Goal: Task Accomplishment & Management: Complete application form

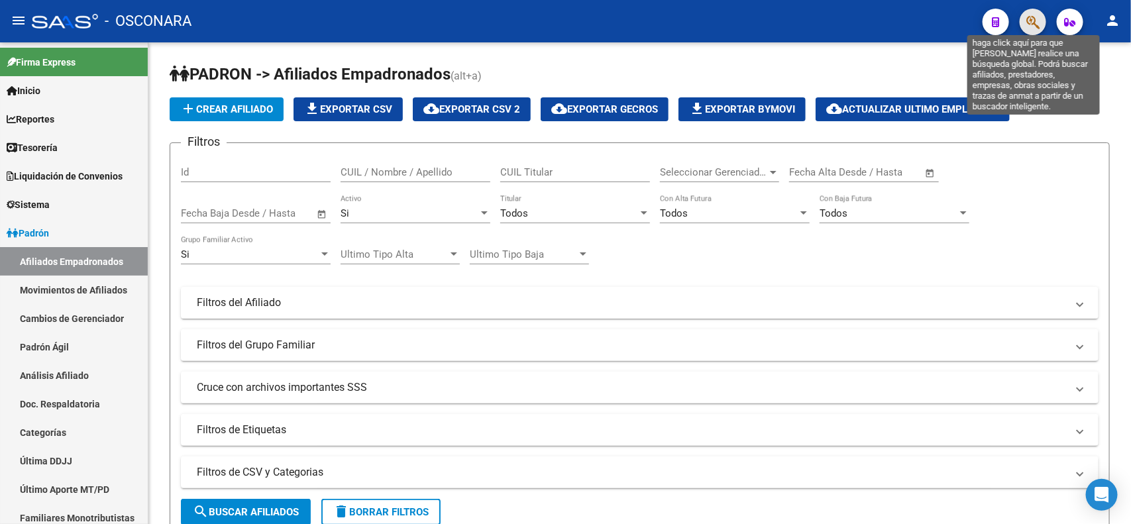
click at [1028, 27] on icon "button" at bounding box center [1033, 22] width 13 height 15
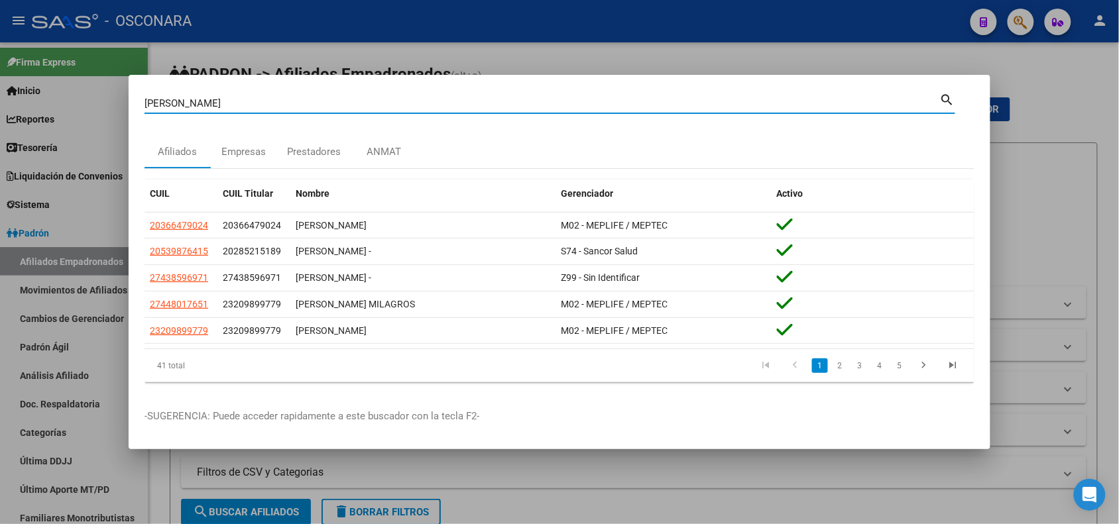
click at [163, 109] on input "[PERSON_NAME]" at bounding box center [541, 103] width 795 height 12
paste input "20362066392"
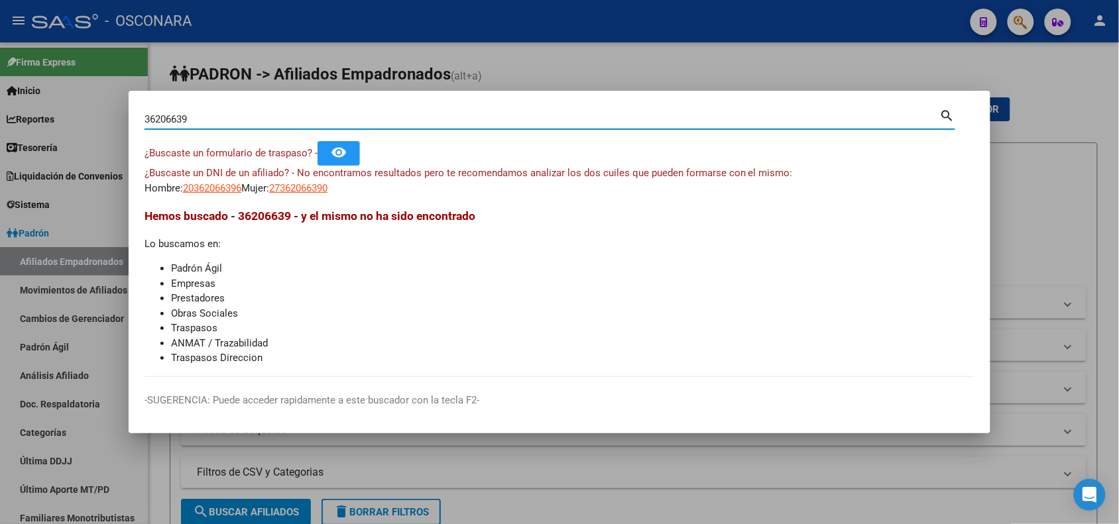
drag, startPoint x: 201, startPoint y: 120, endPoint x: 40, endPoint y: 120, distance: 160.4
click at [40, 120] on div "36206639 Buscar (apellido, dni, cuil, nro traspaso, cuit, obra social) search ¿…" at bounding box center [559, 262] width 1119 height 524
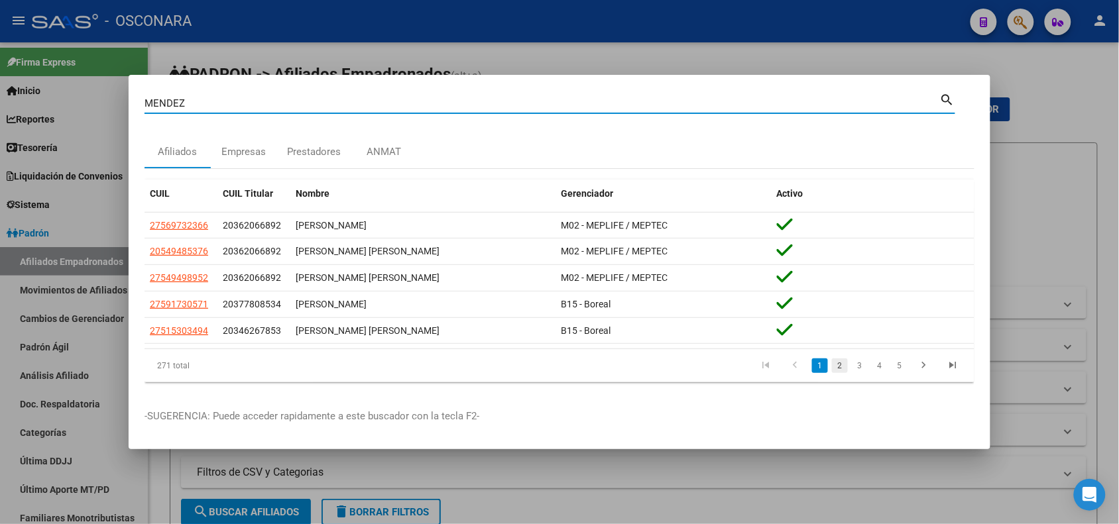
click at [837, 367] on link "2" at bounding box center [840, 366] width 16 height 15
click at [166, 101] on input "MENDEZ" at bounding box center [541, 103] width 795 height 12
paste input "27247948511"
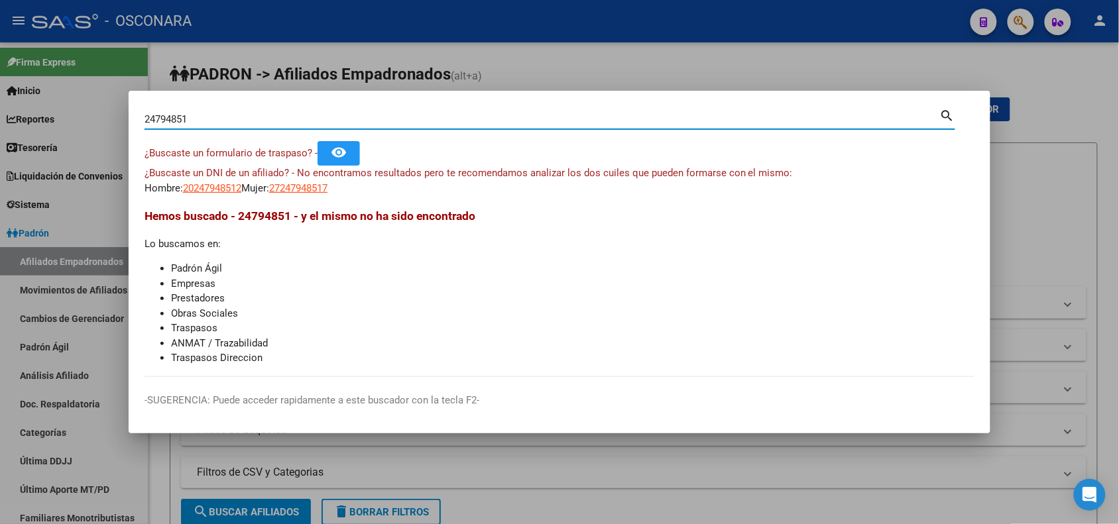
drag, startPoint x: 200, startPoint y: 120, endPoint x: 110, endPoint y: 103, distance: 91.0
click at [110, 103] on div "24794851 Buscar (apellido, dni, cuil, nro traspaso, cuit, obra social) search ¿…" at bounding box center [559, 262] width 1119 height 524
type input "[PERSON_NAME]"
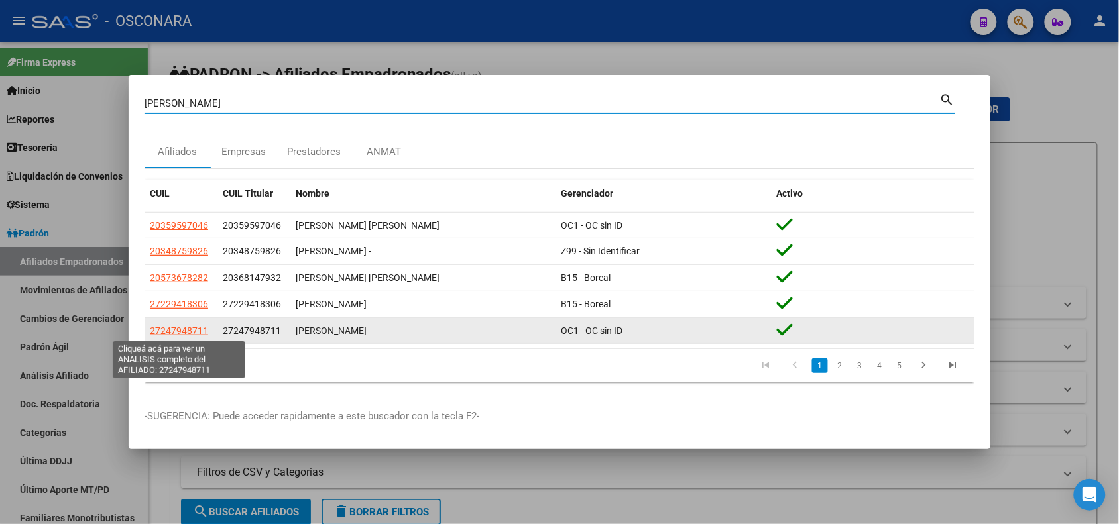
click at [186, 331] on span "27247948711" at bounding box center [179, 330] width 58 height 11
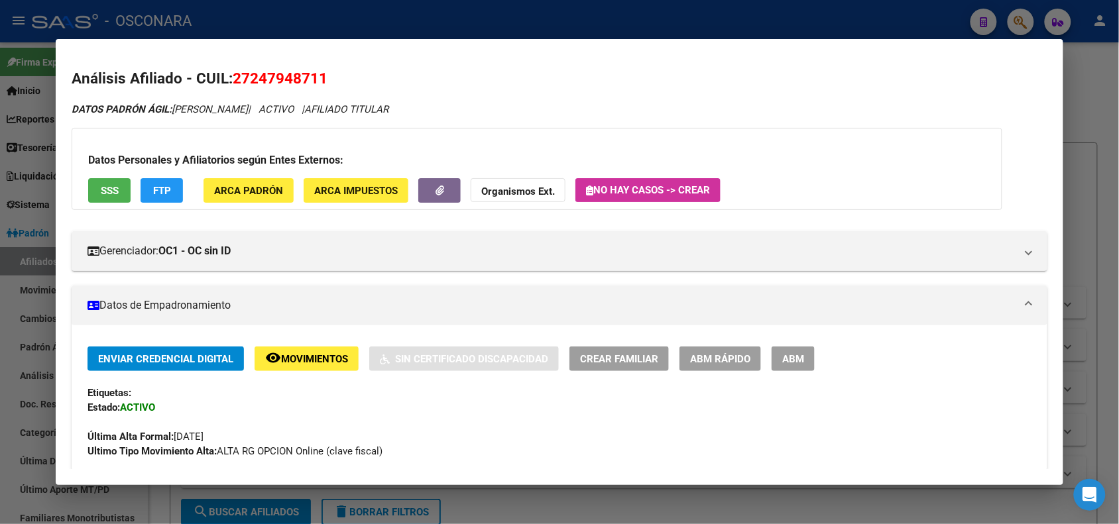
click at [732, 349] on button "ABM Rápido" at bounding box center [720, 359] width 82 height 25
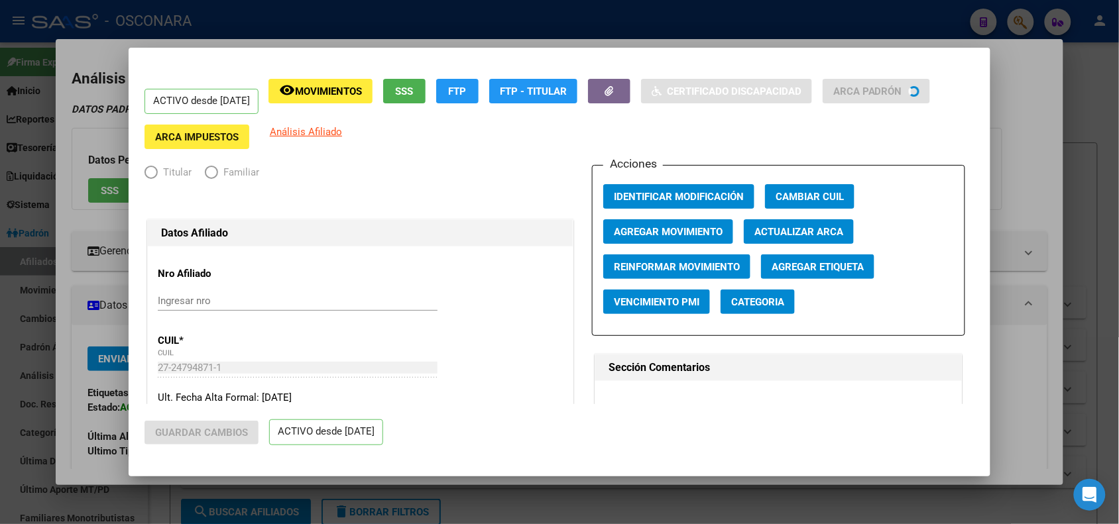
radio input "true"
type input "30-68850698-7"
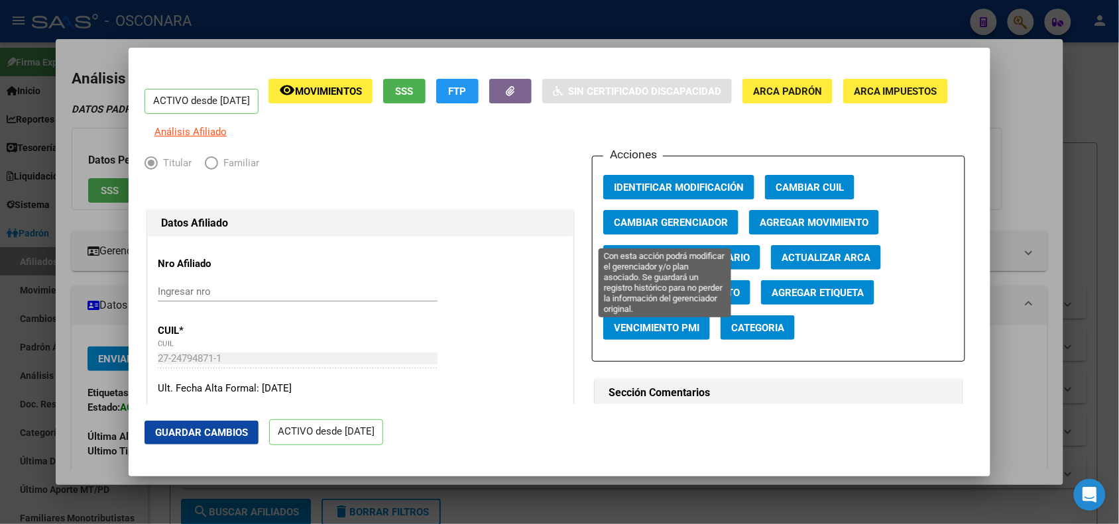
click at [707, 227] on span "Cambiar Gerenciador" at bounding box center [671, 223] width 114 height 12
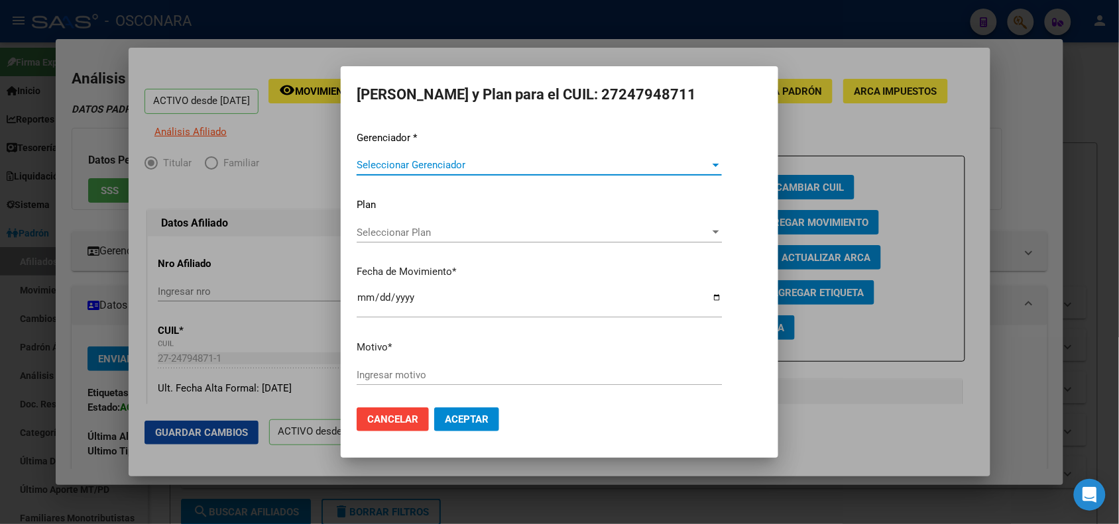
click at [399, 166] on span "Seleccionar Gerenciador" at bounding box center [533, 165] width 353 height 12
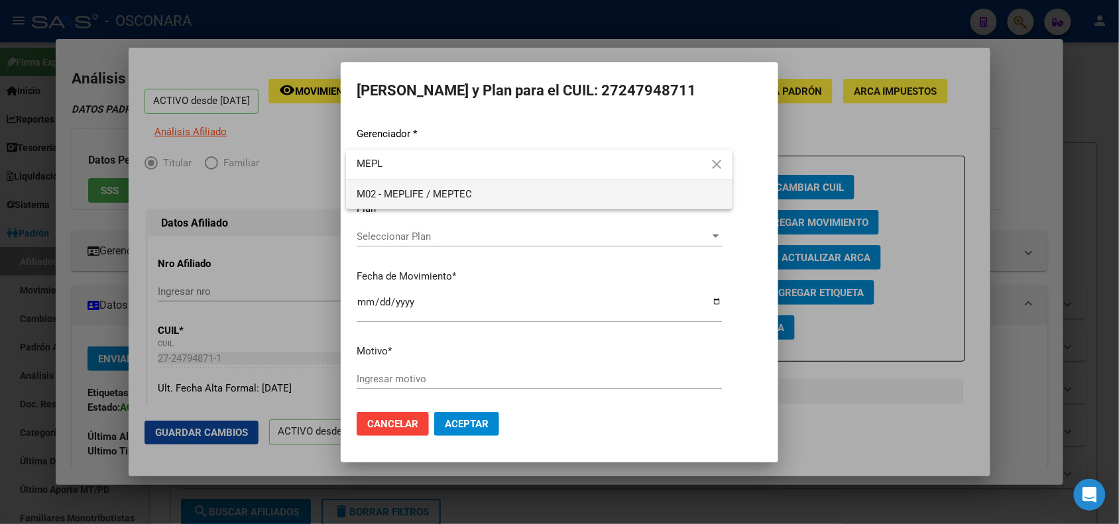
type input "MEPL"
click at [403, 202] on span "M02 - MEPLIFE / MEPTEC" at bounding box center [539, 195] width 365 height 30
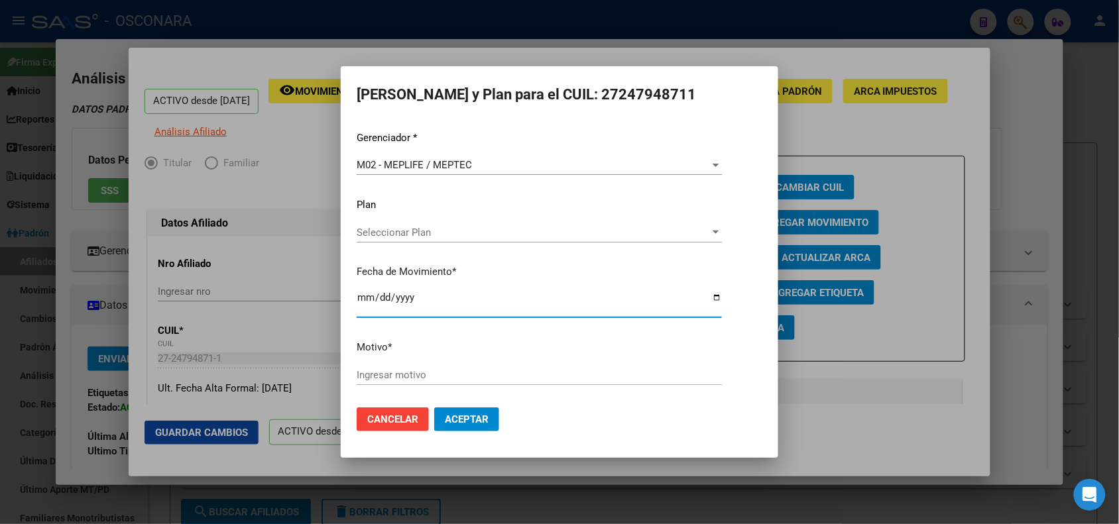
click at [360, 300] on input "[DATE]" at bounding box center [539, 302] width 365 height 21
type input "[DATE]"
click at [424, 380] on input "Ingresar motivo" at bounding box center [539, 375] width 365 height 12
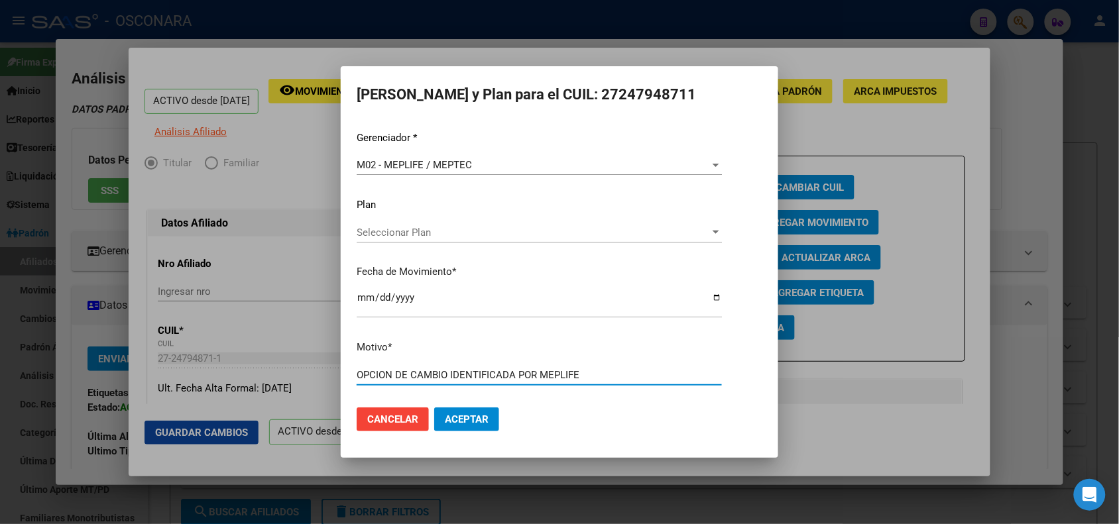
type input "OPCION DE CAMBIO IDENTIFICADA POR MEPLIFE"
click at [434, 408] on button "Aceptar" at bounding box center [466, 420] width 65 height 24
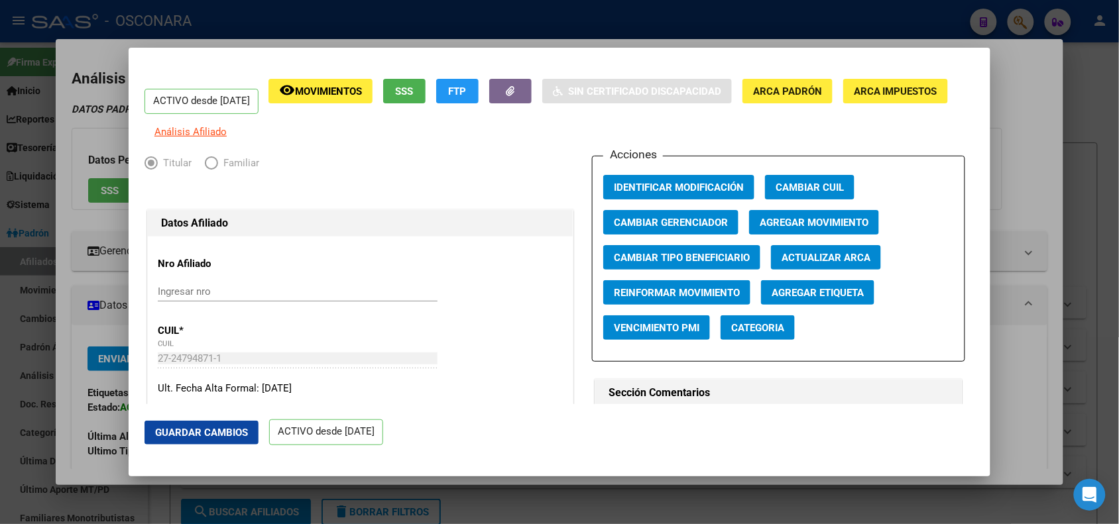
click at [170, 32] on div at bounding box center [559, 262] width 1119 height 524
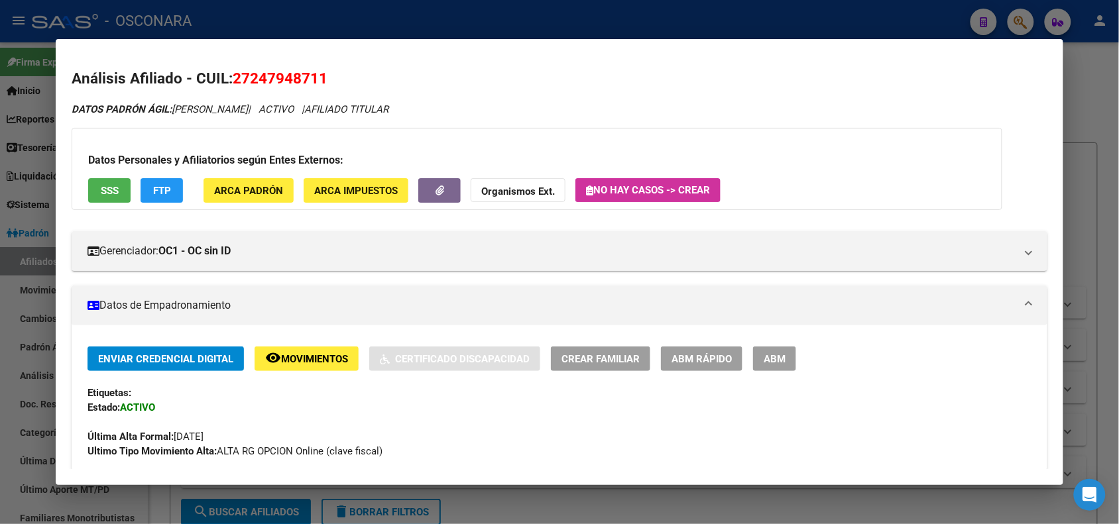
click at [169, 19] on div at bounding box center [559, 262] width 1119 height 524
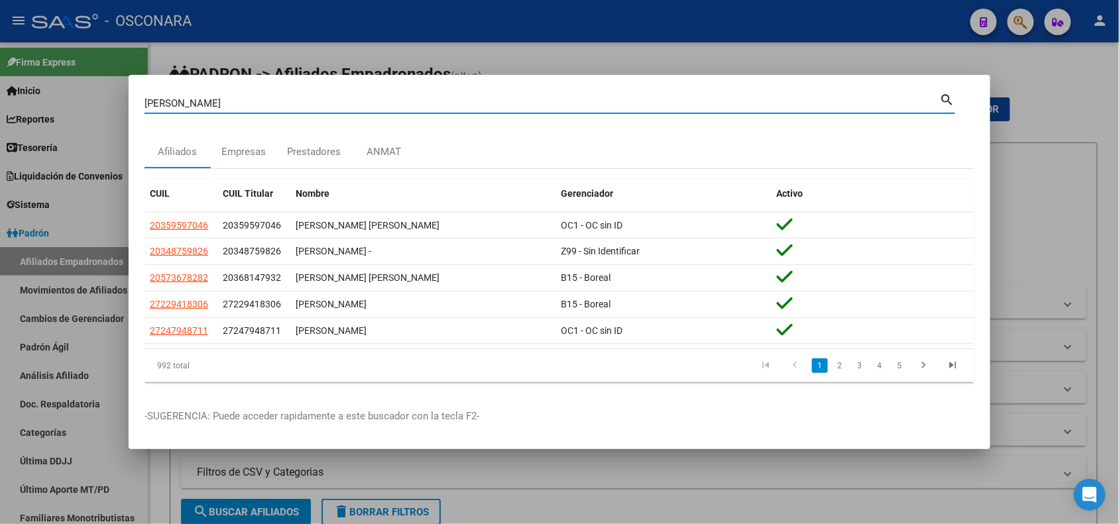
click at [166, 99] on input "[PERSON_NAME]" at bounding box center [541, 103] width 795 height 12
paste input "20273973955"
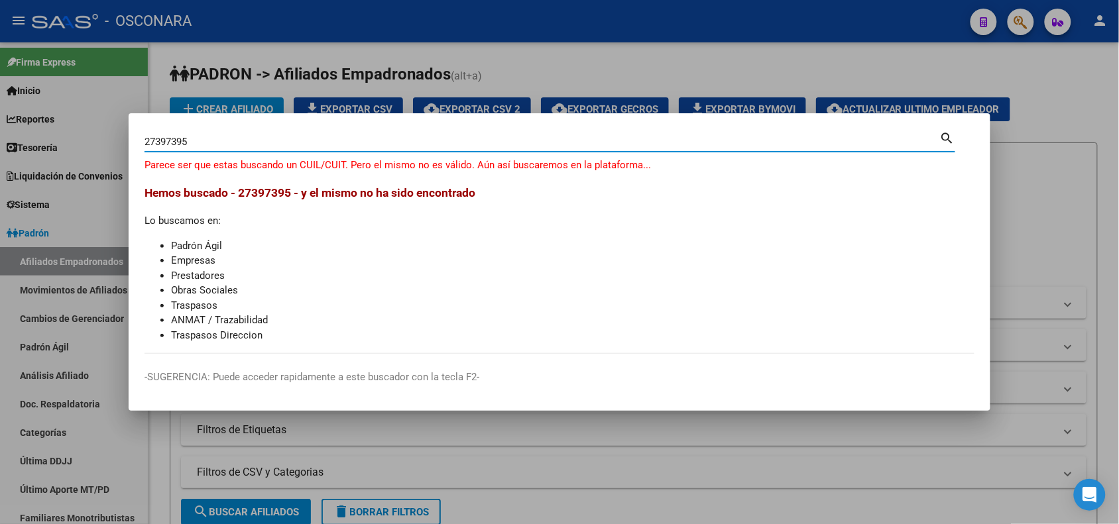
type input "27397395"
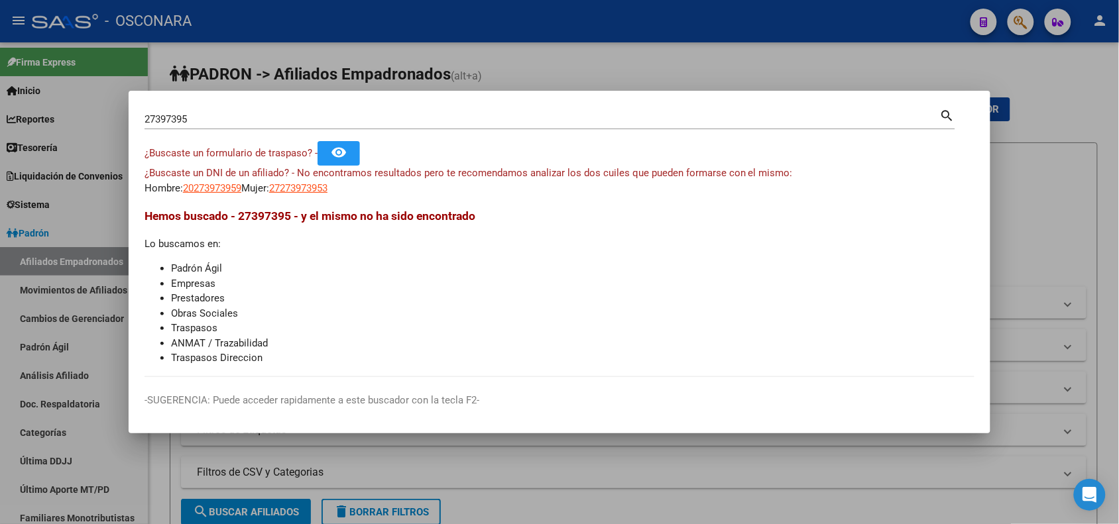
click at [580, 463] on div at bounding box center [559, 262] width 1119 height 524
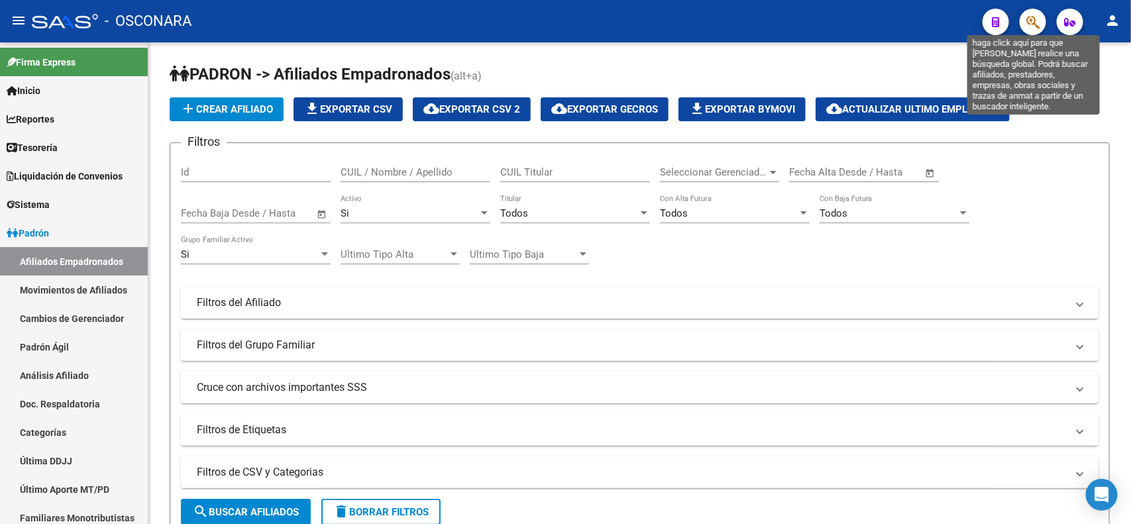
click at [1038, 27] on icon "button" at bounding box center [1033, 22] width 13 height 15
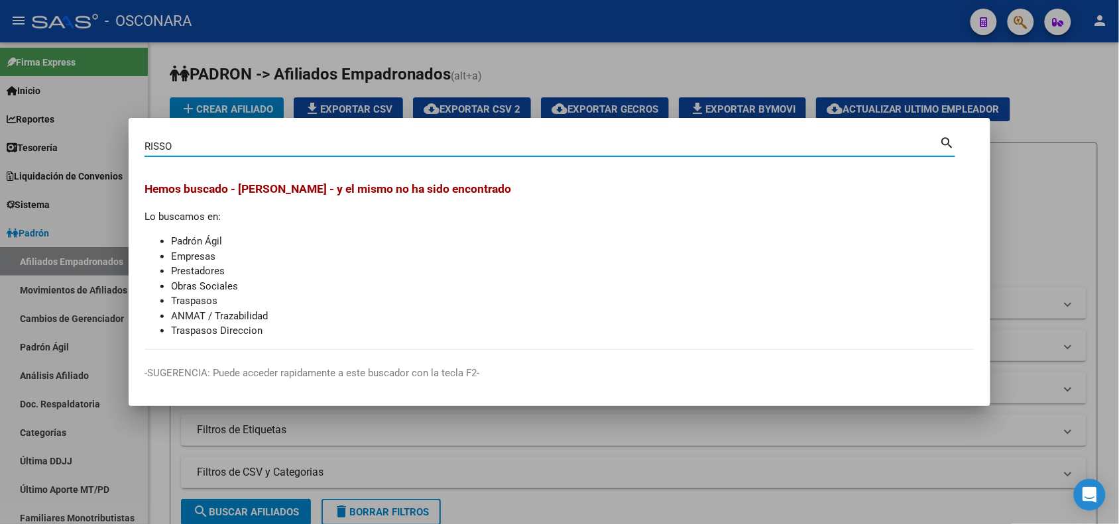
type input "RISSO"
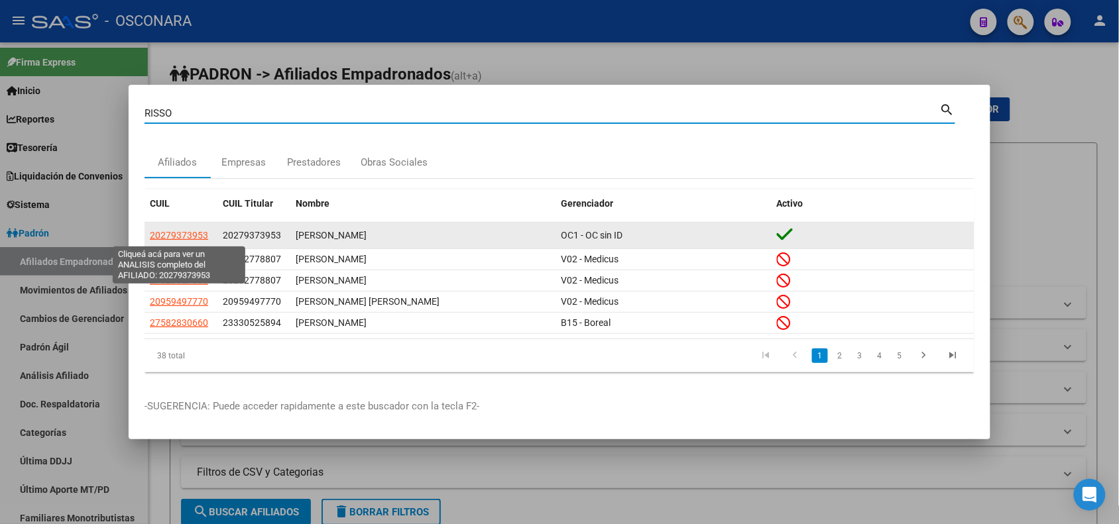
click at [196, 237] on span "20279373953" at bounding box center [179, 235] width 58 height 11
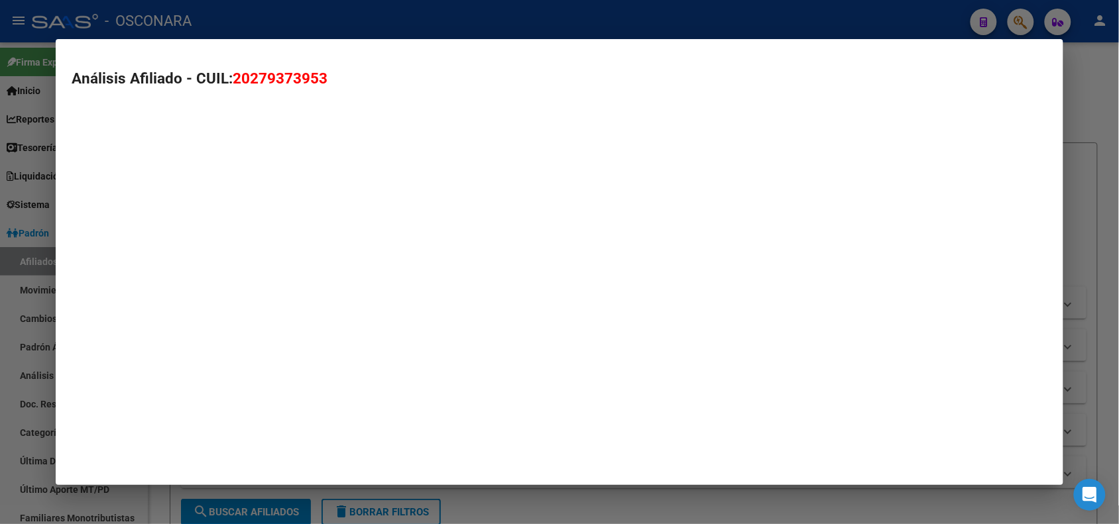
type textarea "20279373953"
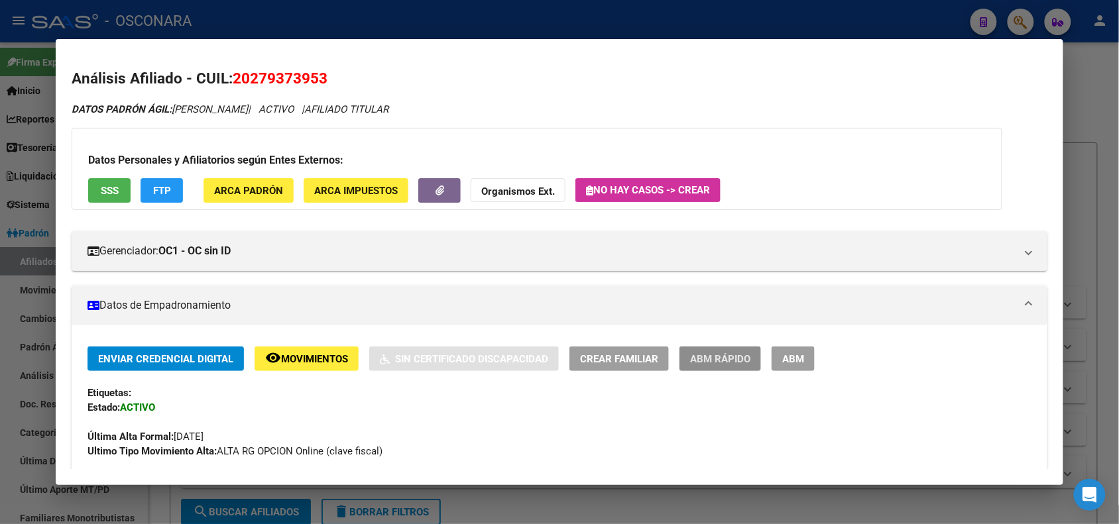
click at [709, 367] on button "ABM Rápido" at bounding box center [720, 359] width 82 height 25
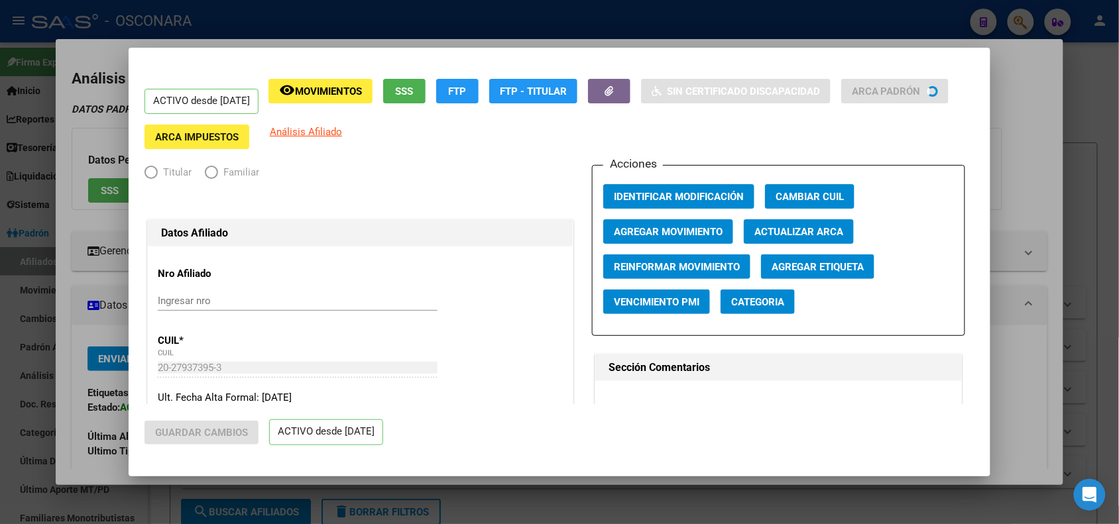
radio input "true"
type input "33-68240824-9"
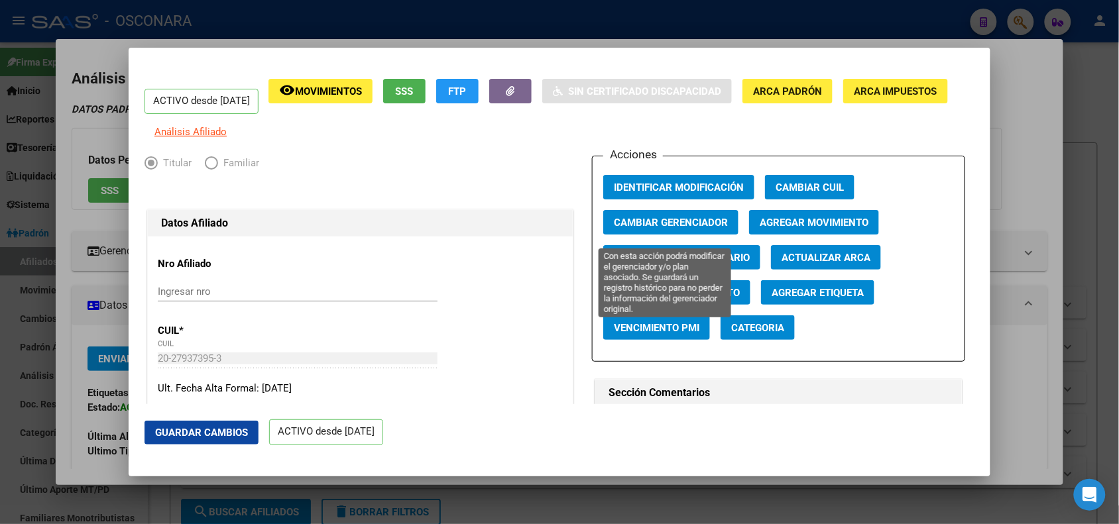
click at [663, 229] on span "Cambiar Gerenciador" at bounding box center [671, 223] width 114 height 12
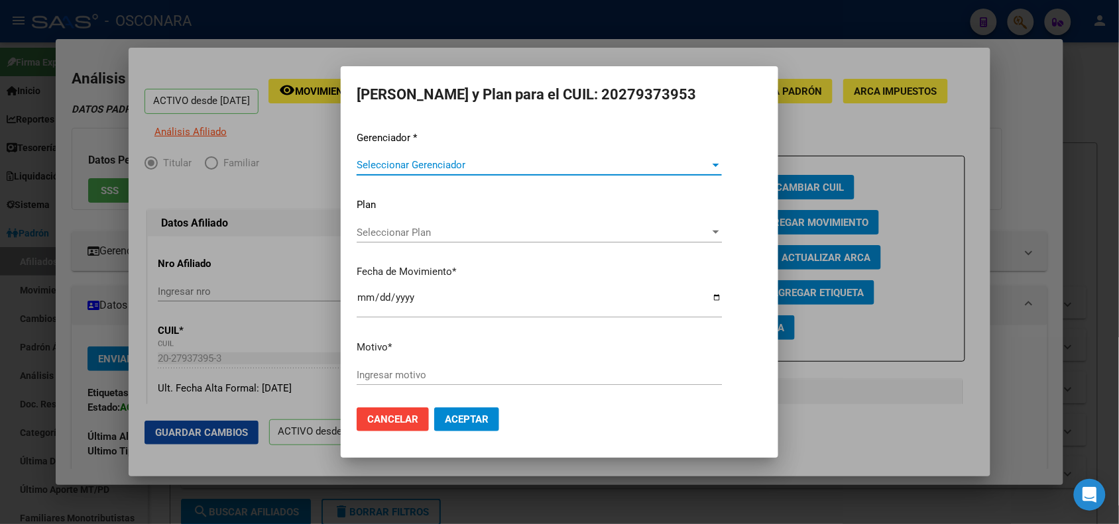
click at [411, 169] on span "Seleccionar Gerenciador" at bounding box center [533, 165] width 353 height 12
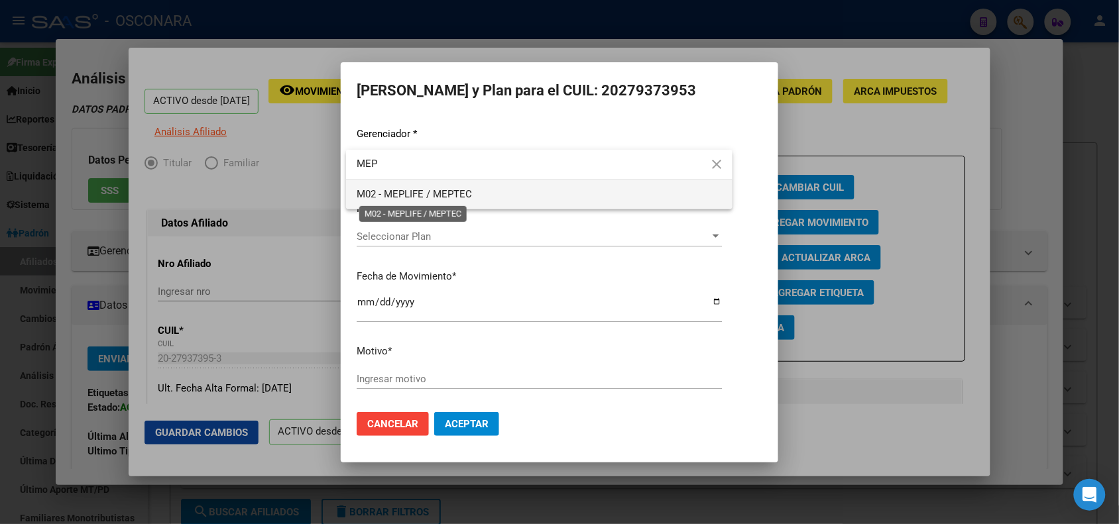
type input "MEP"
click at [389, 193] on span "M02 - MEPLIFE / MEPTEC" at bounding box center [414, 194] width 115 height 12
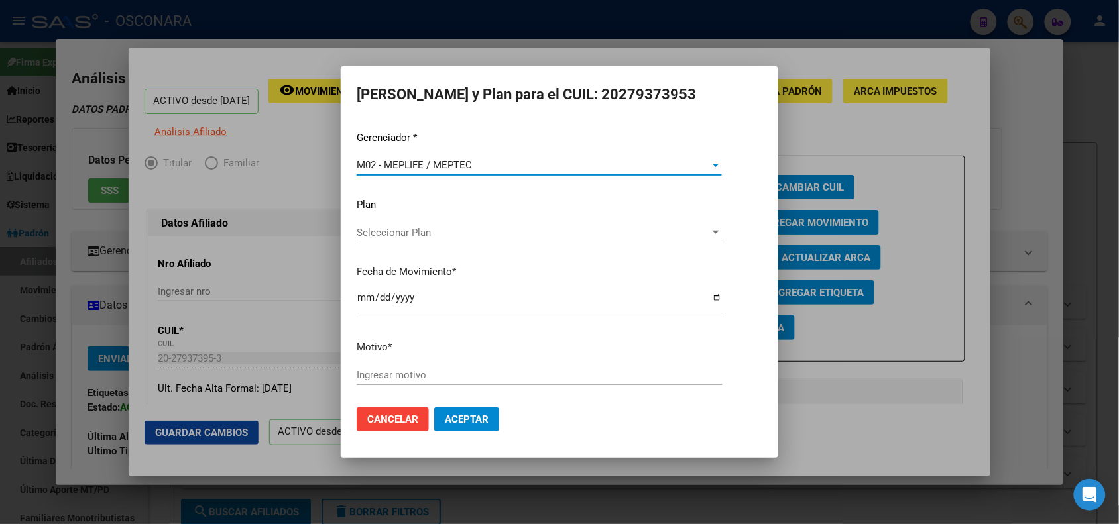
click at [359, 296] on input "[DATE]" at bounding box center [539, 302] width 365 height 21
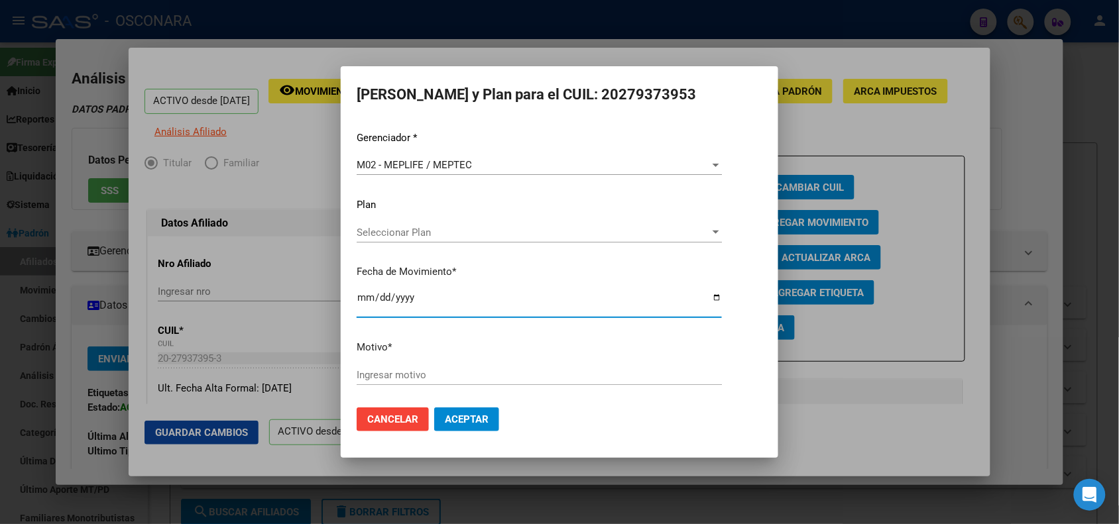
type input "[DATE]"
click at [413, 373] on input "Ingresar motivo" at bounding box center [539, 375] width 365 height 12
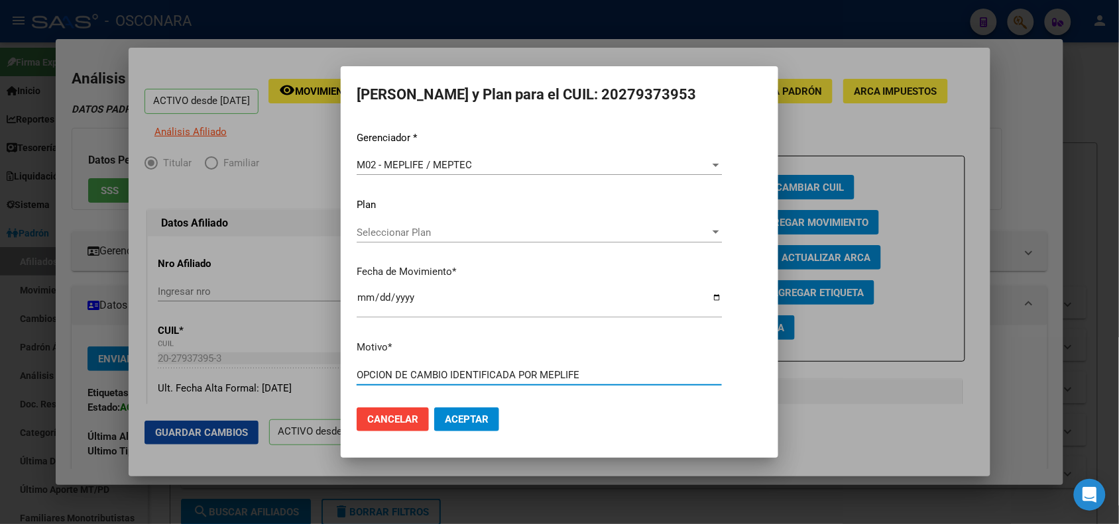
type input "OPCION DE CAMBIO IDENTIFICADA POR MEPLIFE"
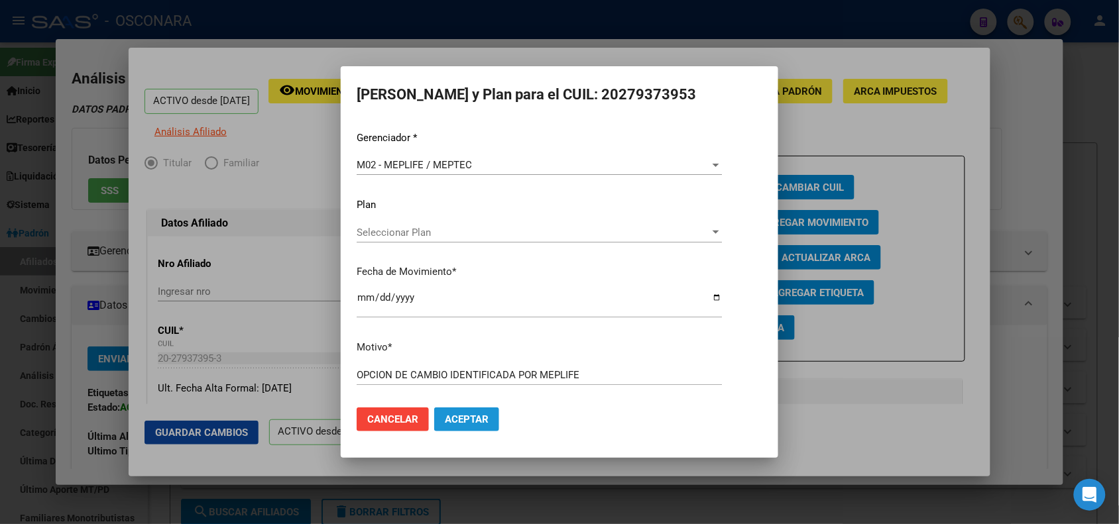
click at [468, 425] on span "Aceptar" at bounding box center [467, 420] width 44 height 12
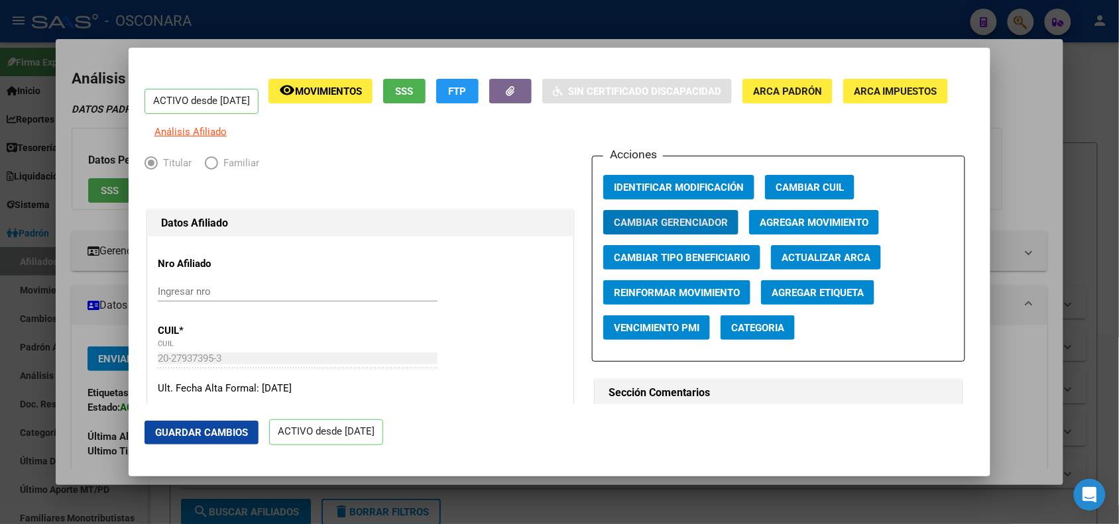
click at [276, 22] on div at bounding box center [559, 262] width 1119 height 524
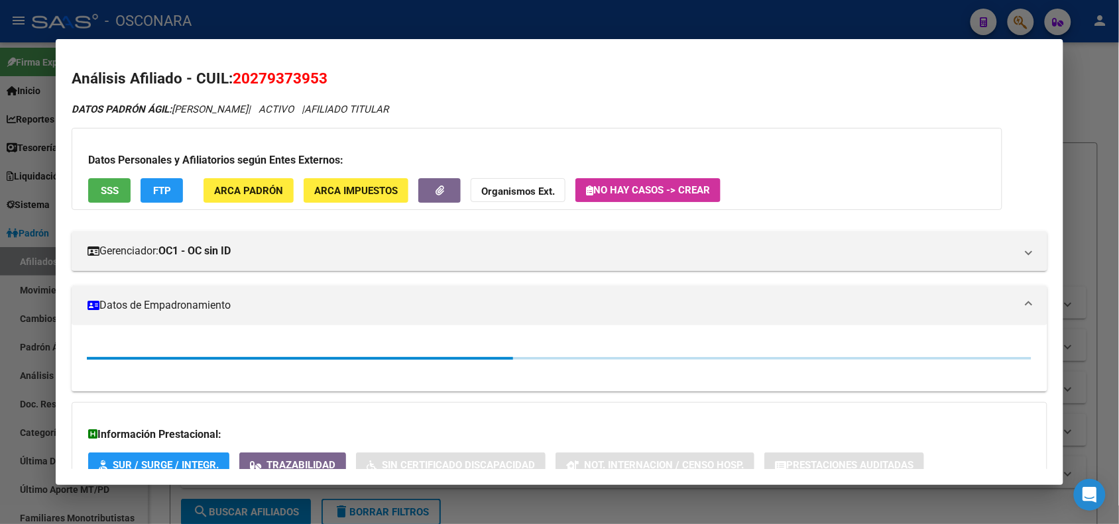
click at [217, 12] on div at bounding box center [559, 262] width 1119 height 524
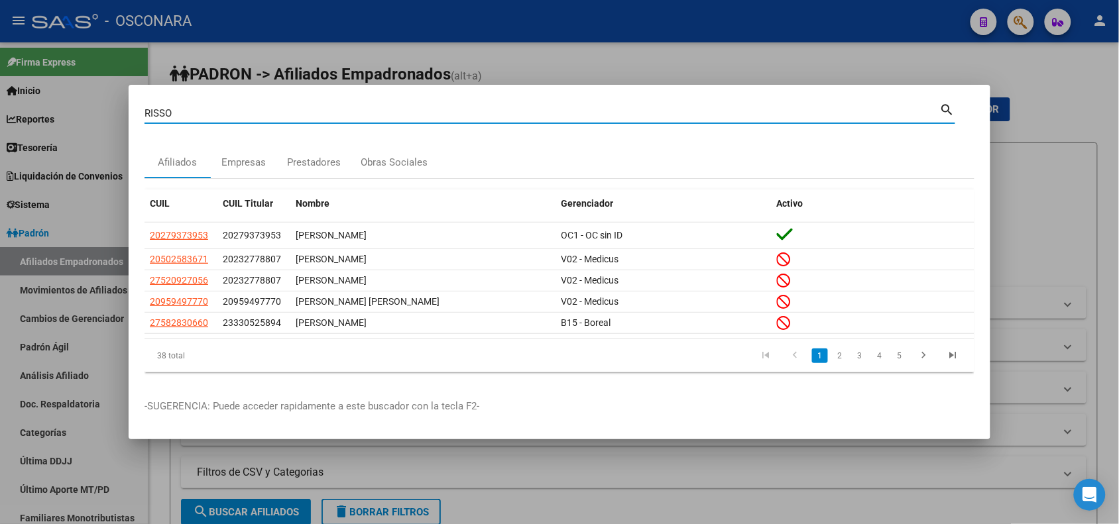
click at [163, 115] on input "RISSO" at bounding box center [541, 113] width 795 height 12
click at [163, 114] on input "RISSO" at bounding box center [541, 113] width 795 height 12
click at [163, 114] on input "B" at bounding box center [541, 113] width 795 height 12
type input "BARRIOS"
click at [109, 256] on div at bounding box center [559, 262] width 1119 height 524
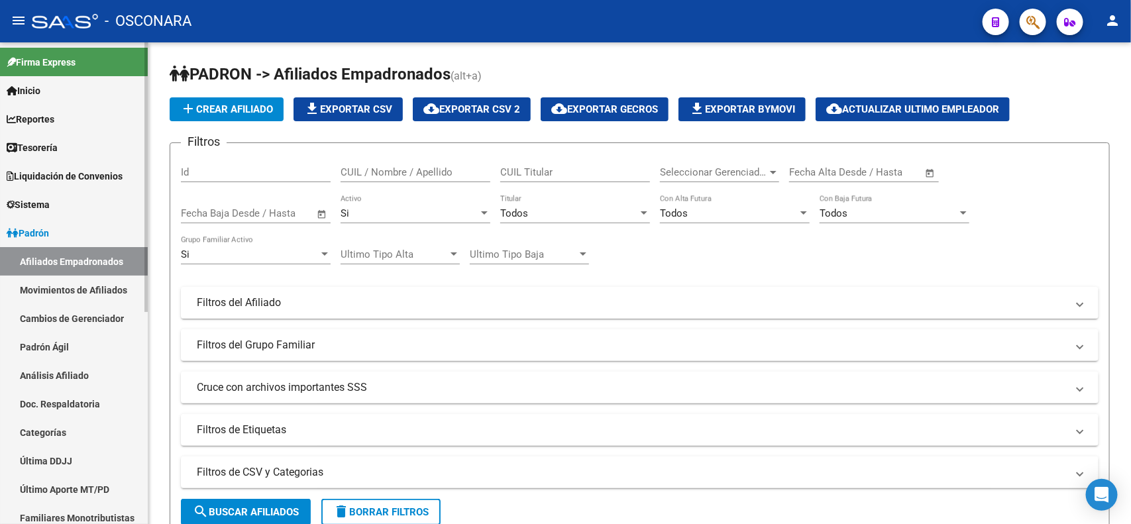
click at [40, 235] on span "Padrón" at bounding box center [28, 233] width 42 height 15
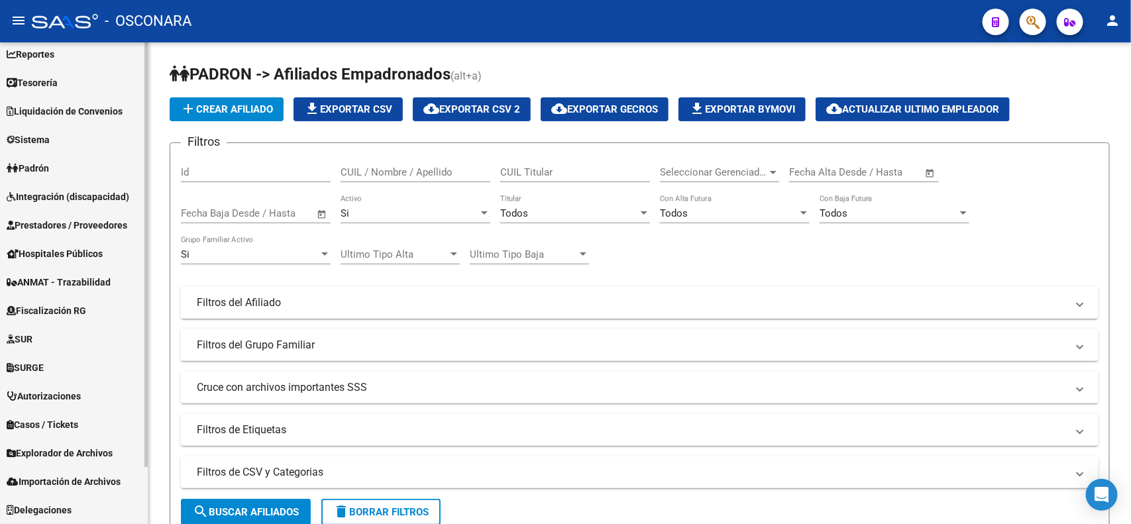
scroll to position [64, 0]
click at [97, 449] on span "Explorador de Archivos" at bounding box center [60, 454] width 106 height 15
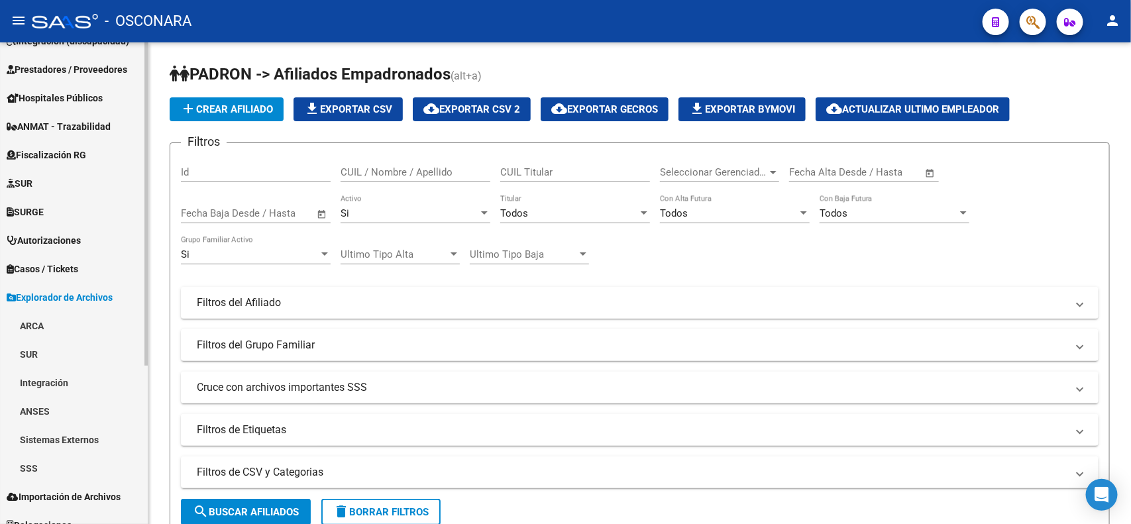
scroll to position [235, 0]
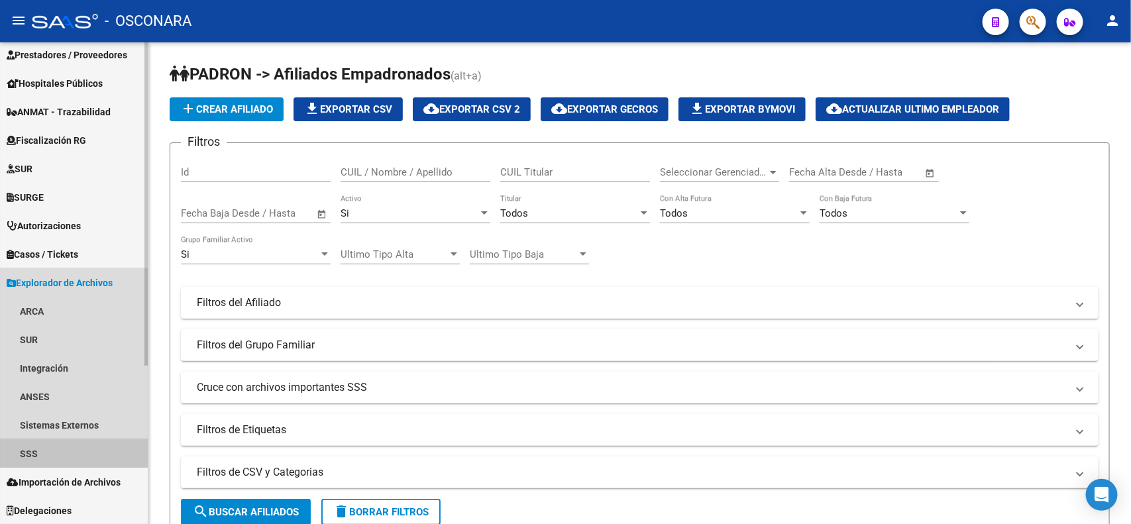
click at [65, 446] on link "SSS" at bounding box center [74, 453] width 148 height 29
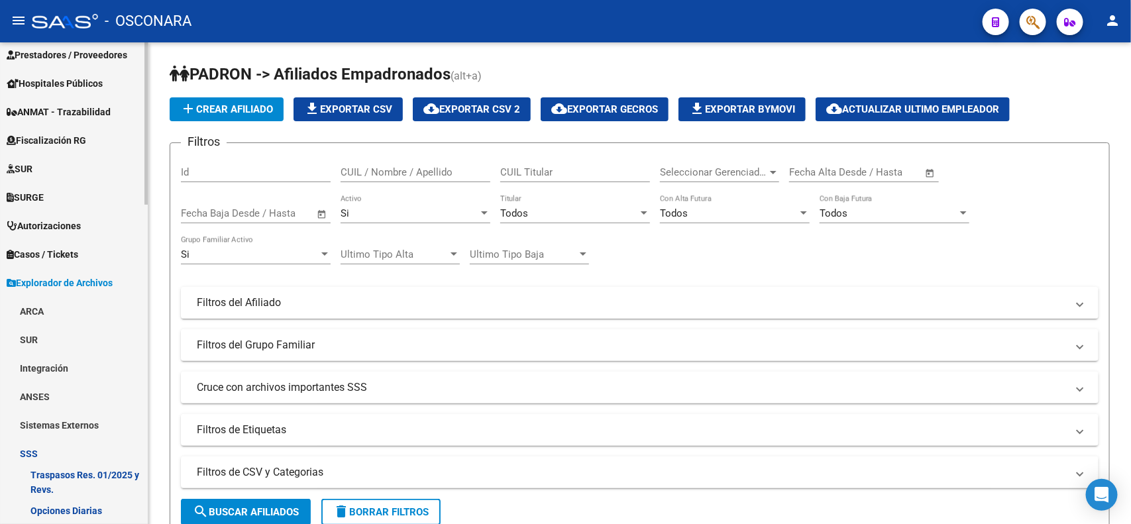
scroll to position [650, 0]
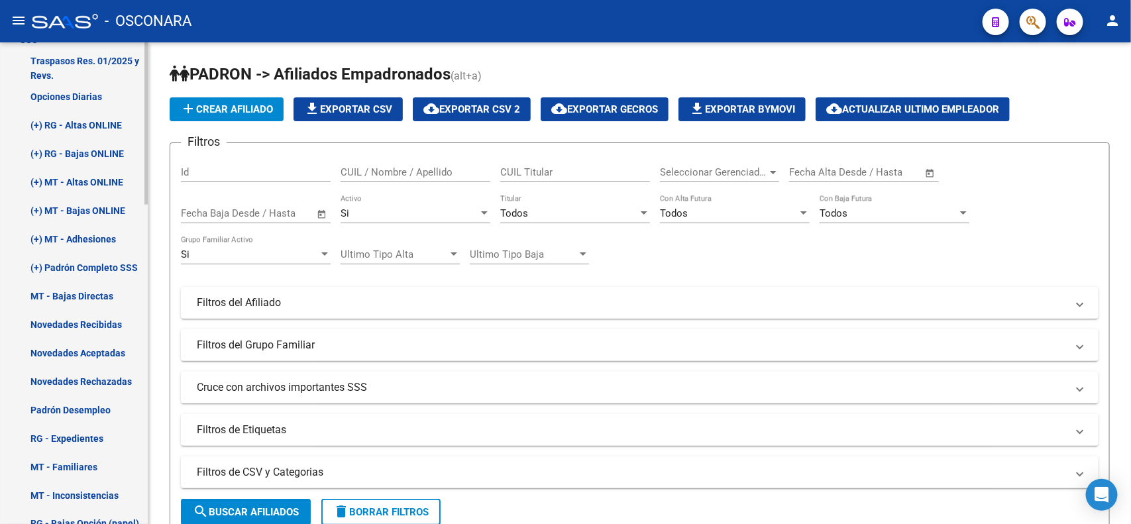
click at [105, 125] on link "(+) RG - Altas ONLINE" at bounding box center [74, 125] width 148 height 29
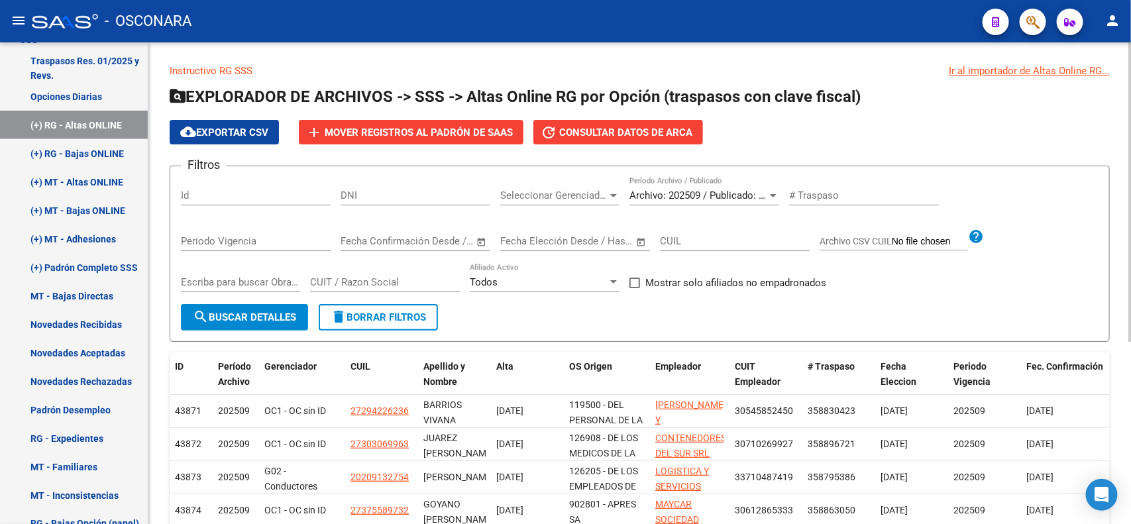
click at [668, 192] on span "Archivo: 202509 / Publicado: 202508" at bounding box center [710, 196] width 161 height 12
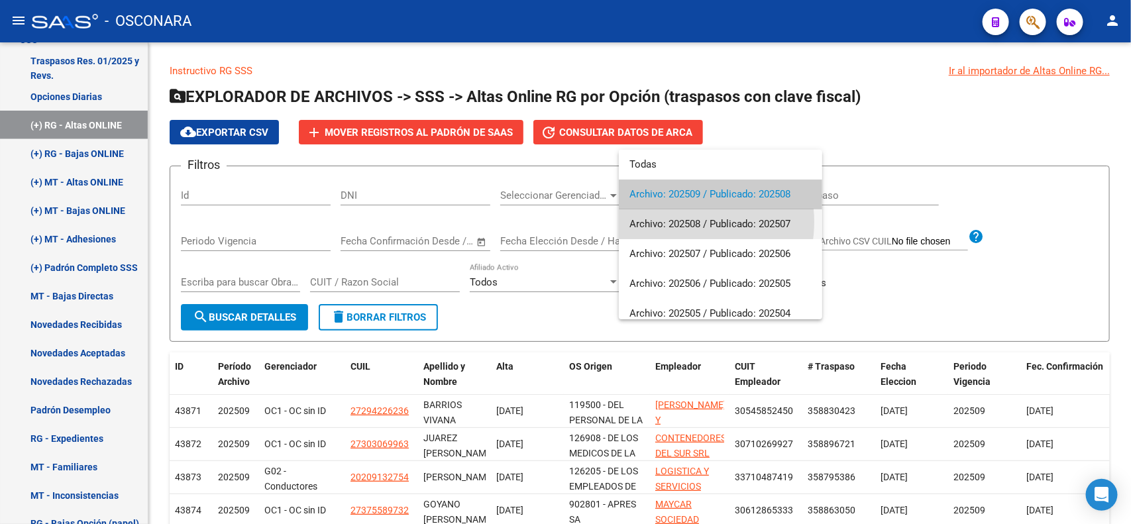
click at [681, 222] on span "Archivo: 202508 / Publicado: 202507" at bounding box center [721, 224] width 182 height 30
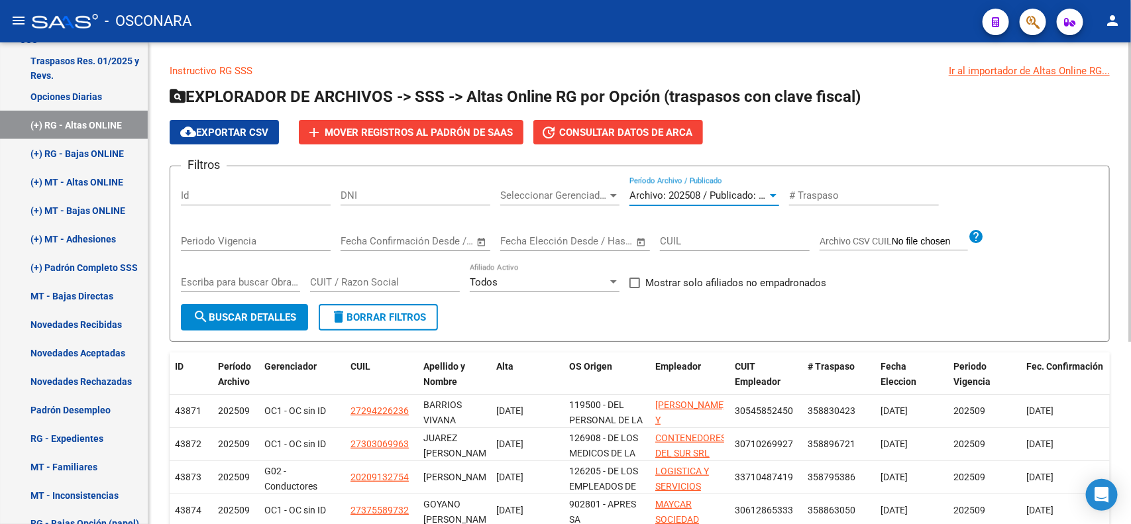
click at [290, 319] on span "search Buscar Detalles" at bounding box center [244, 318] width 103 height 12
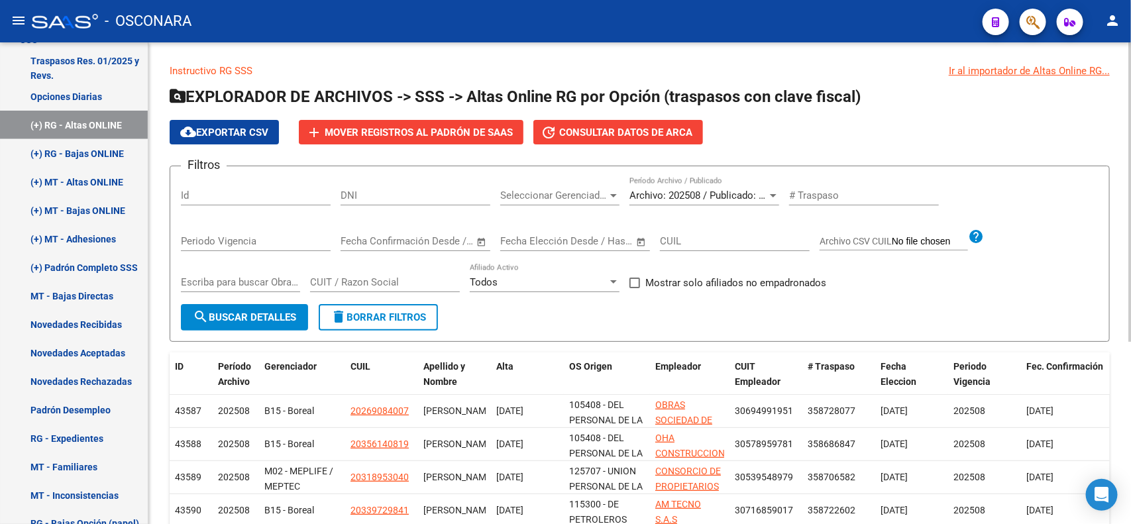
click at [565, 187] on div "Seleccionar Gerenciador Seleccionar Gerenciador" at bounding box center [559, 191] width 119 height 29
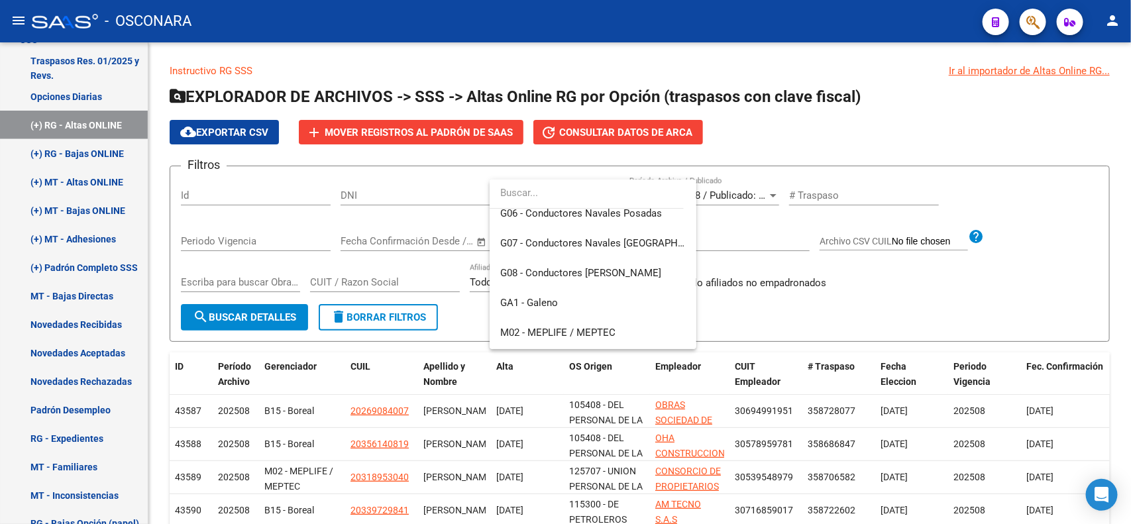
scroll to position [526, 0]
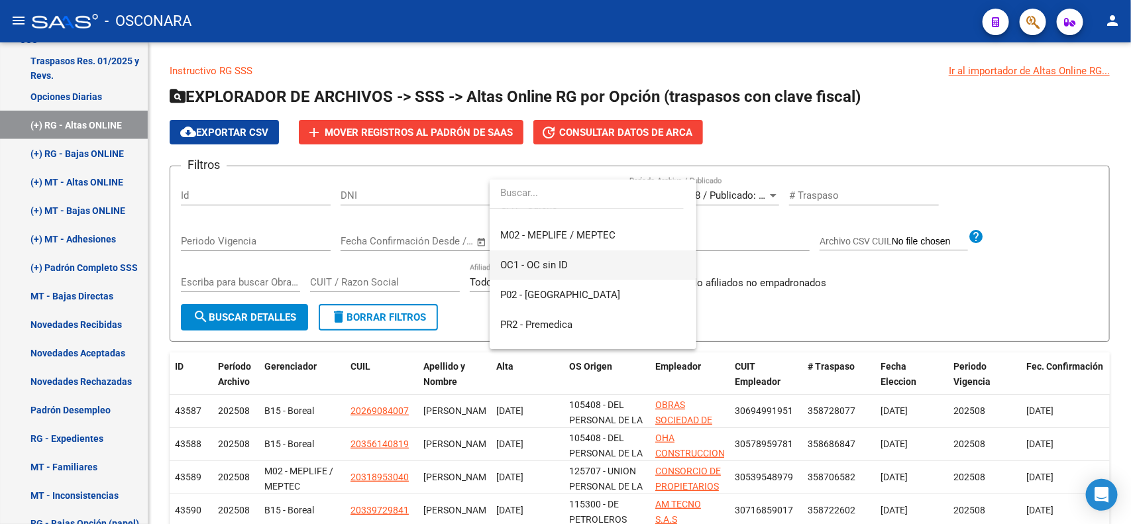
click at [569, 264] on span "OC1 - OC sin ID" at bounding box center [593, 266] width 186 height 30
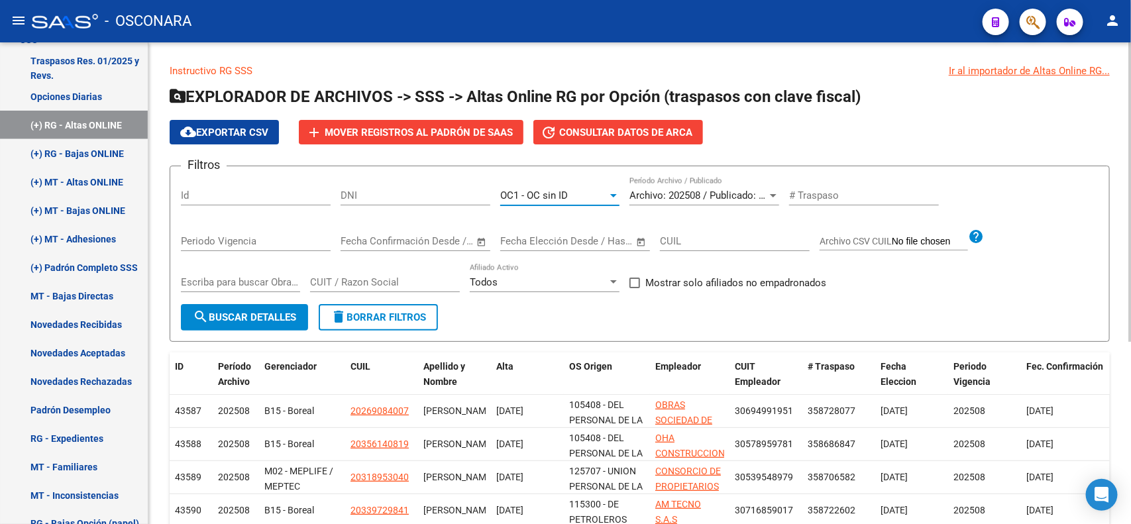
click at [252, 318] on span "search Buscar Detalles" at bounding box center [244, 318] width 103 height 12
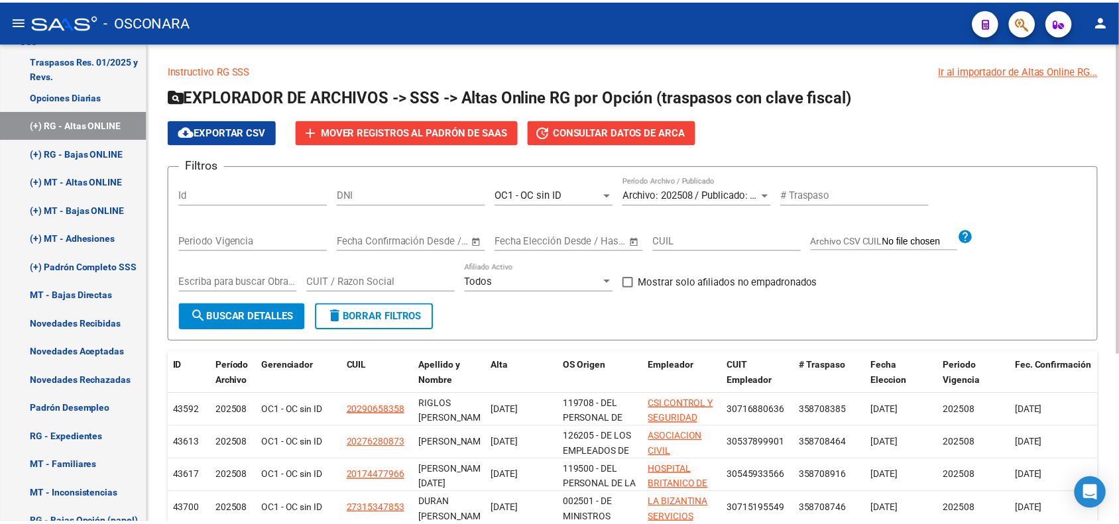
scroll to position [260, 0]
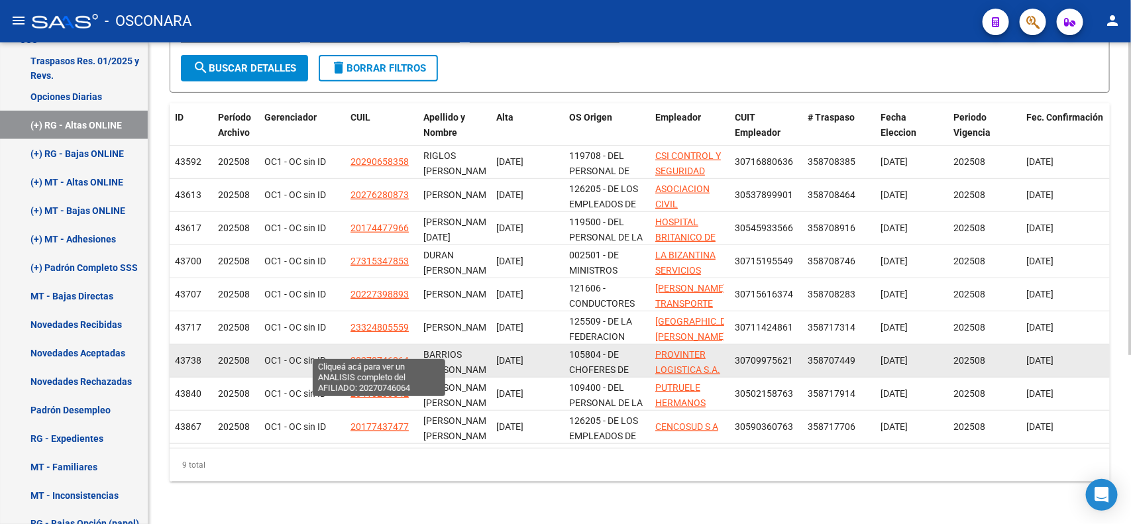
click at [384, 355] on span "20270746064" at bounding box center [380, 360] width 58 height 11
type textarea "20270746064"
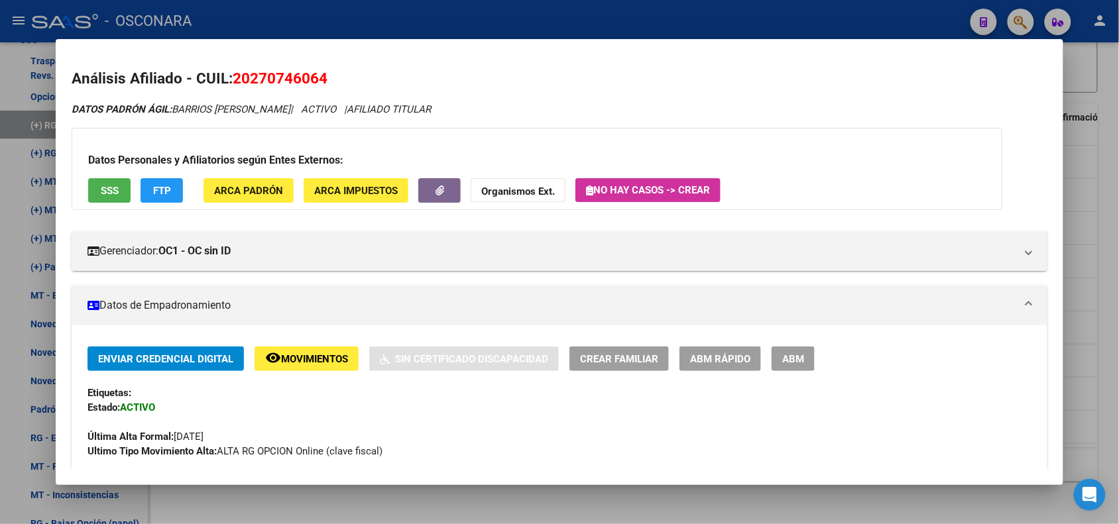
click at [729, 370] on button "ABM Rápido" at bounding box center [720, 359] width 82 height 25
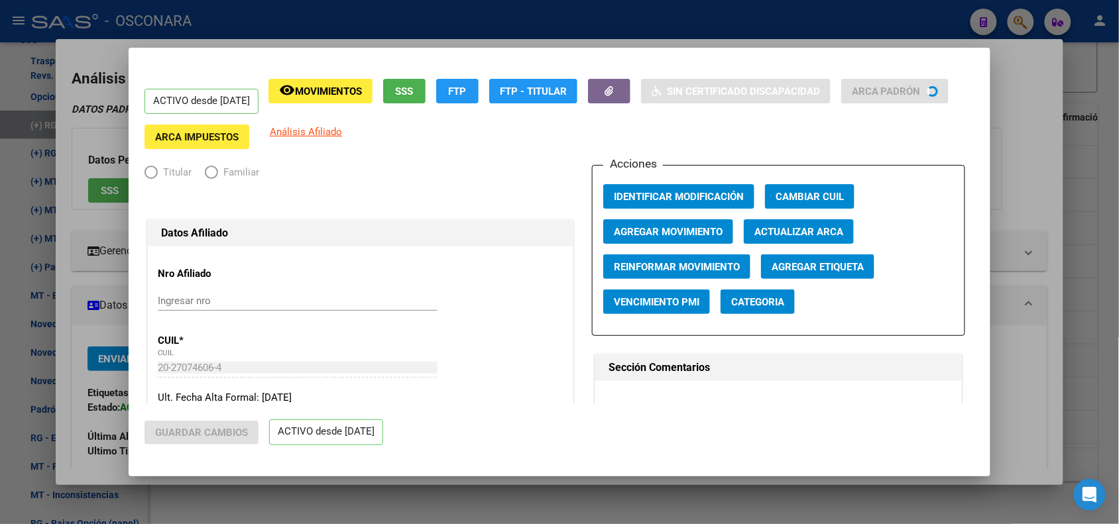
radio input "true"
type input "30-70997562-1"
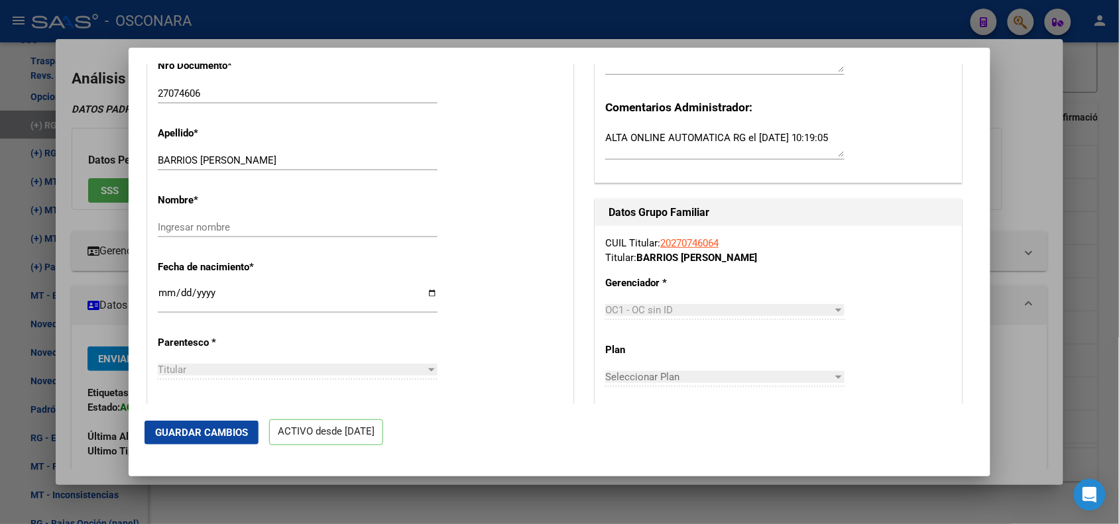
scroll to position [0, 0]
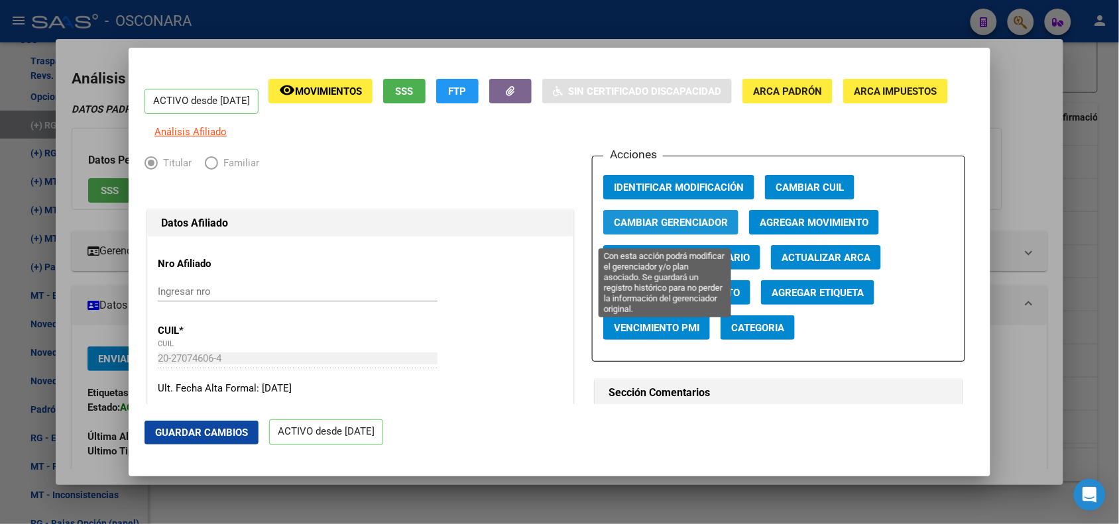
click at [697, 229] on span "Cambiar Gerenciador" at bounding box center [671, 223] width 114 height 12
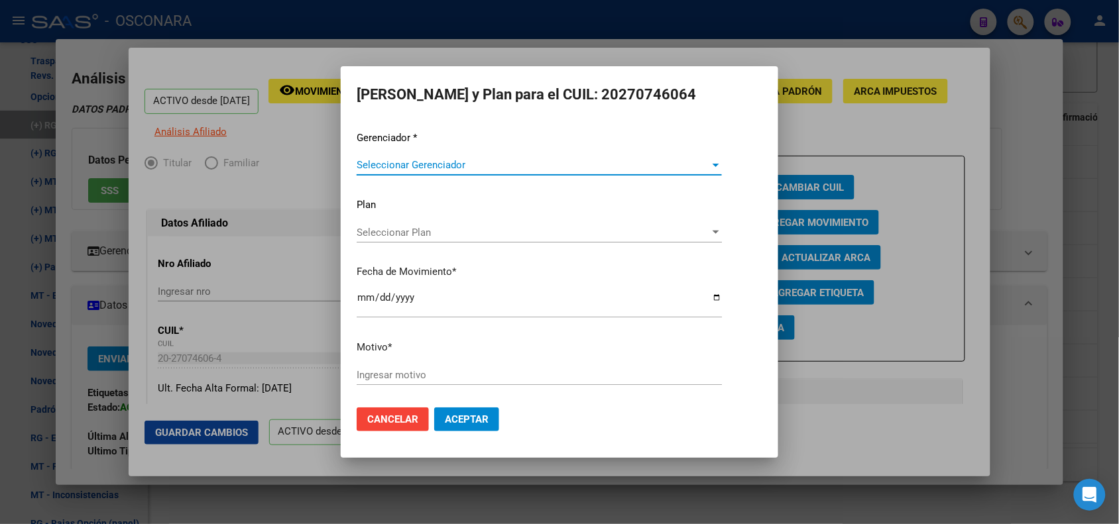
click at [477, 161] on span "Seleccionar Gerenciador" at bounding box center [533, 165] width 353 height 12
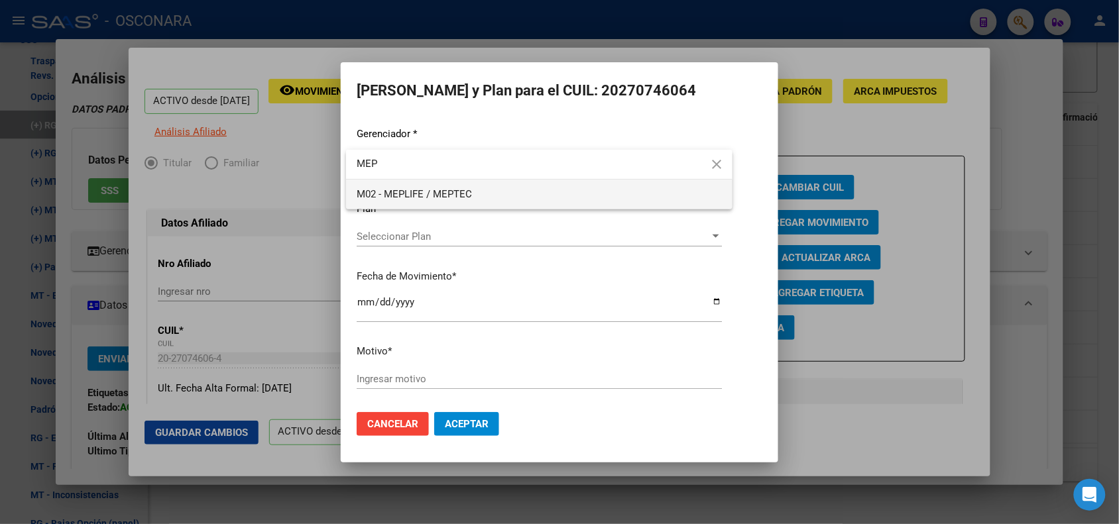
type input "MEP"
click at [477, 200] on span "M02 - MEPLIFE / MEPTEC" at bounding box center [539, 195] width 365 height 30
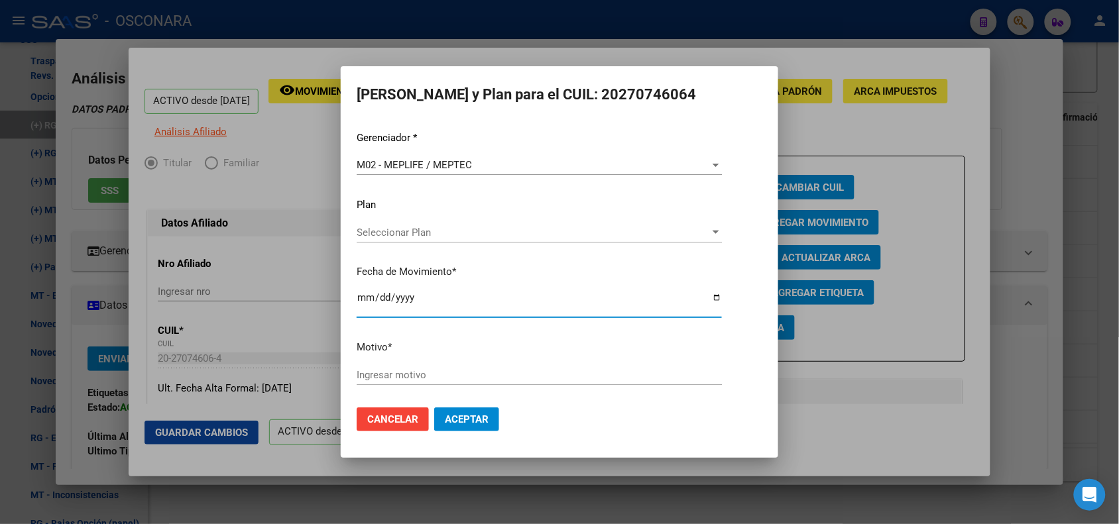
click at [365, 300] on input "[DATE]" at bounding box center [539, 302] width 365 height 21
type input "[DATE]"
click at [654, 366] on div "Ingresar motivo" at bounding box center [539, 375] width 365 height 20
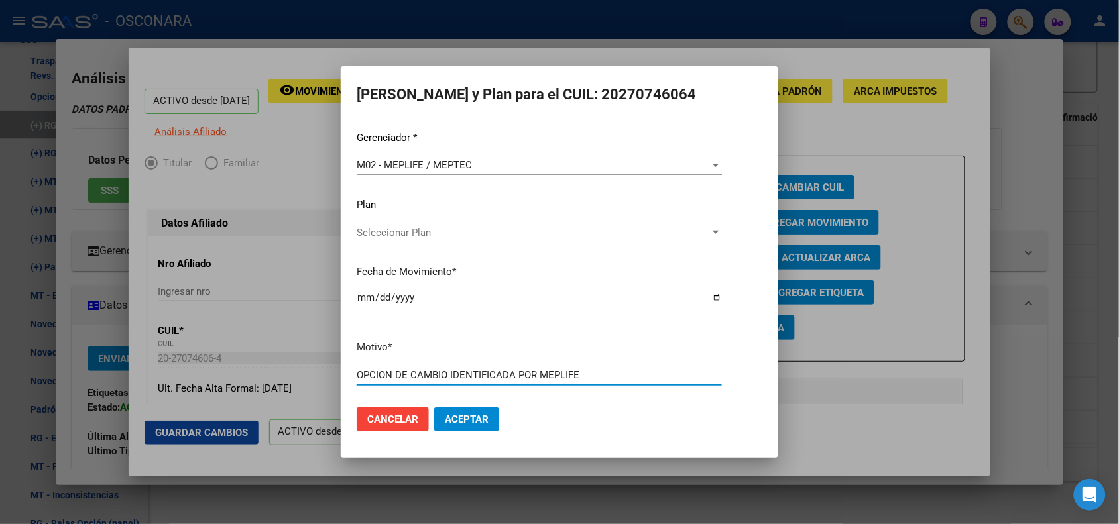
type input "OPCION DE CAMBIO IDENTIFICADA POR MEPLIFE"
click at [434, 408] on button "Aceptar" at bounding box center [466, 420] width 65 height 24
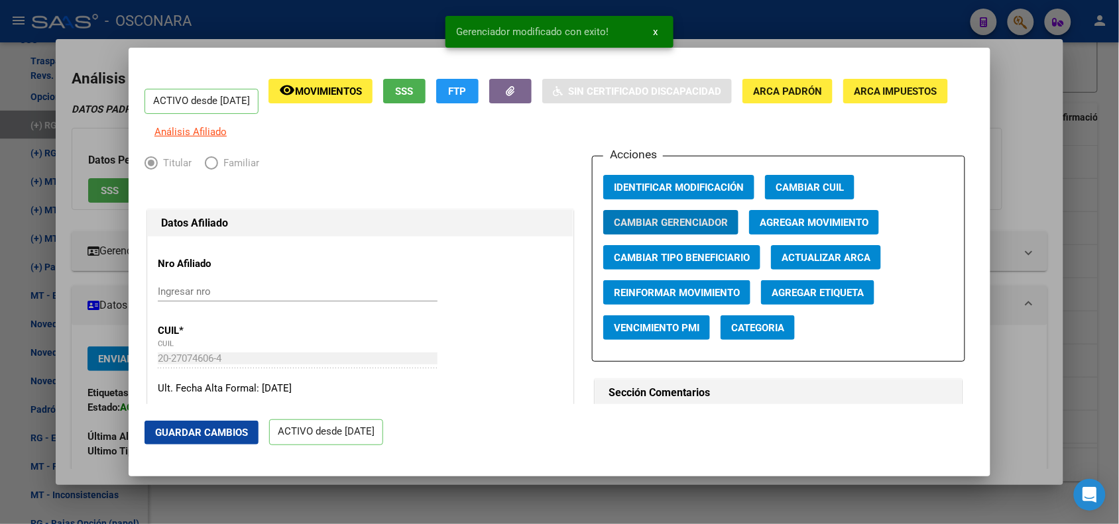
click at [345, 30] on div at bounding box center [559, 262] width 1119 height 524
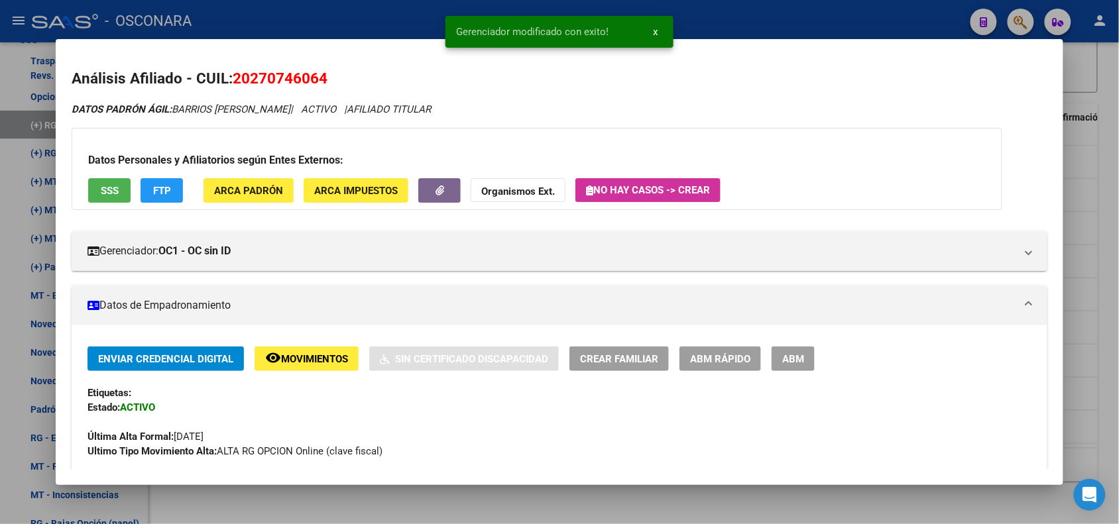
click at [359, 17] on div at bounding box center [559, 262] width 1119 height 524
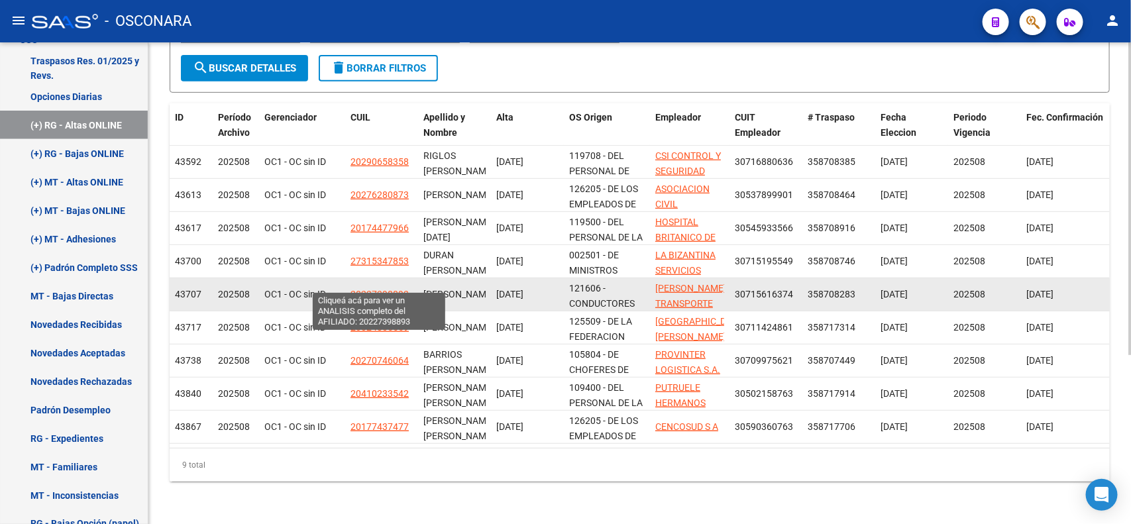
click at [392, 289] on span "20227398893" at bounding box center [380, 294] width 58 height 11
type textarea "20227398893"
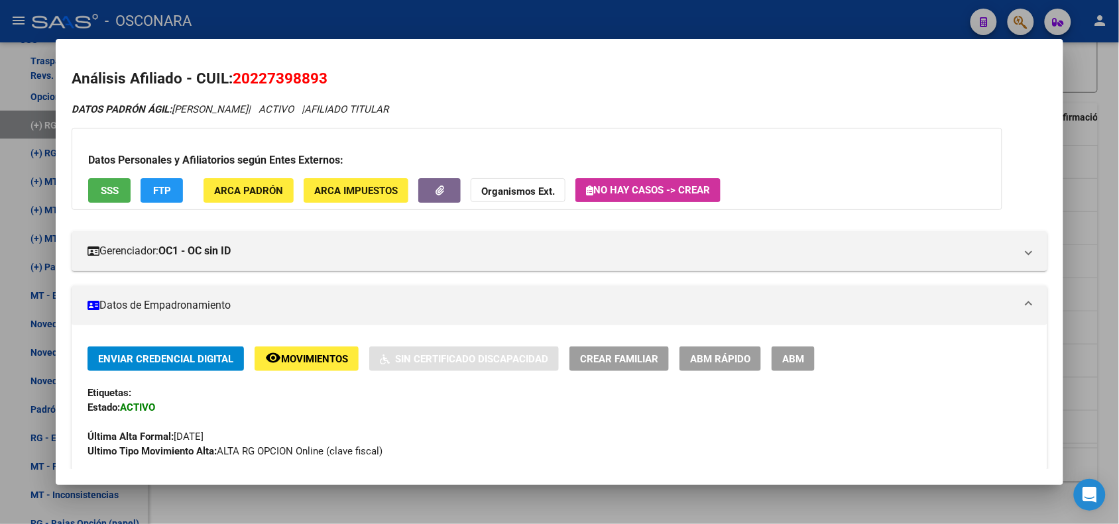
click at [701, 369] on button "ABM Rápido" at bounding box center [720, 359] width 82 height 25
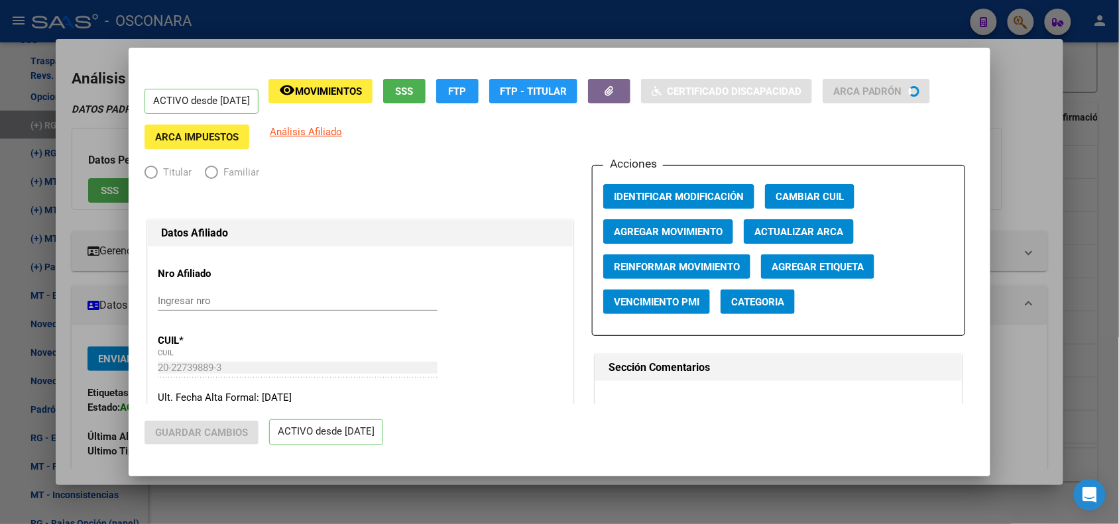
radio input "true"
type input "30-71561637-4"
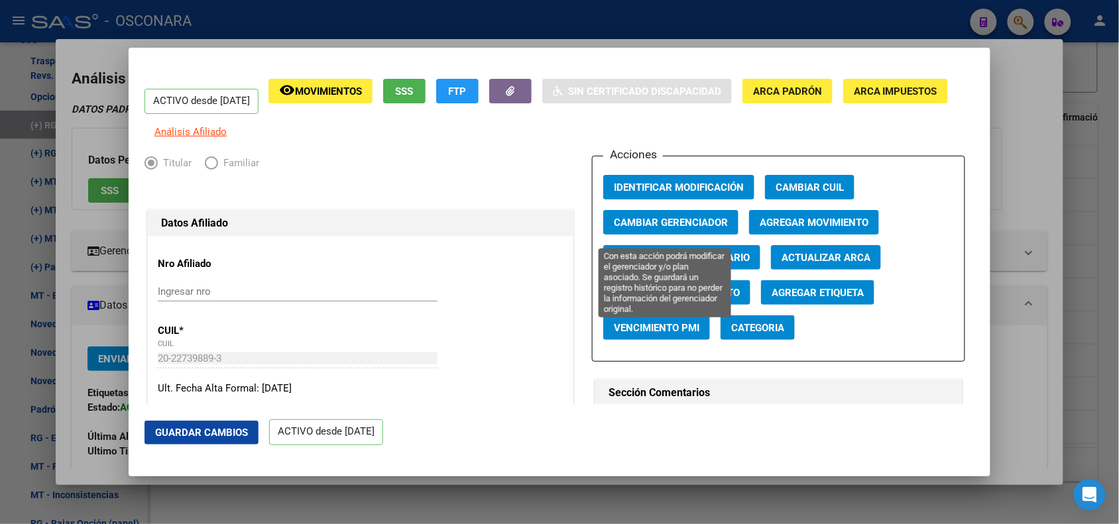
click at [665, 223] on button "Cambiar Gerenciador" at bounding box center [670, 222] width 135 height 25
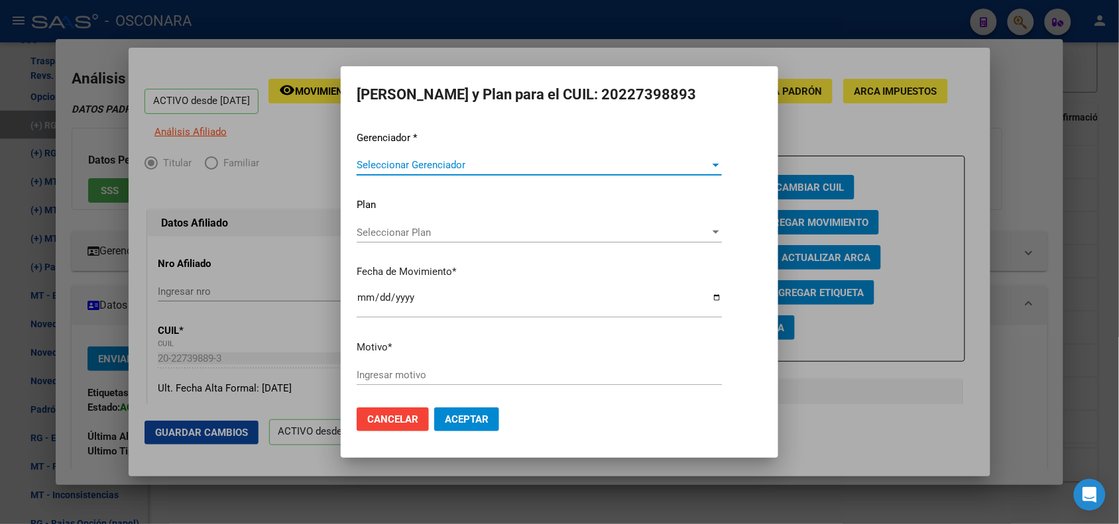
click at [654, 167] on span "Seleccionar Gerenciador" at bounding box center [533, 165] width 353 height 12
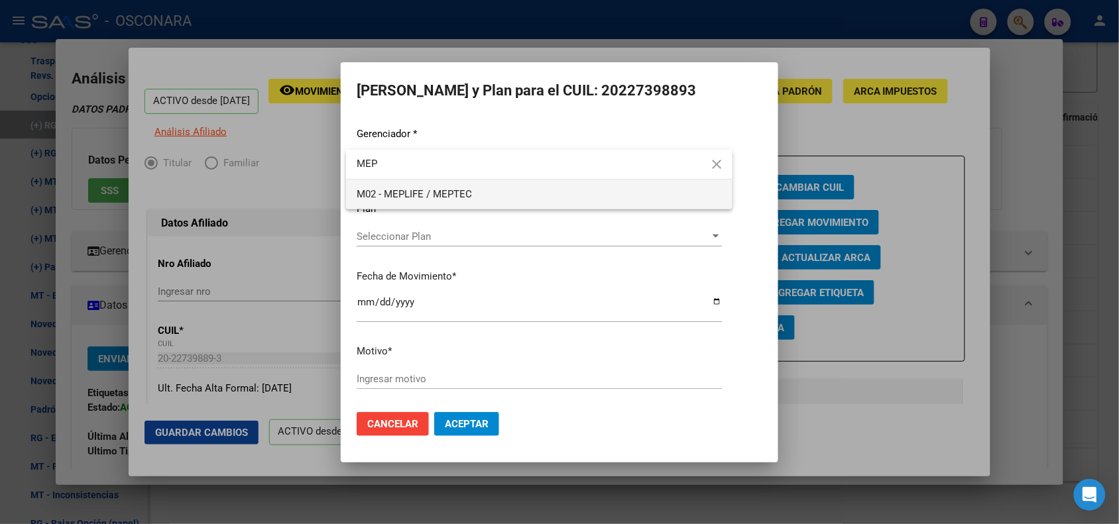
type input "MEP"
click at [620, 188] on span "M02 - MEPLIFE / MEPTEC" at bounding box center [539, 195] width 365 height 30
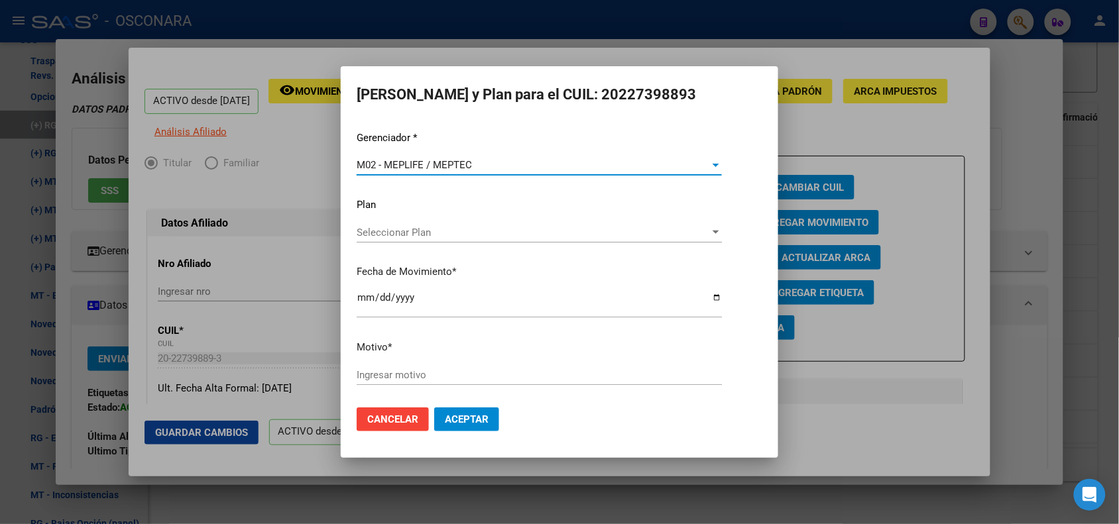
click at [360, 302] on input "[DATE]" at bounding box center [539, 302] width 365 height 21
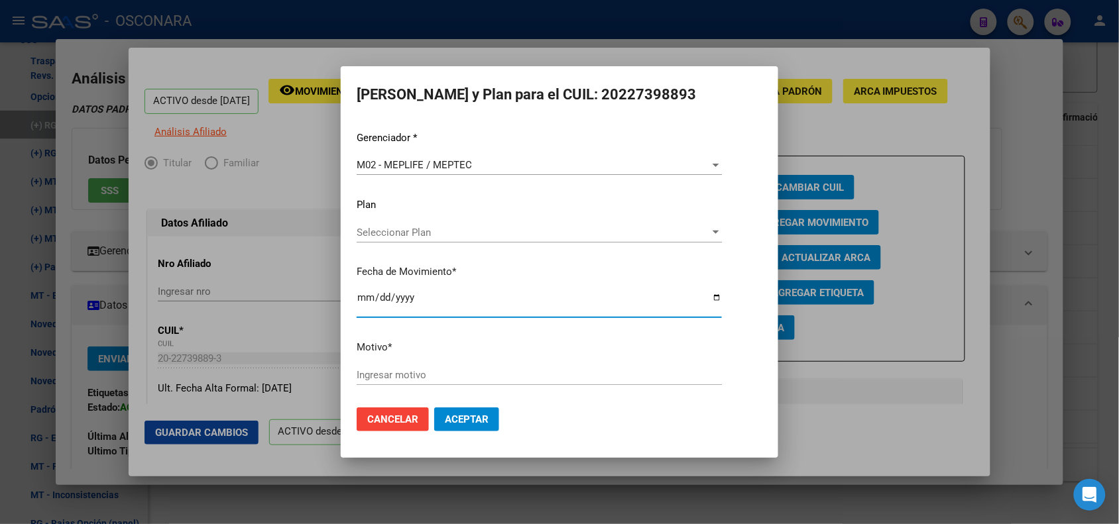
type input "[DATE]"
click at [422, 378] on input "Ingresar motivo" at bounding box center [539, 375] width 365 height 12
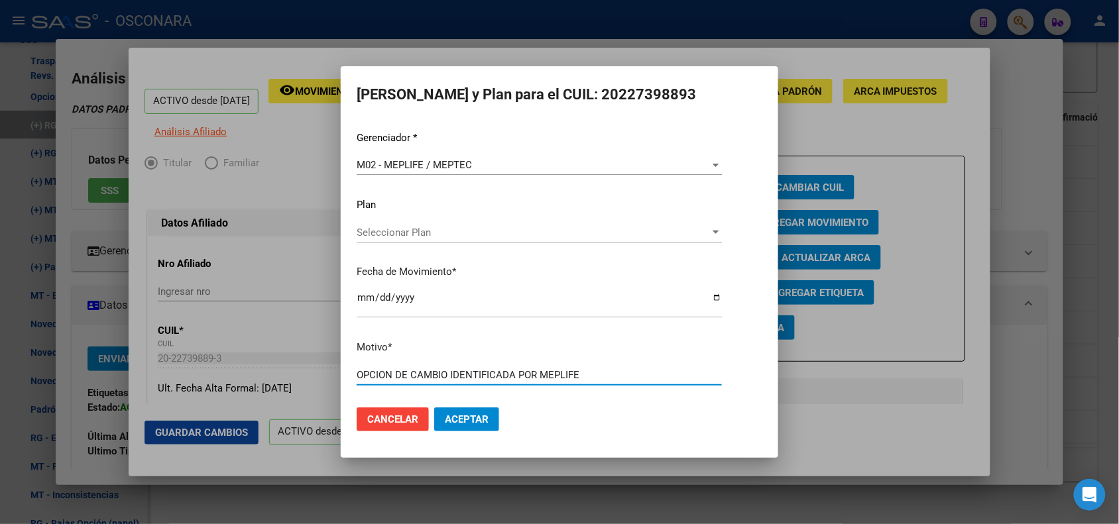
type input "OPCION DE CAMBIO IDENTIFICADA POR MEPLIFE"
click at [434, 408] on button "Aceptar" at bounding box center [466, 420] width 65 height 24
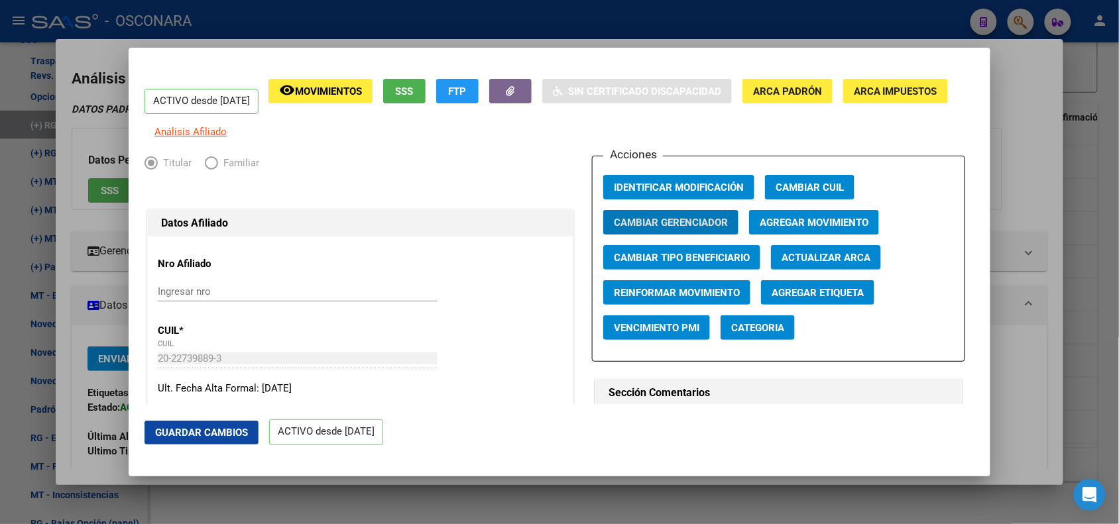
click at [355, 27] on div at bounding box center [559, 262] width 1119 height 524
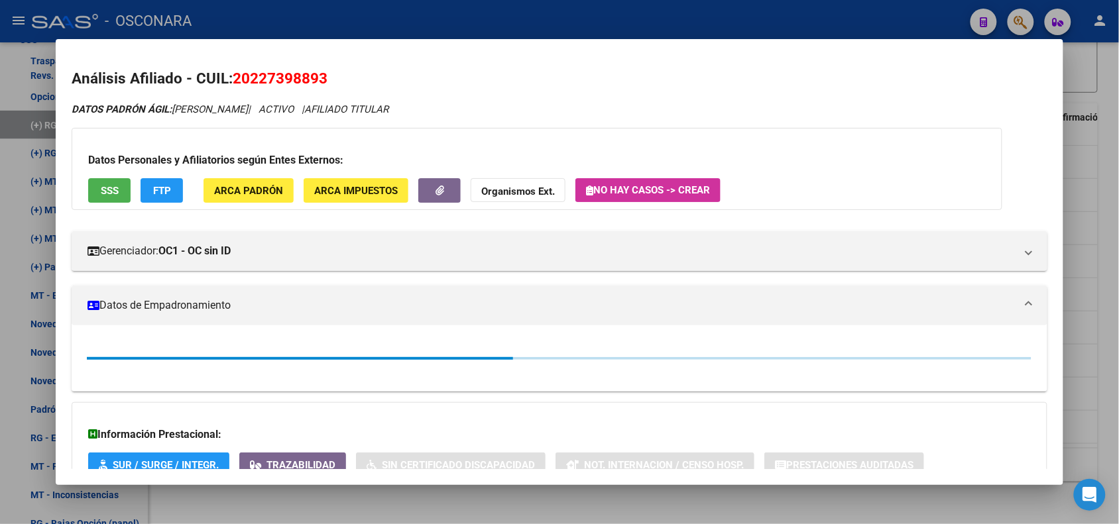
click at [336, 11] on div at bounding box center [559, 262] width 1119 height 524
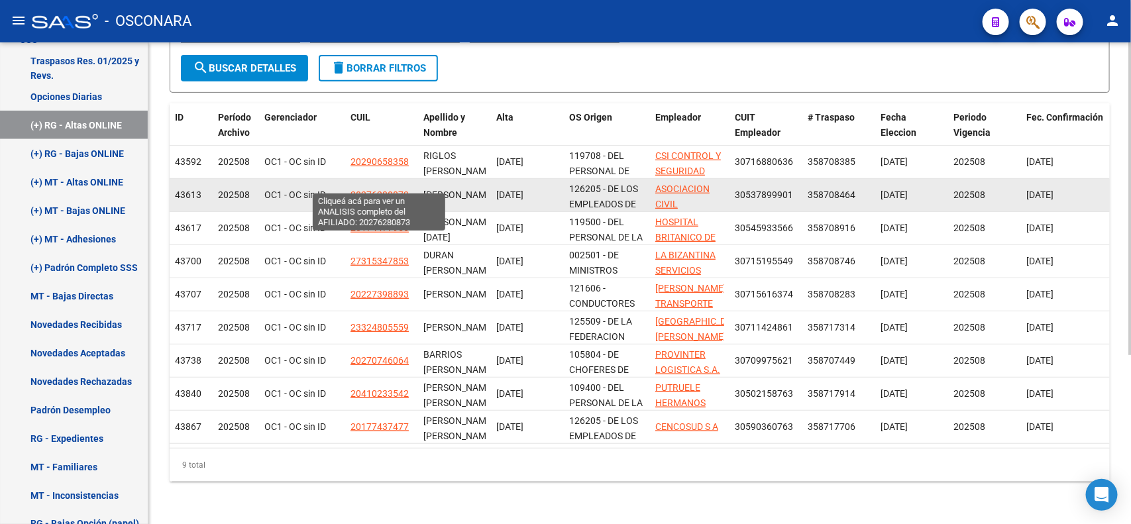
click at [392, 190] on span "20276280873" at bounding box center [380, 195] width 58 height 11
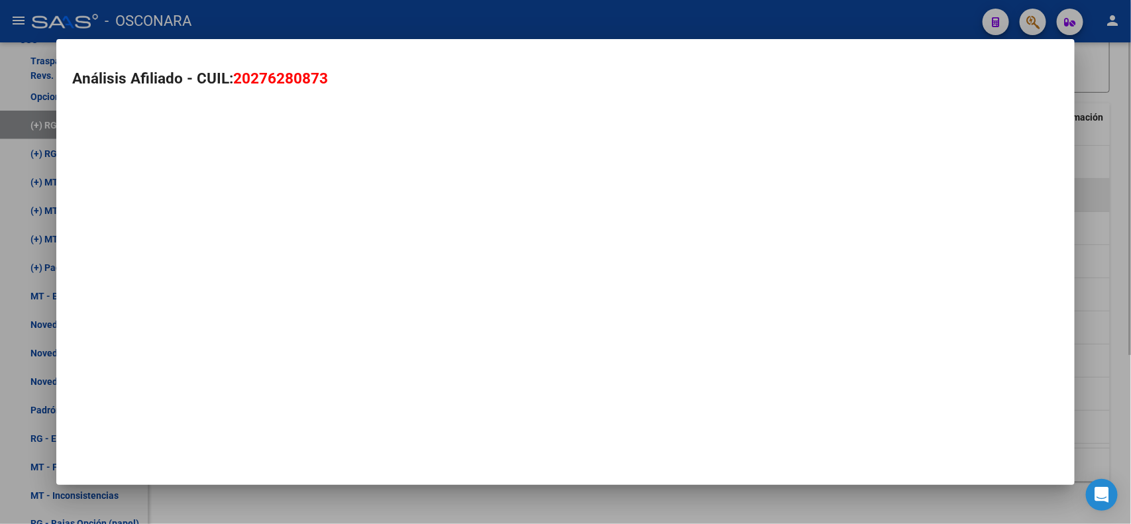
type textarea "20276280873"
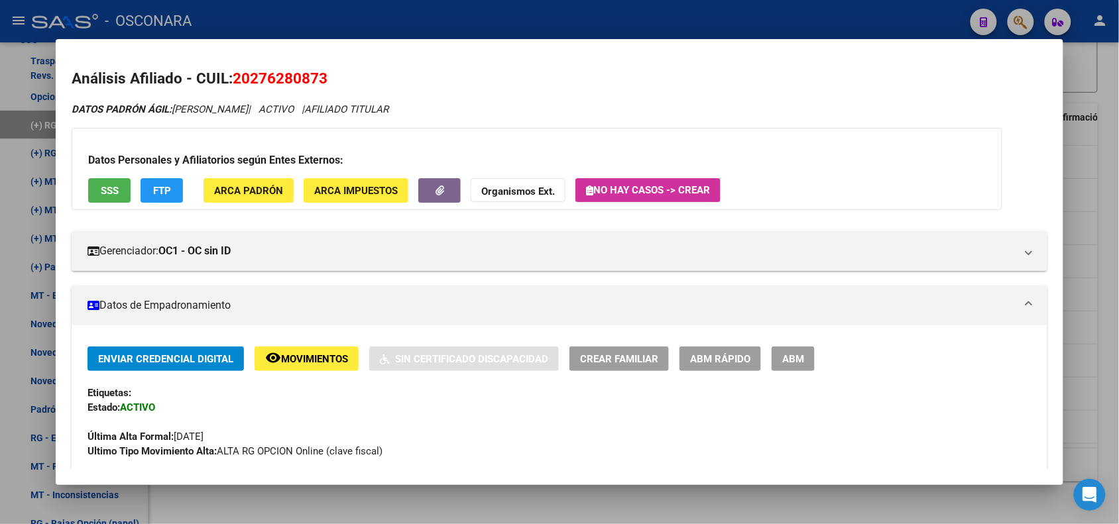
click at [724, 359] on span "ABM Rápido" at bounding box center [720, 359] width 60 height 12
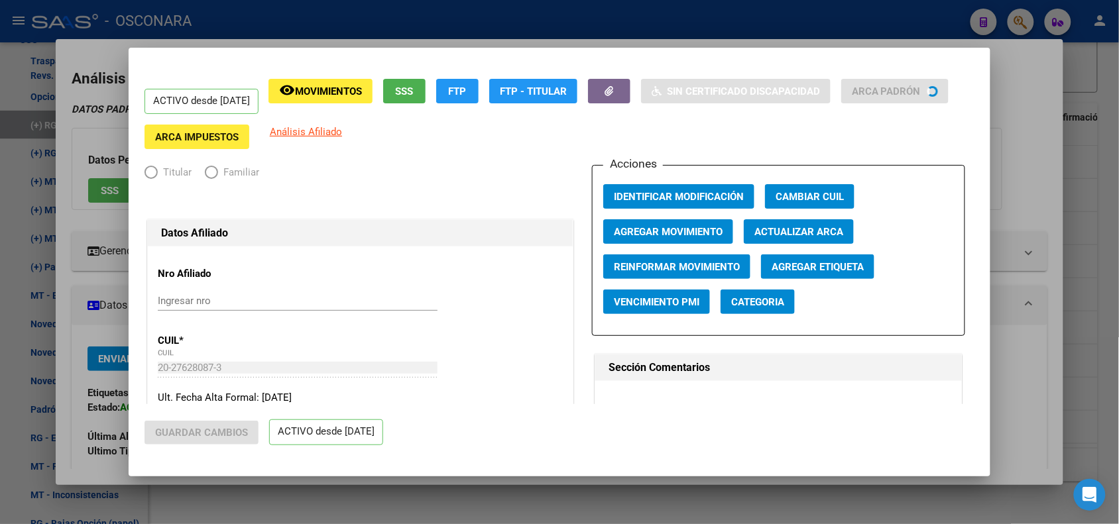
radio input "true"
type input "30-53789990-1"
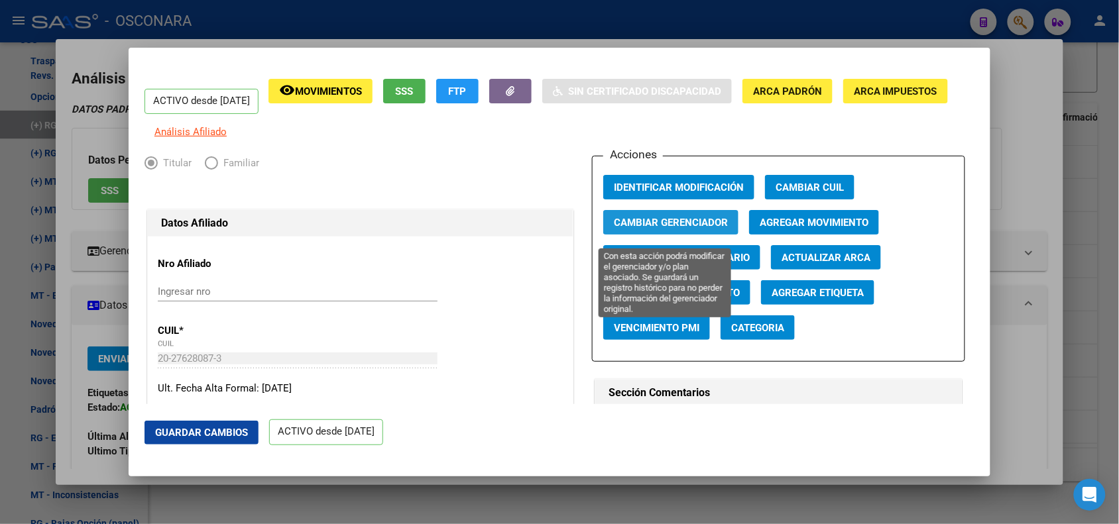
click at [679, 229] on span "Cambiar Gerenciador" at bounding box center [671, 223] width 114 height 12
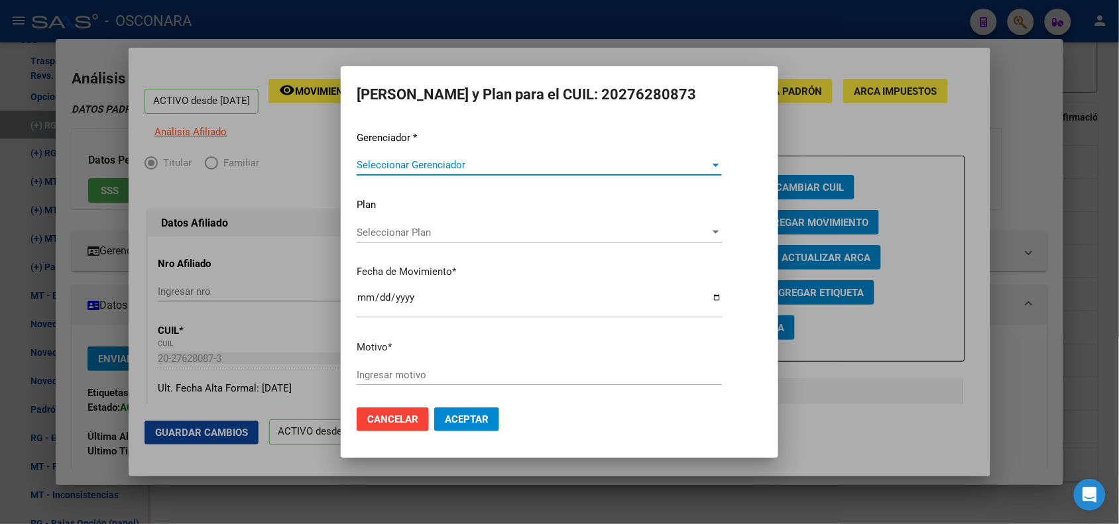
click at [414, 162] on span "Seleccionar Gerenciador" at bounding box center [533, 165] width 353 height 12
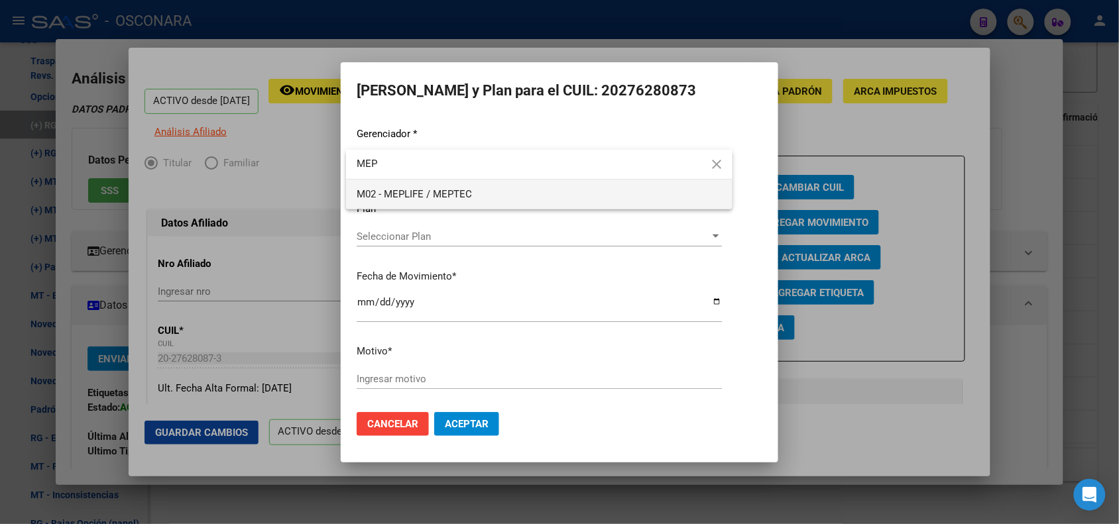
type input "MEP"
click at [426, 196] on span "M02 - MEPLIFE / MEPTEC" at bounding box center [414, 194] width 115 height 12
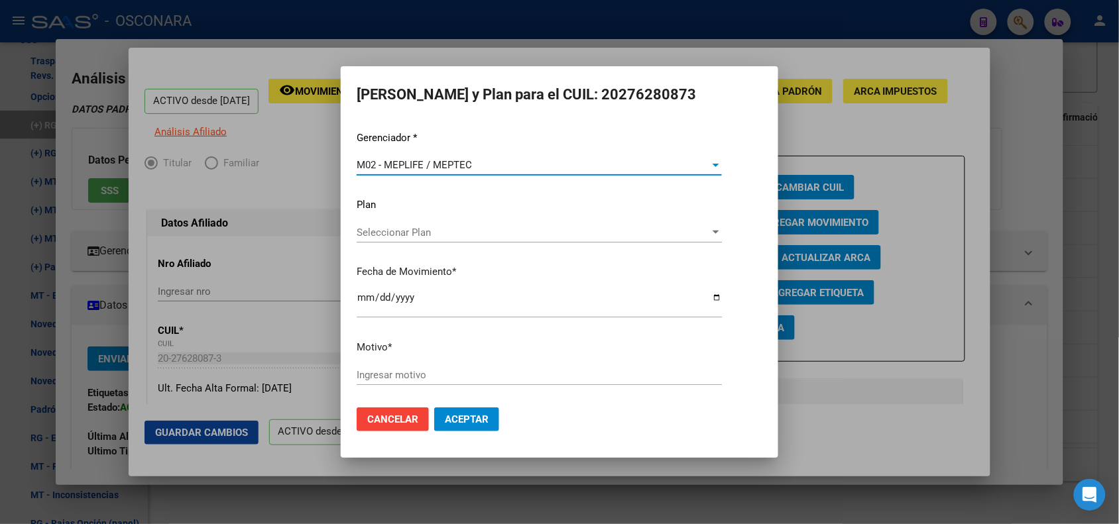
click at [369, 300] on input "[DATE]" at bounding box center [539, 302] width 365 height 21
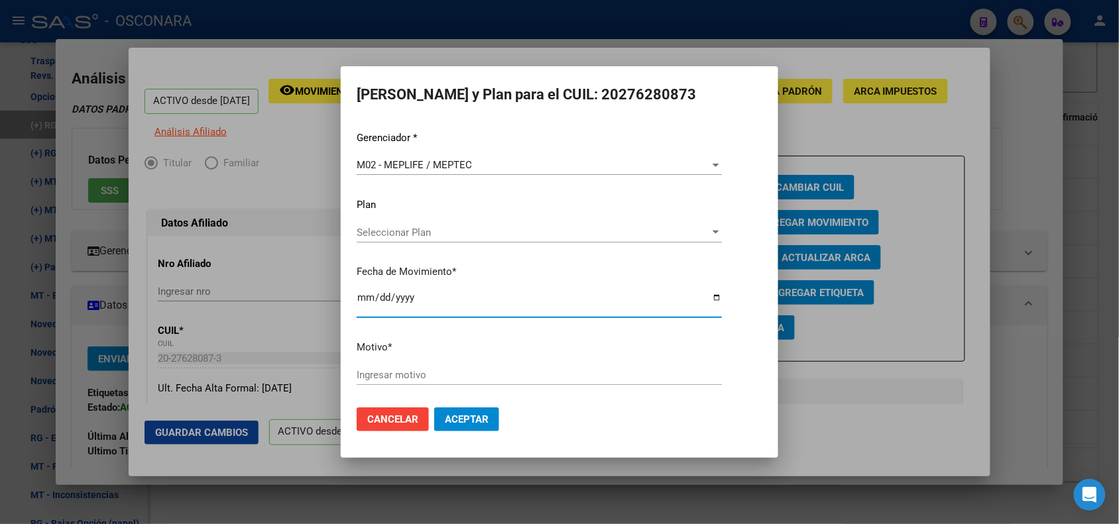
type input "[DATE]"
click at [447, 378] on input "Ingresar motivo" at bounding box center [539, 375] width 365 height 12
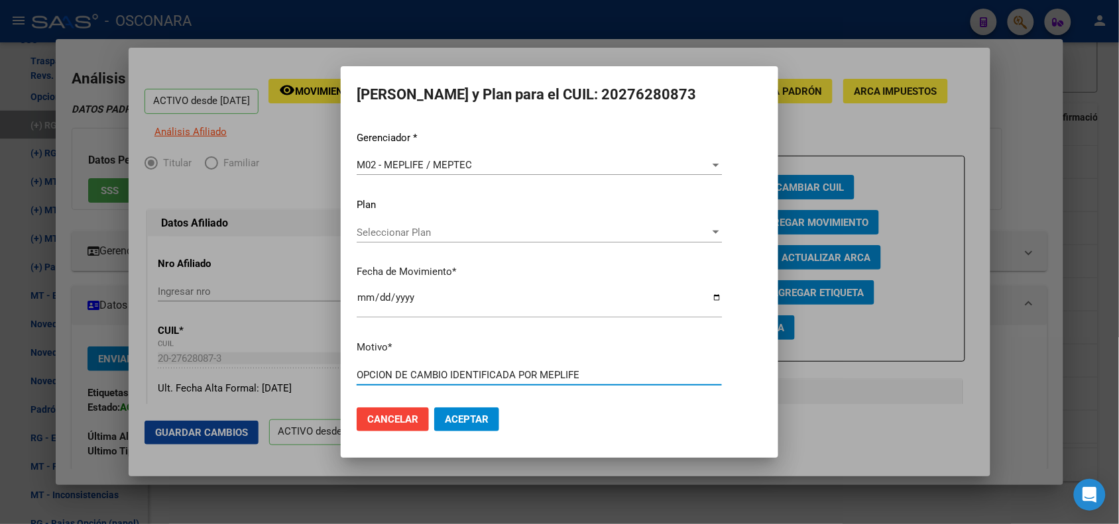
type input "OPCION DE CAMBIO IDENTIFICADA POR MEPLIFE"
click at [434, 408] on button "Aceptar" at bounding box center [466, 420] width 65 height 24
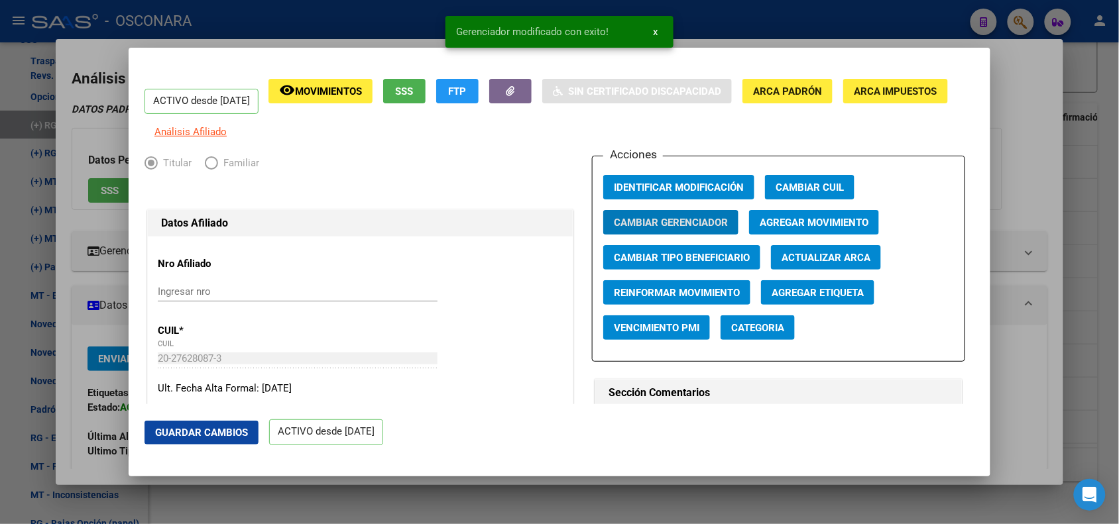
click at [353, 21] on div at bounding box center [559, 262] width 1119 height 524
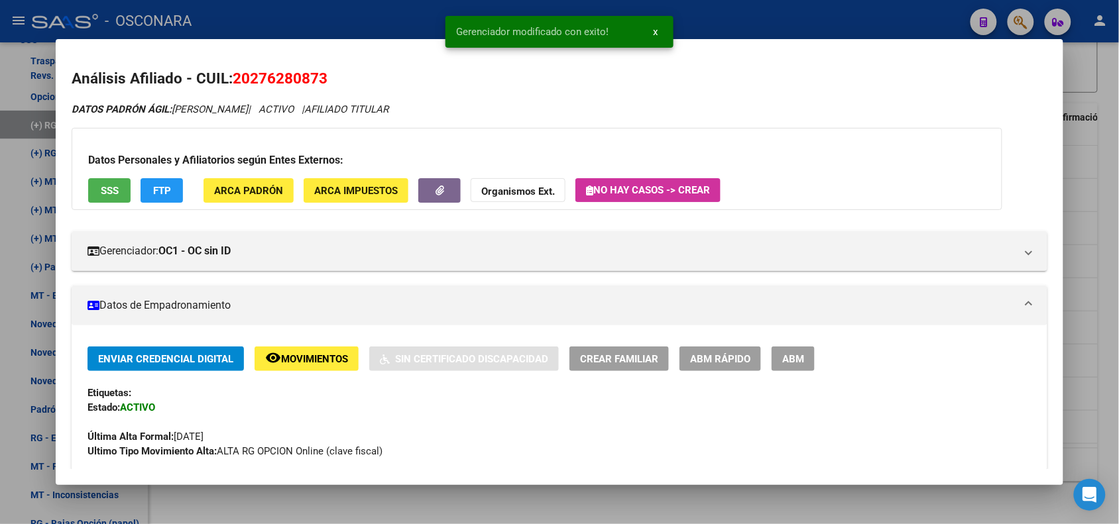
click at [353, 19] on div at bounding box center [559, 262] width 1119 height 524
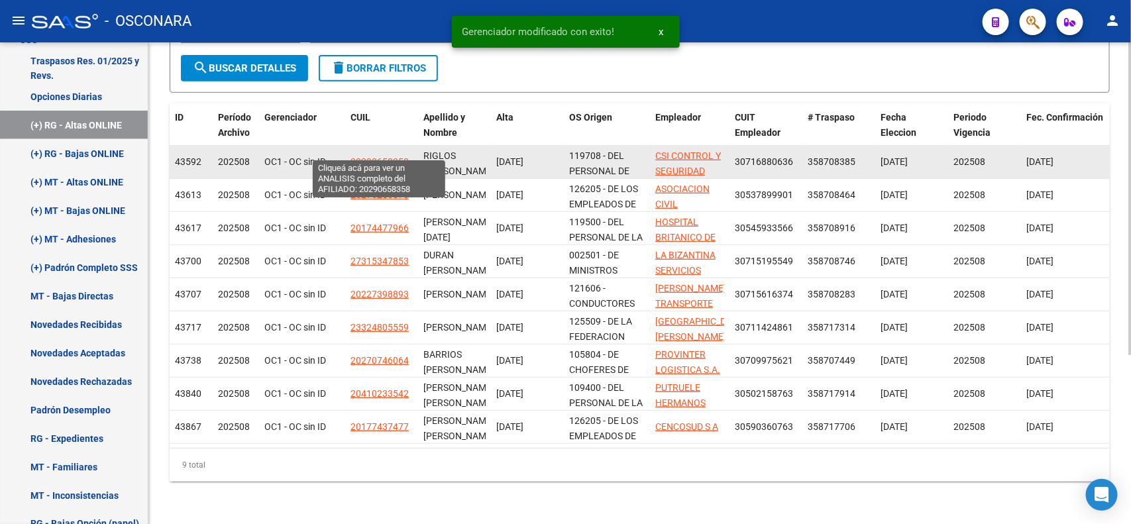
click at [381, 156] on span "20290658358" at bounding box center [380, 161] width 58 height 11
type textarea "20290658358"
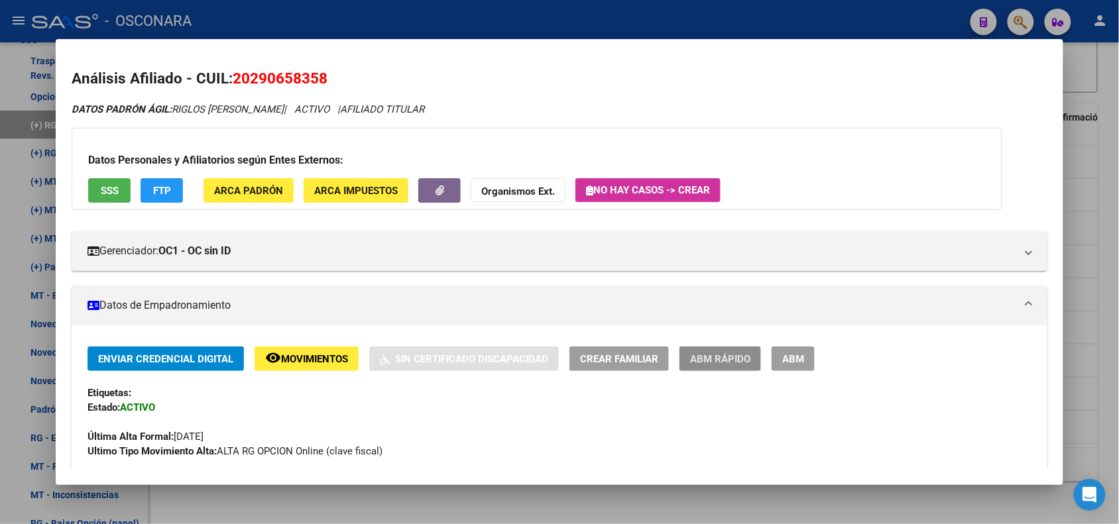
click at [701, 365] on button "ABM Rápido" at bounding box center [720, 359] width 82 height 25
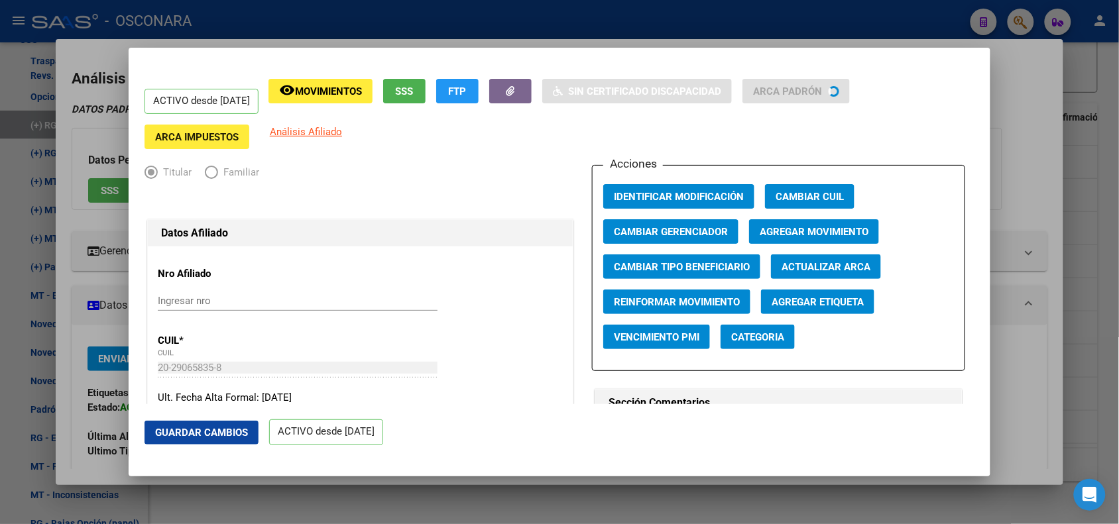
radio input "true"
type input "30-71688063-6"
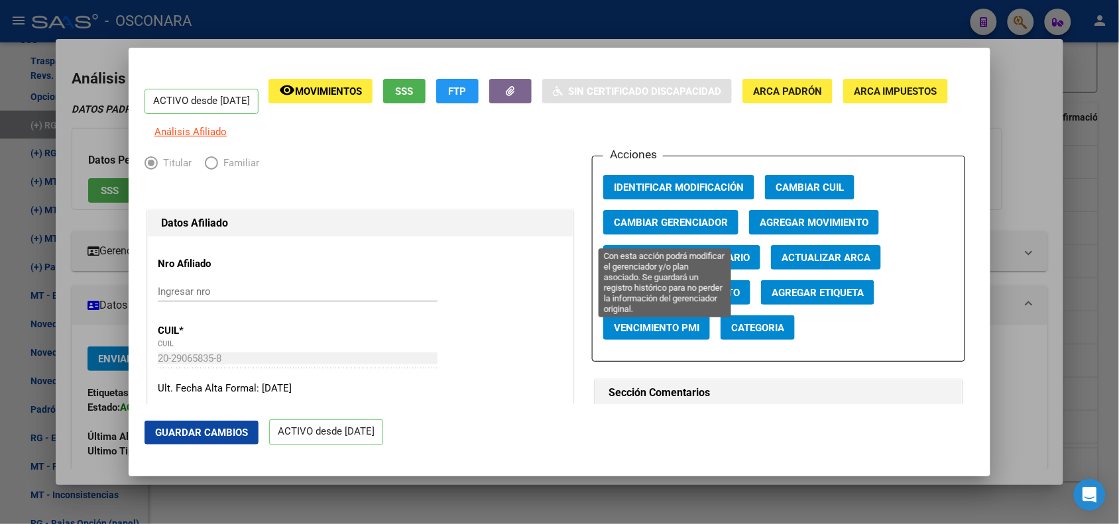
click at [663, 226] on span "Cambiar Gerenciador" at bounding box center [671, 223] width 114 height 12
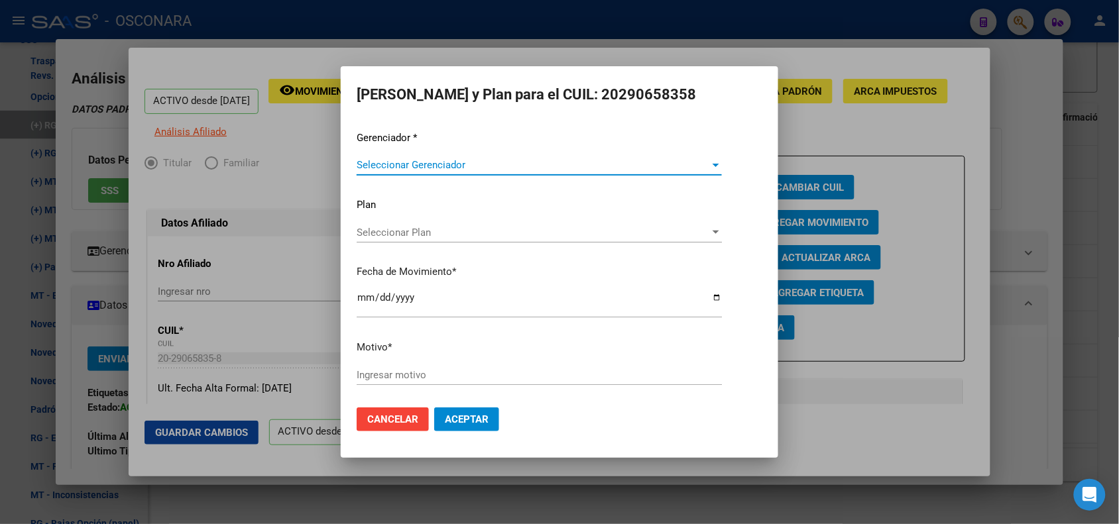
click at [376, 164] on span "Seleccionar Gerenciador" at bounding box center [533, 165] width 353 height 12
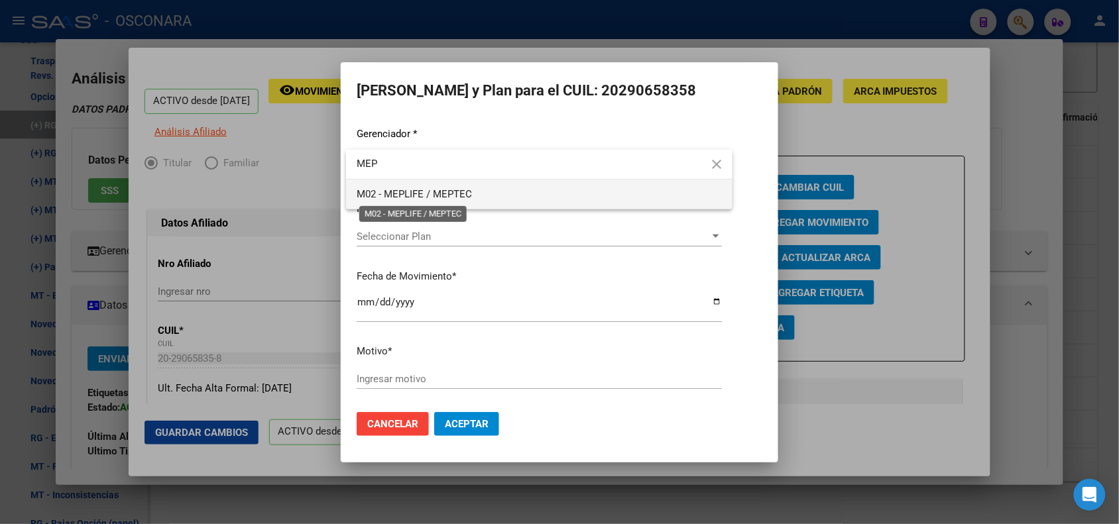
type input "MEP"
click at [399, 198] on span "M02 - MEPLIFE / MEPTEC" at bounding box center [414, 194] width 115 height 12
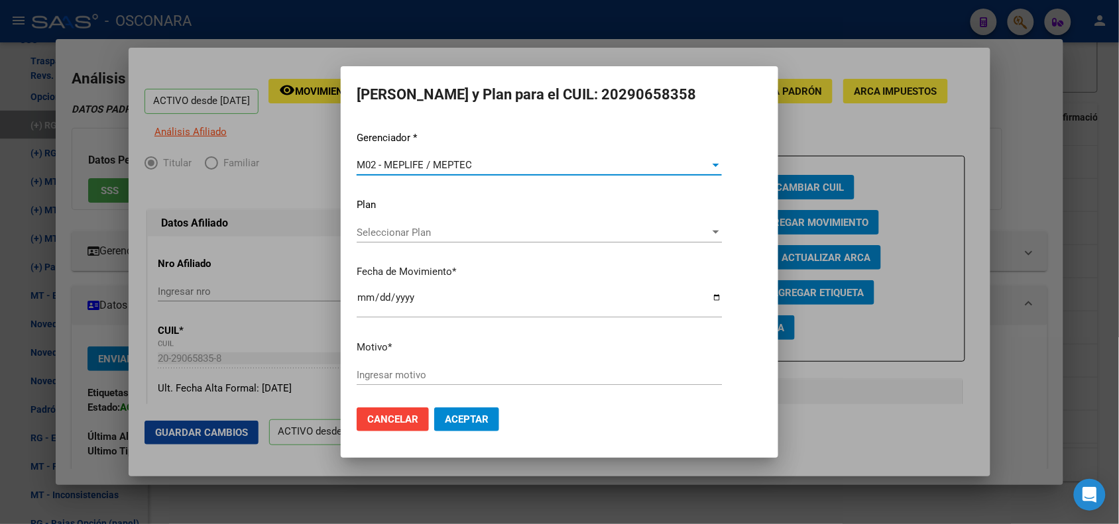
click at [359, 293] on input "[DATE]" at bounding box center [539, 302] width 365 height 21
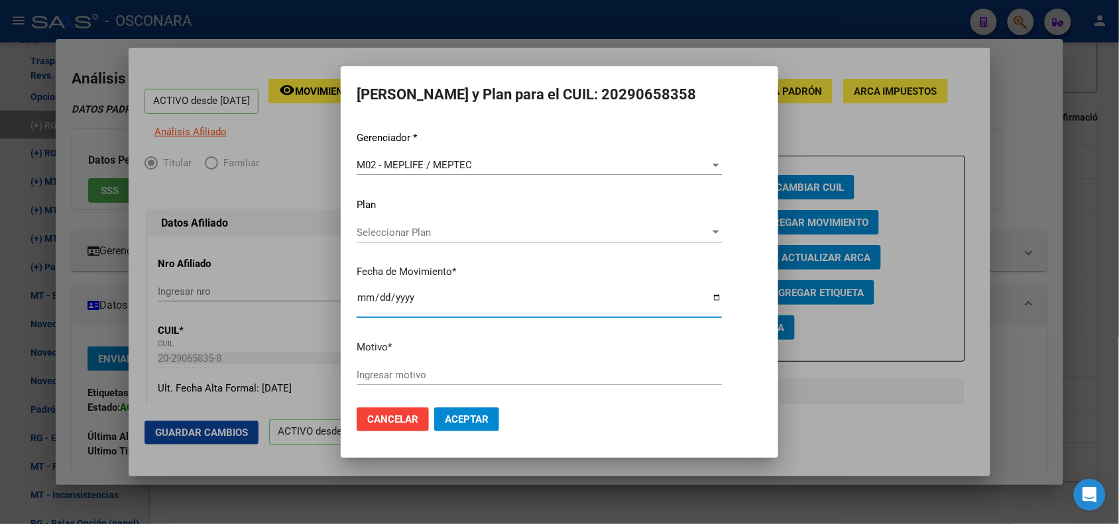
type input "[DATE]"
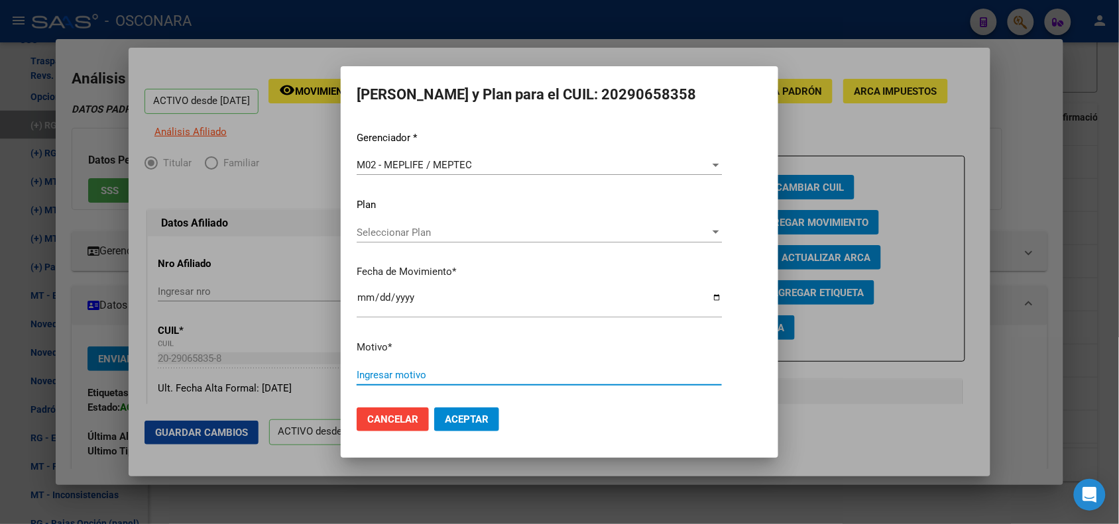
click at [405, 375] on input "Ingresar motivo" at bounding box center [539, 375] width 365 height 12
type input "OPCION DE CAMBIO IDENTIFICADA POR MEPLIFE"
click at [434, 408] on button "Aceptar" at bounding box center [466, 420] width 65 height 24
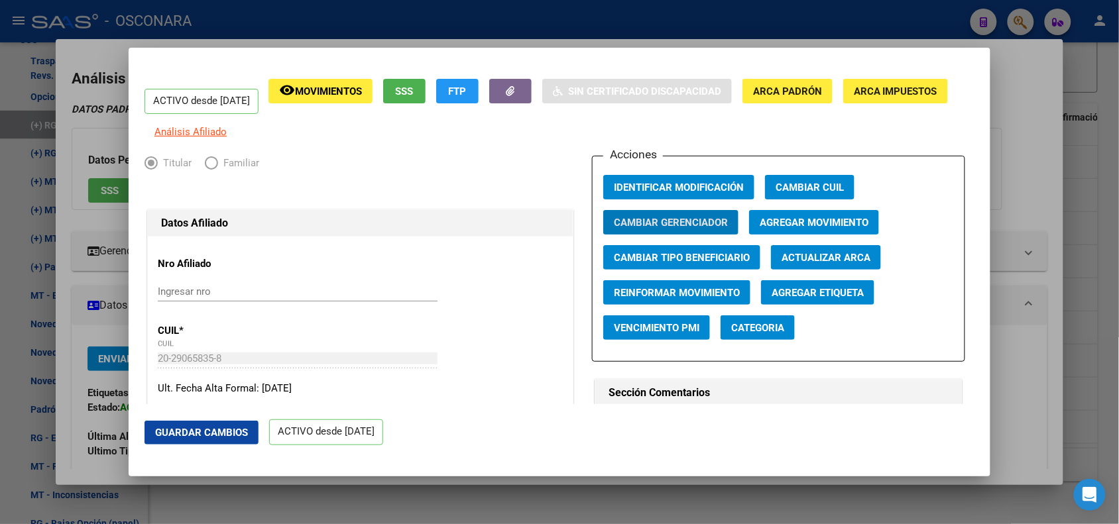
click at [339, 25] on div at bounding box center [559, 262] width 1119 height 524
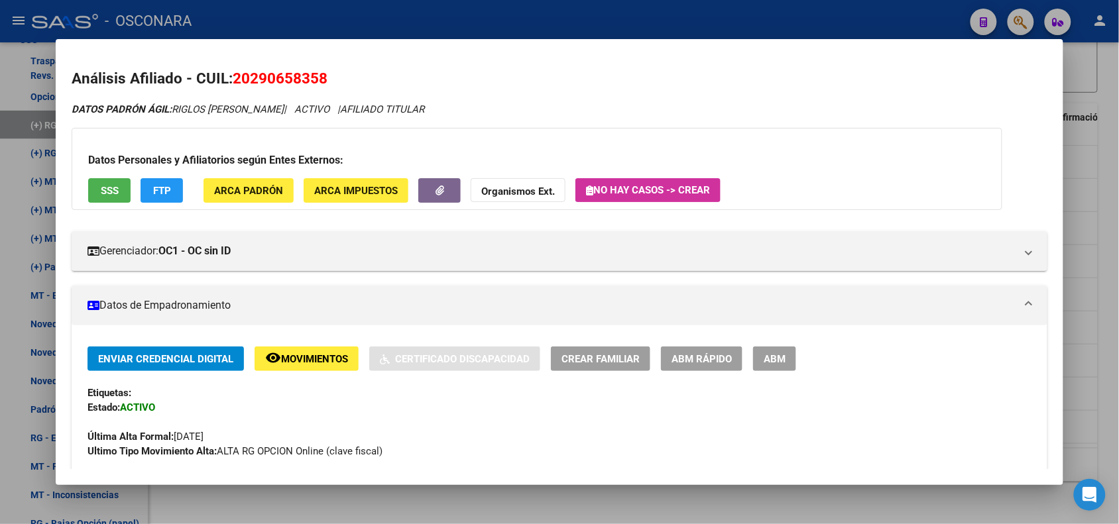
click at [339, 25] on div at bounding box center [559, 262] width 1119 height 524
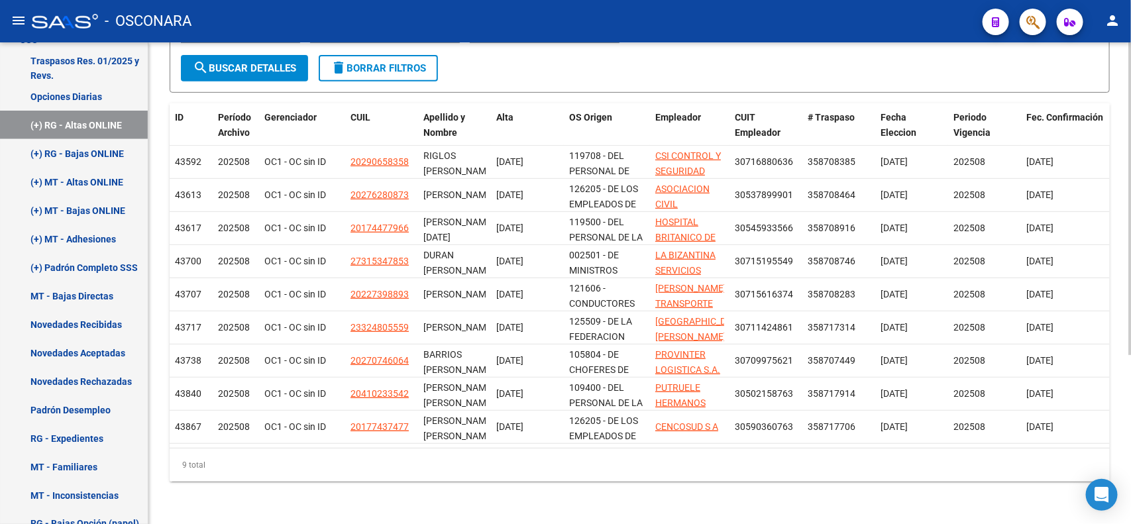
click at [282, 62] on span "search Buscar Detalles" at bounding box center [244, 68] width 103 height 12
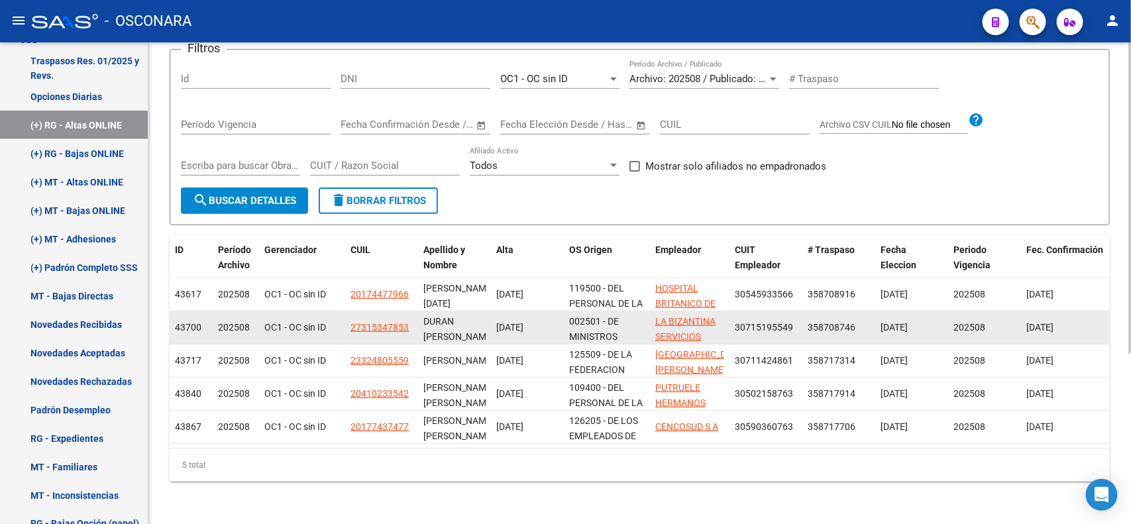
scroll to position [127, 0]
click at [383, 322] on span "27315347853" at bounding box center [380, 327] width 58 height 11
type textarea "27315347853"
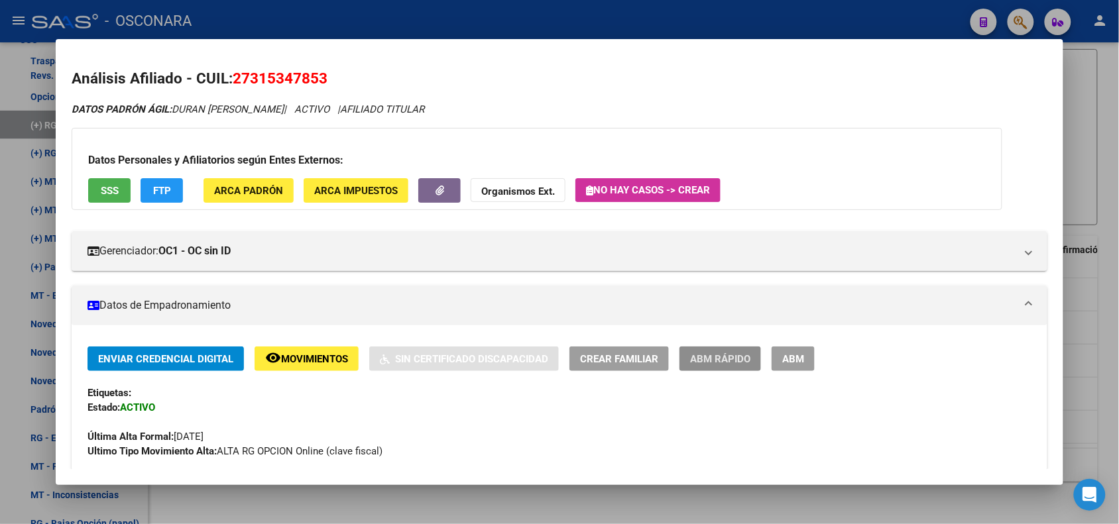
click at [714, 360] on span "ABM Rápido" at bounding box center [720, 359] width 60 height 12
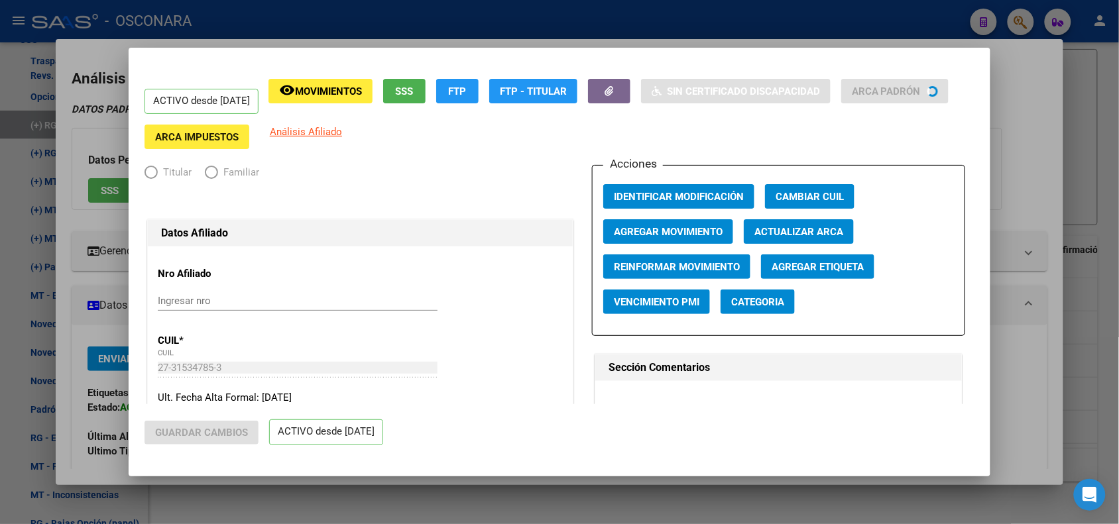
radio input "true"
type input "30-71519554-9"
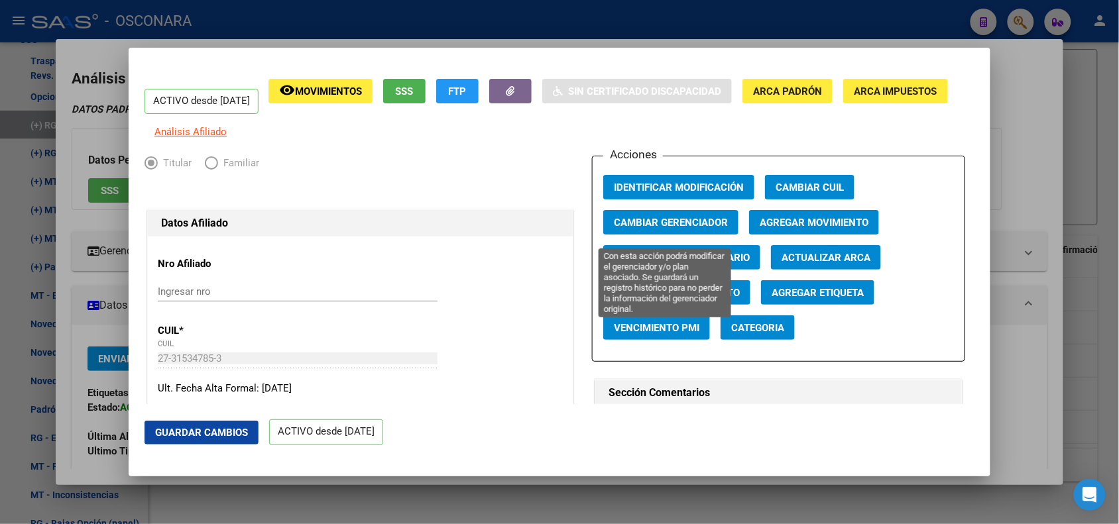
click at [687, 229] on span "Cambiar Gerenciador" at bounding box center [671, 223] width 114 height 12
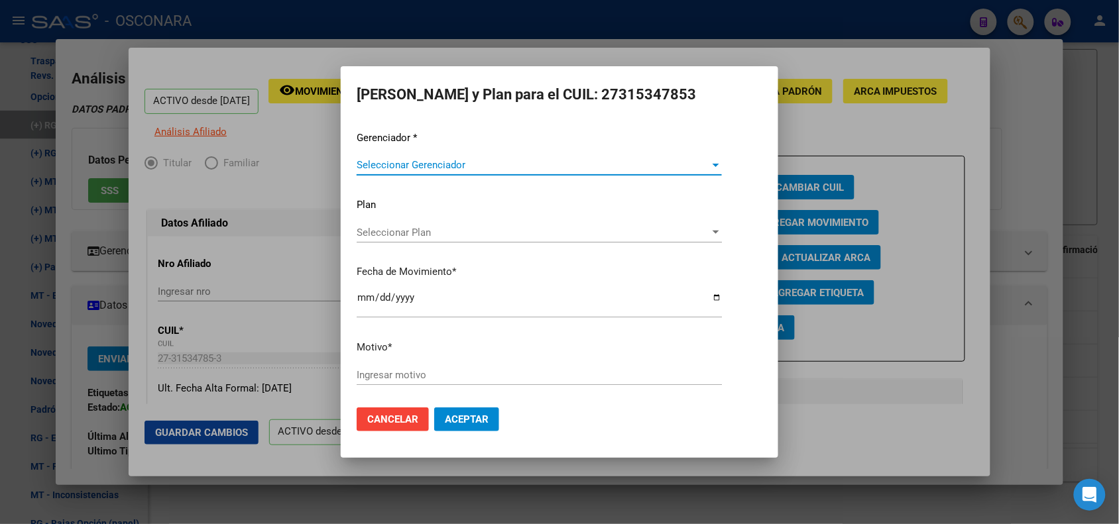
click at [525, 168] on span "Seleccionar Gerenciador" at bounding box center [533, 165] width 353 height 12
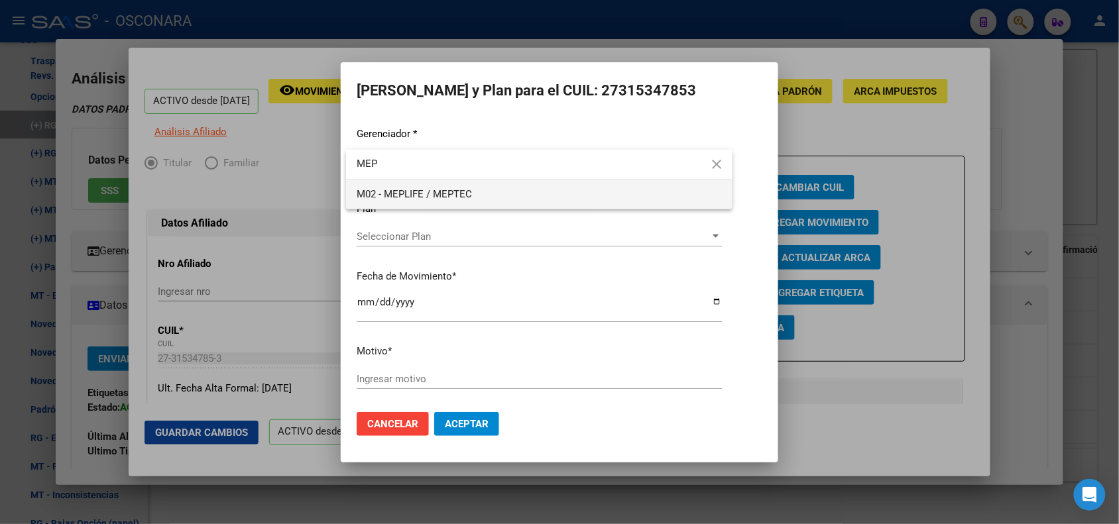
type input "MEP"
click at [514, 193] on span "M02 - MEPLIFE / MEPTEC" at bounding box center [539, 195] width 365 height 30
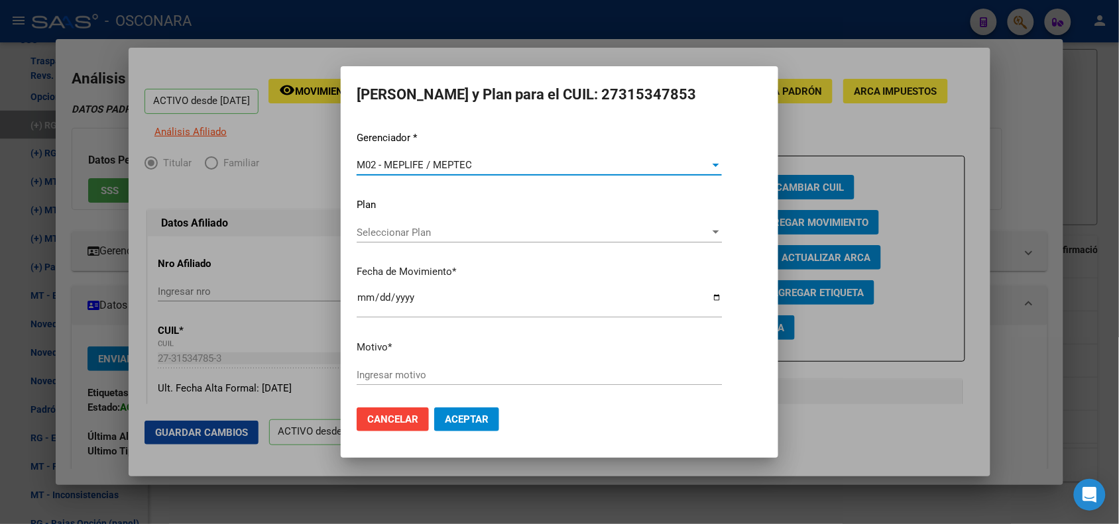
click at [368, 292] on input "[DATE]" at bounding box center [539, 302] width 365 height 21
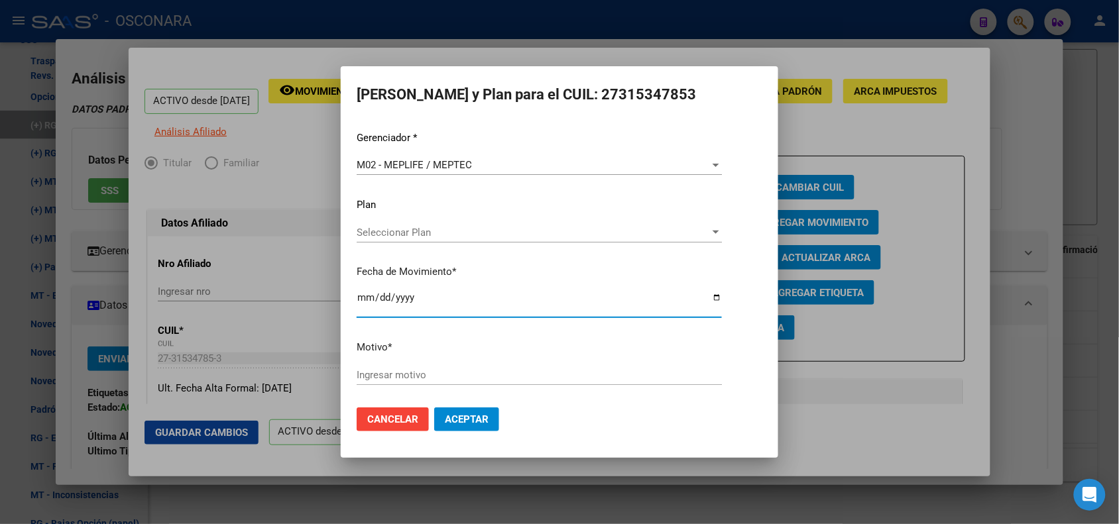
type input "[DATE]"
click at [443, 376] on input "Ingresar motivo" at bounding box center [539, 375] width 365 height 12
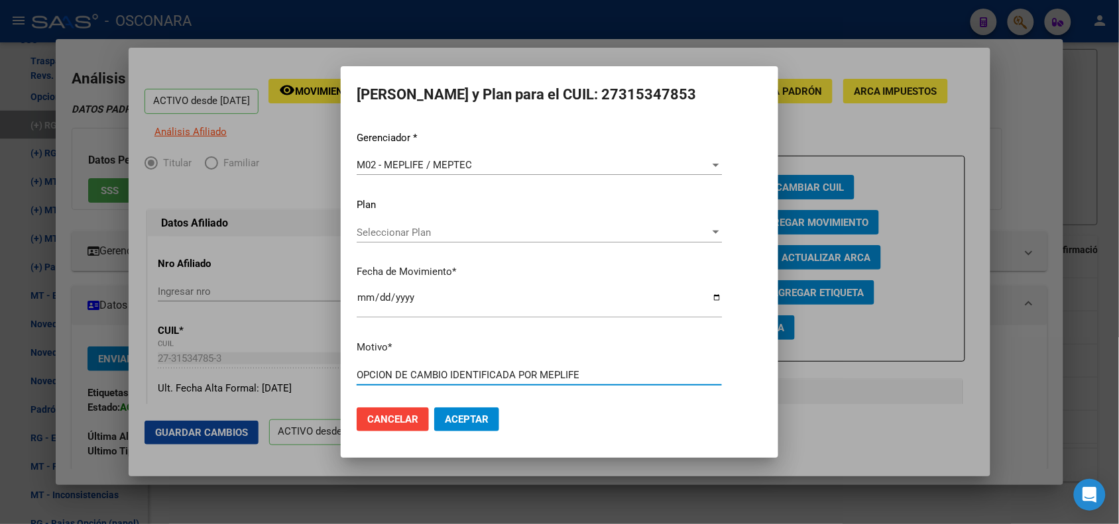
type input "OPCION DE CAMBIO IDENTIFICADA POR MEPLIFE"
click at [434, 408] on button "Aceptar" at bounding box center [466, 420] width 65 height 24
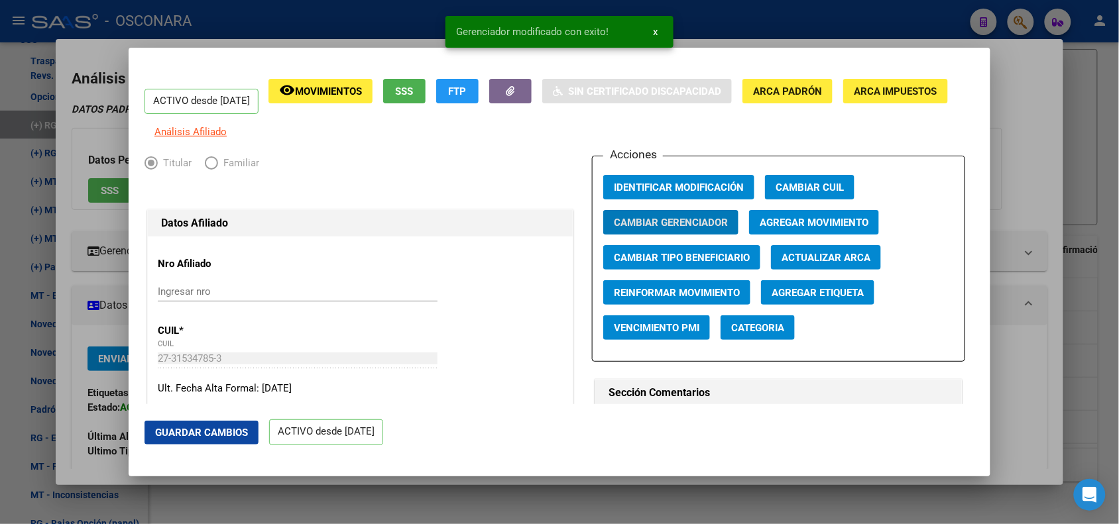
click at [319, 13] on div at bounding box center [559, 262] width 1119 height 524
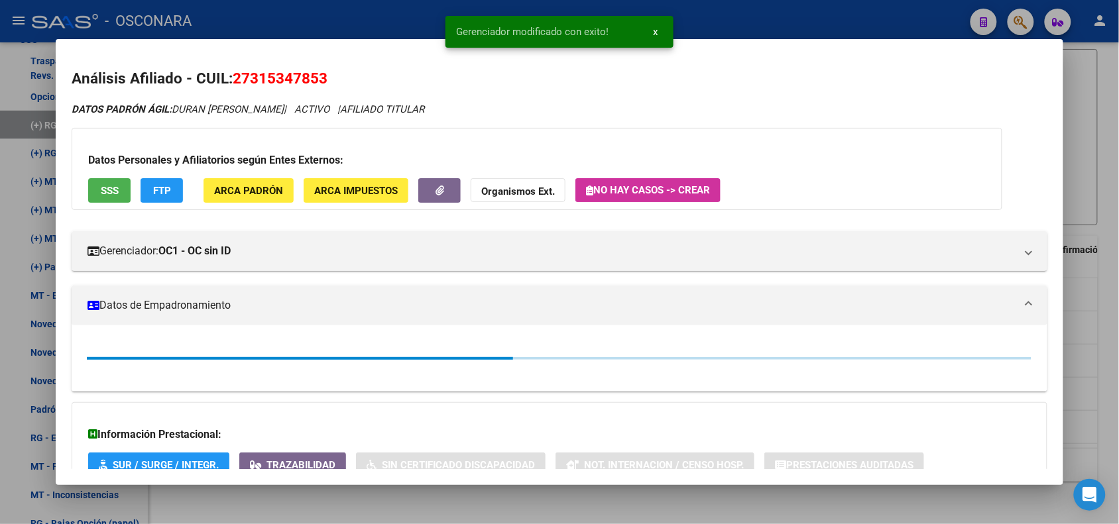
click at [283, 14] on div at bounding box center [559, 262] width 1119 height 524
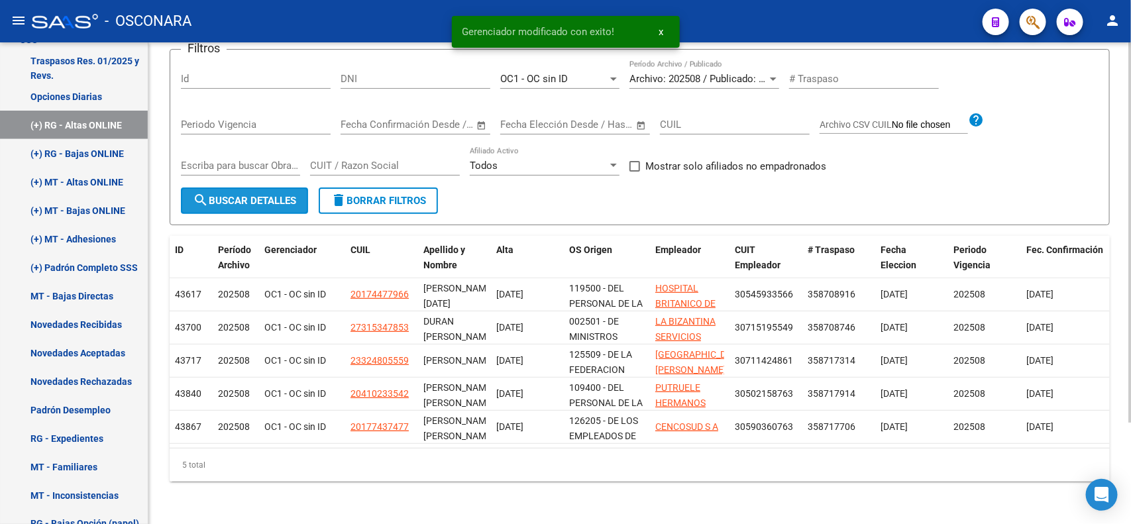
click at [213, 195] on span "search Buscar Detalles" at bounding box center [244, 201] width 103 height 12
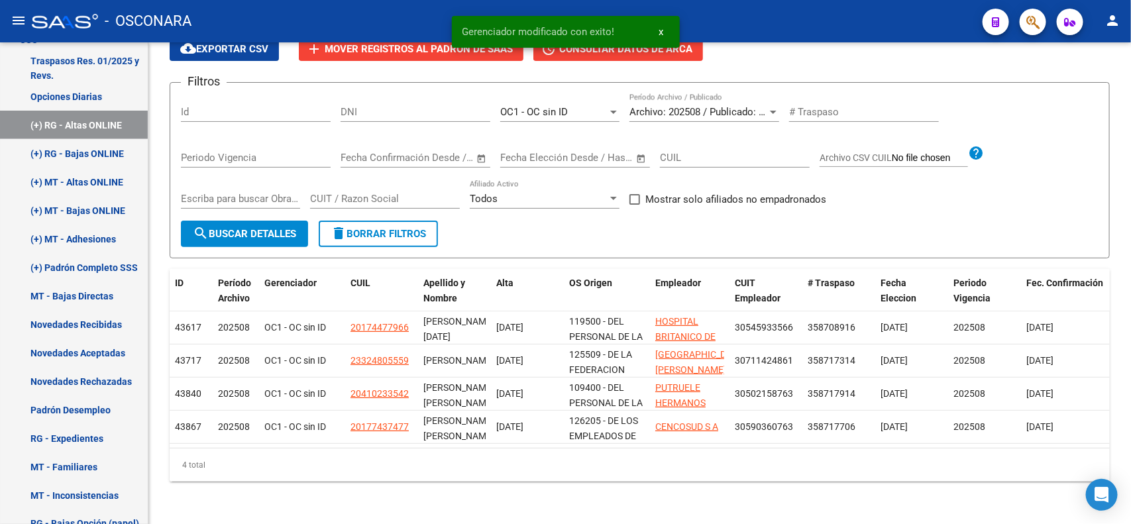
scroll to position [94, 0]
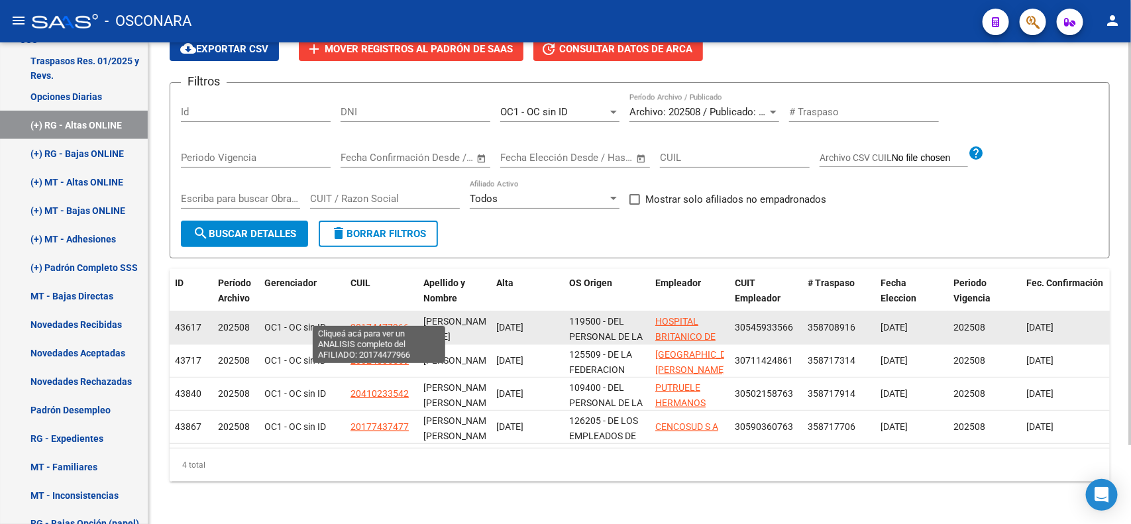
click at [375, 322] on span "20174477966" at bounding box center [380, 327] width 58 height 11
type textarea "20174477966"
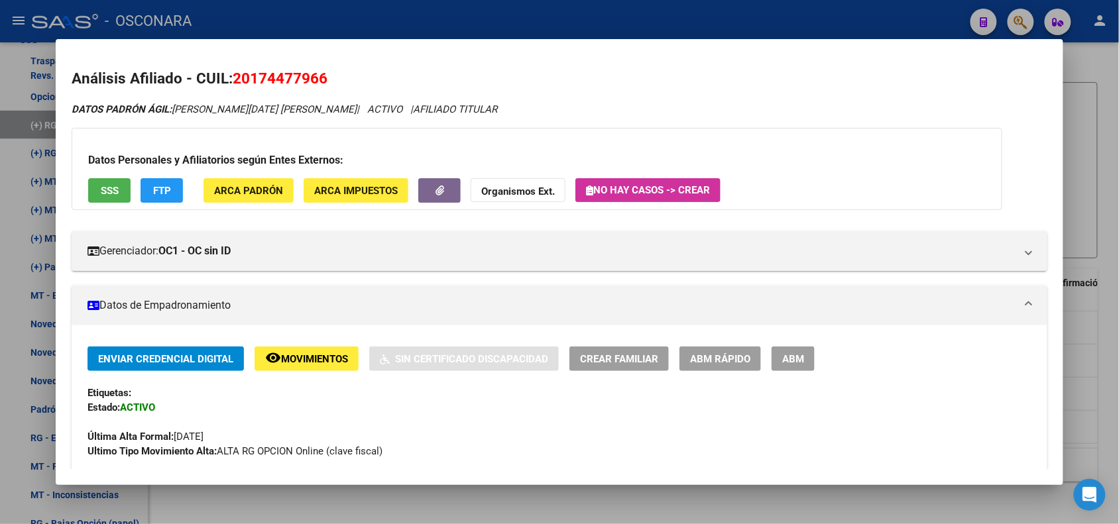
click at [717, 357] on span "ABM Rápido" at bounding box center [720, 359] width 60 height 12
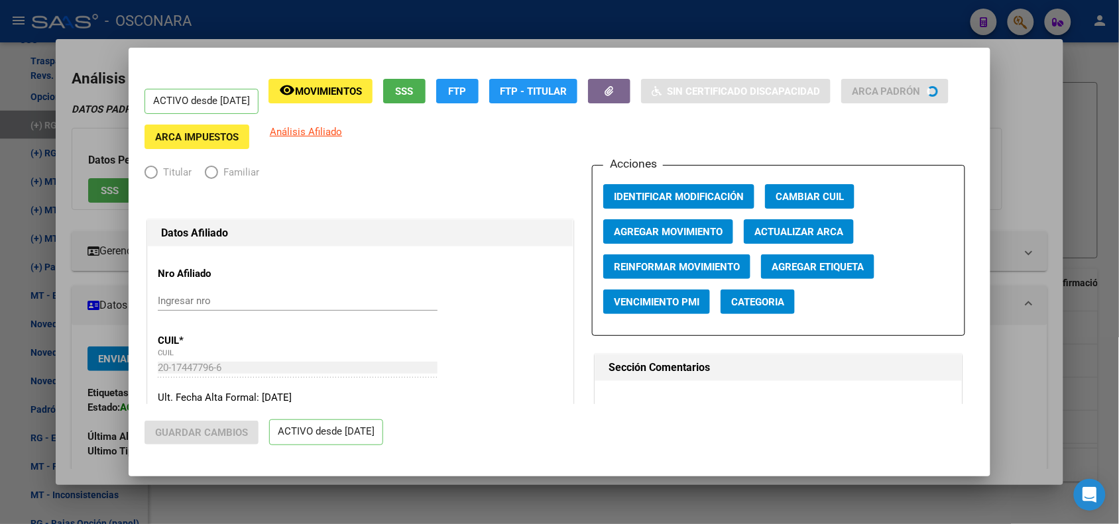
radio input "true"
type input "30-54593356-6"
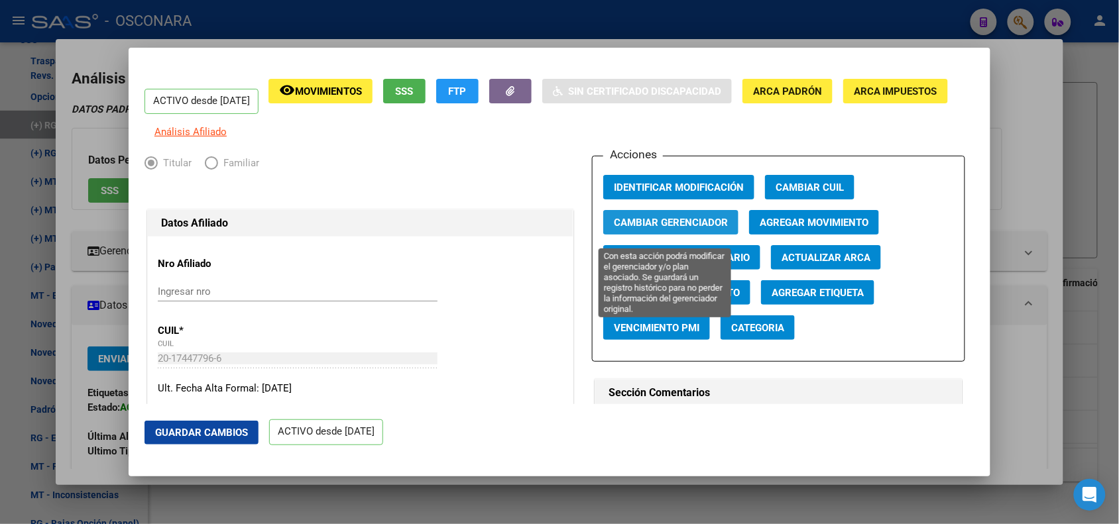
click at [666, 229] on span "Cambiar Gerenciador" at bounding box center [671, 223] width 114 height 12
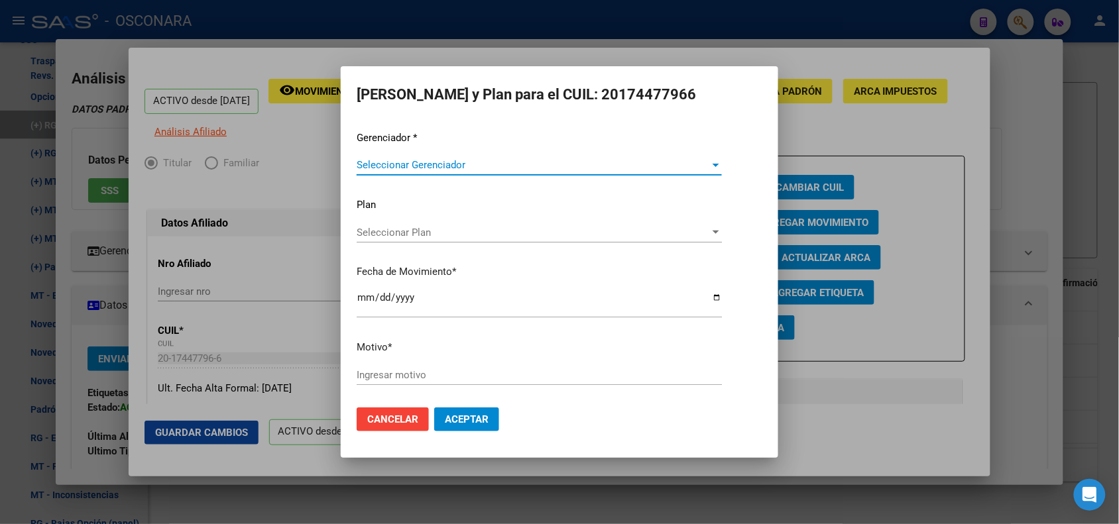
click at [383, 160] on span "Seleccionar Gerenciador" at bounding box center [533, 165] width 353 height 12
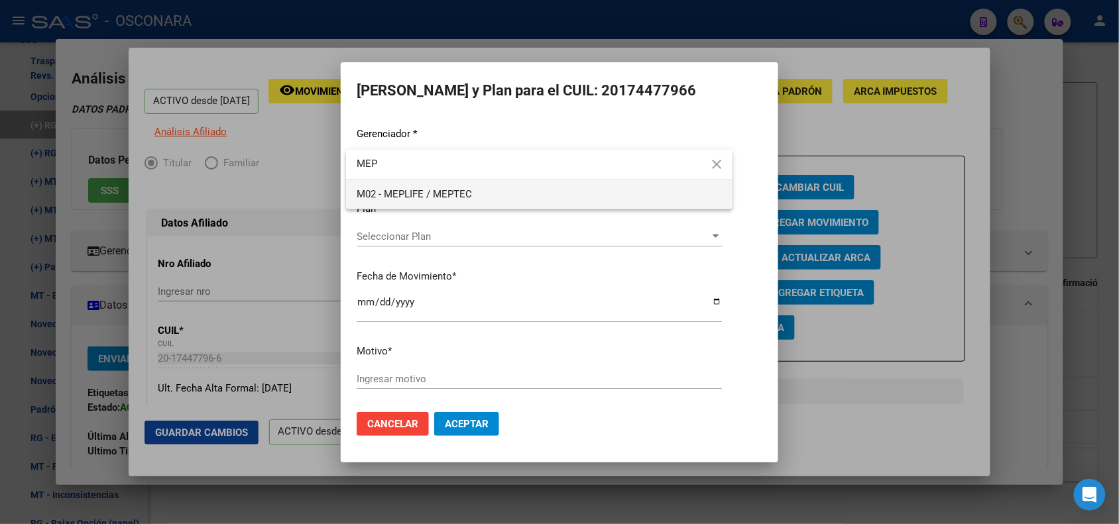
type input "MEP"
click at [402, 186] on span "M02 - MEPLIFE / MEPTEC" at bounding box center [539, 195] width 365 height 30
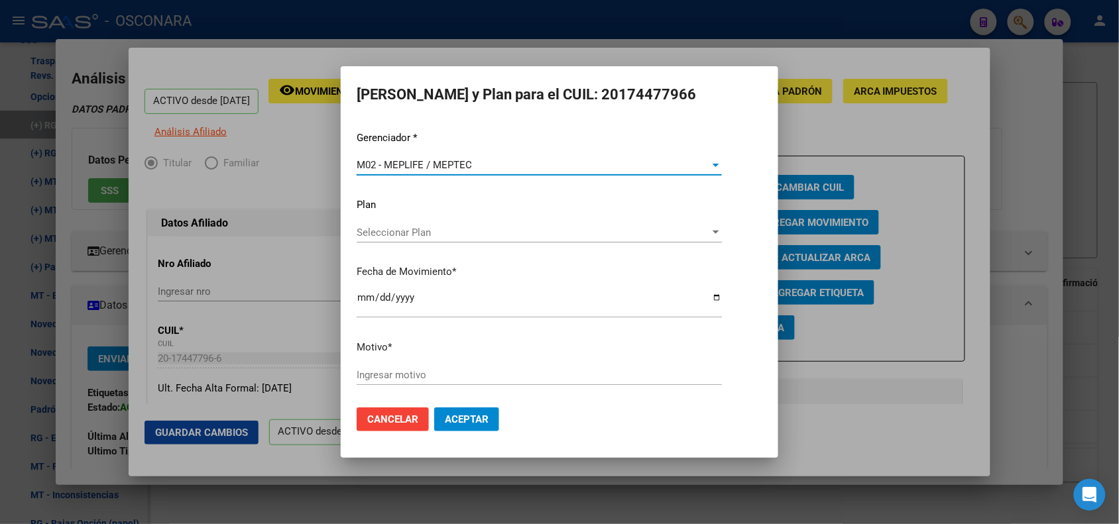
click at [369, 303] on input "[DATE]" at bounding box center [539, 302] width 365 height 21
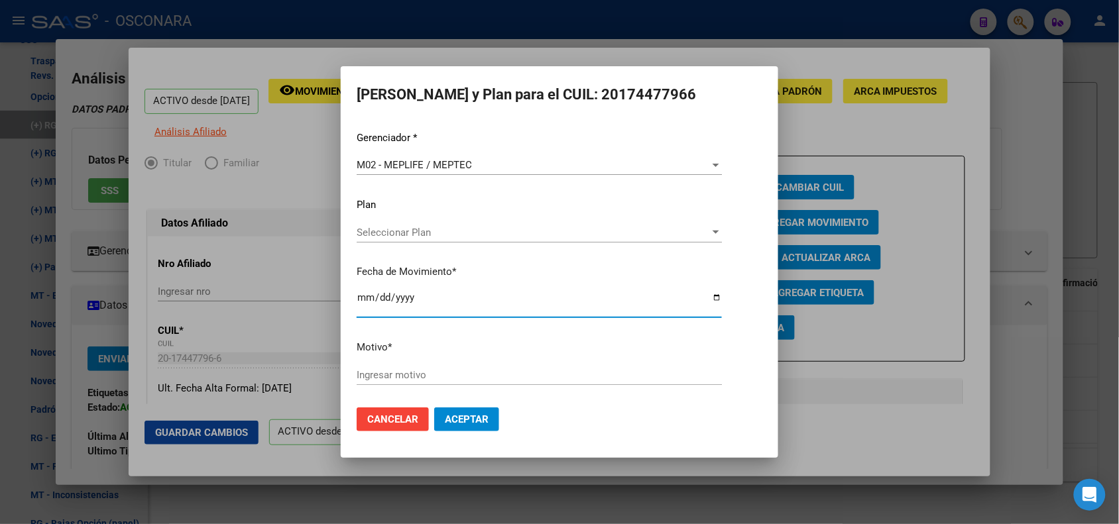
type input "[DATE]"
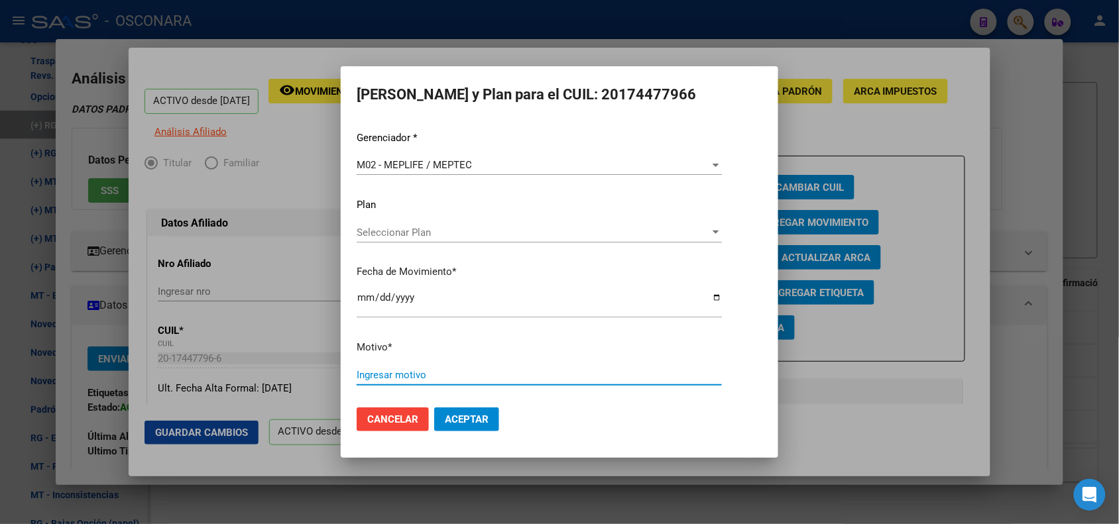
click at [606, 375] on input "Ingresar motivo" at bounding box center [539, 375] width 365 height 12
type input "OPCION DE CAMBIO IDENTIFICADA POR MEPLIFE"
click at [434, 408] on button "Aceptar" at bounding box center [466, 420] width 65 height 24
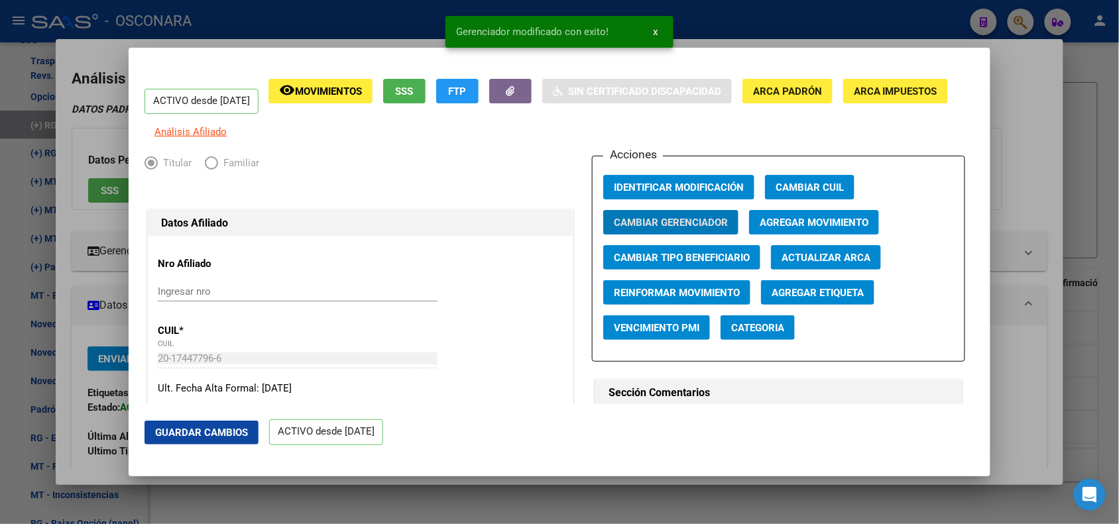
click at [726, 27] on div at bounding box center [559, 262] width 1119 height 524
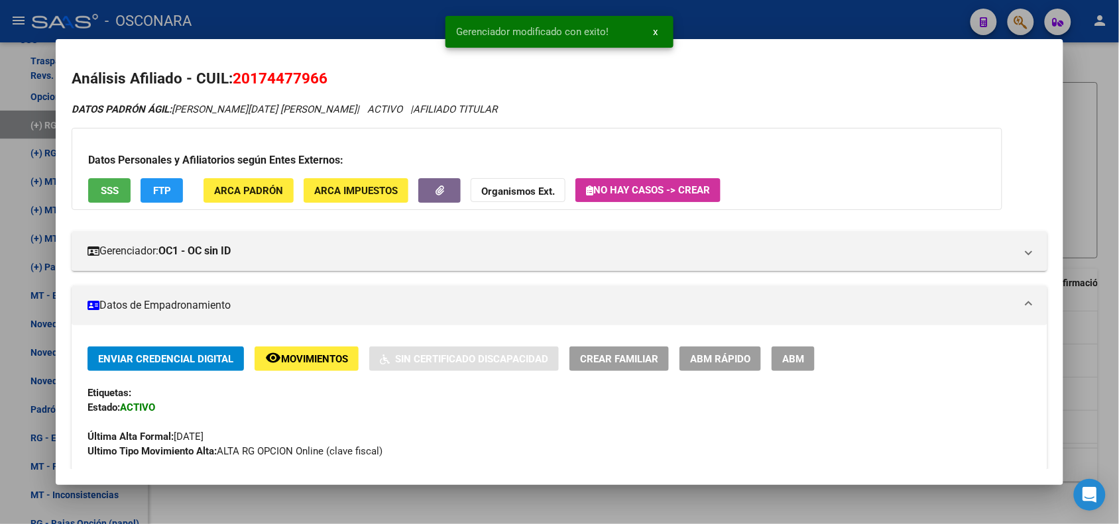
click at [726, 17] on div at bounding box center [559, 262] width 1119 height 524
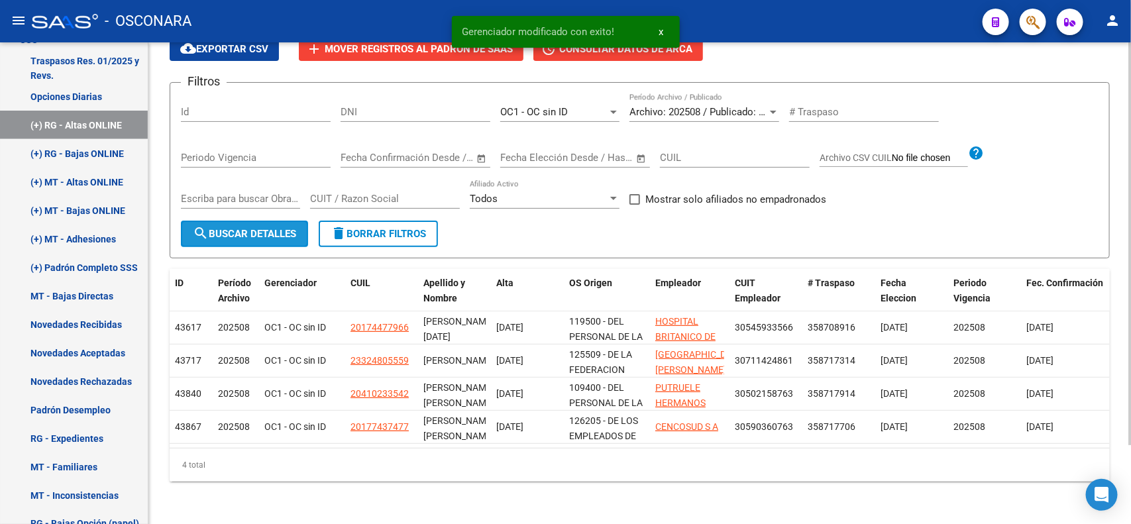
click at [222, 228] on span "search Buscar Detalles" at bounding box center [244, 234] width 103 height 12
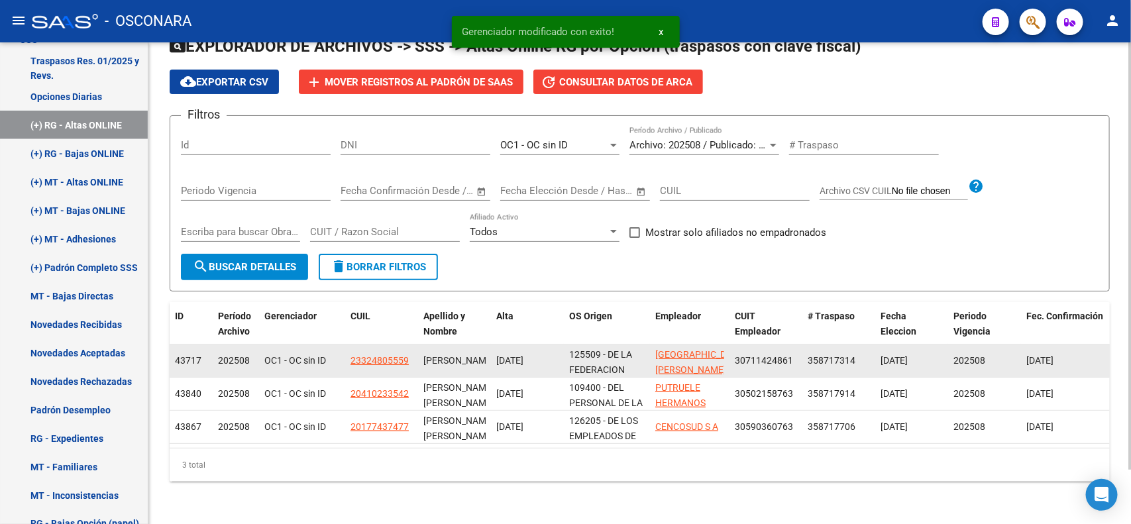
scroll to position [61, 0]
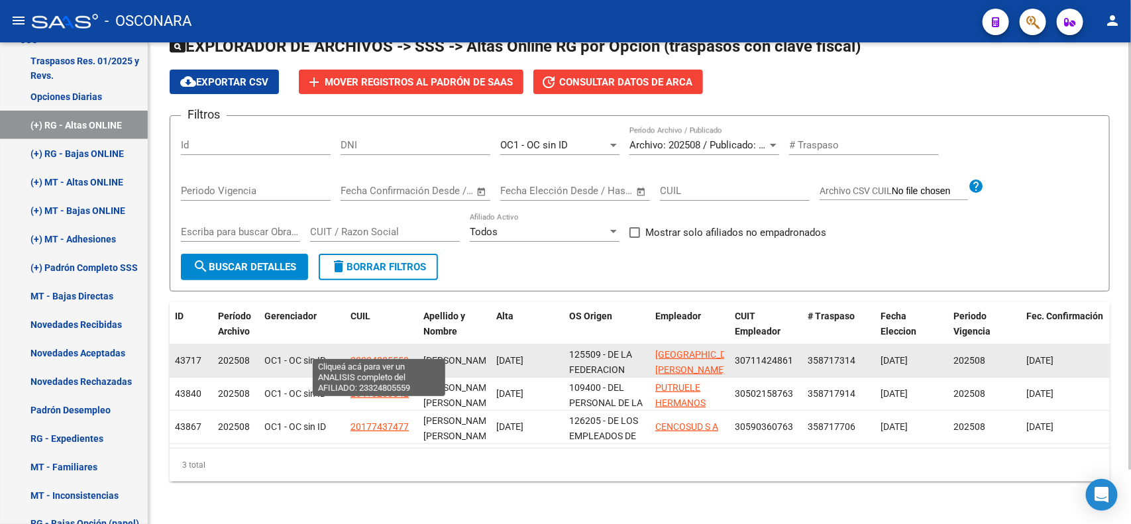
click at [400, 355] on span "23324805559" at bounding box center [380, 360] width 58 height 11
type textarea "23324805559"
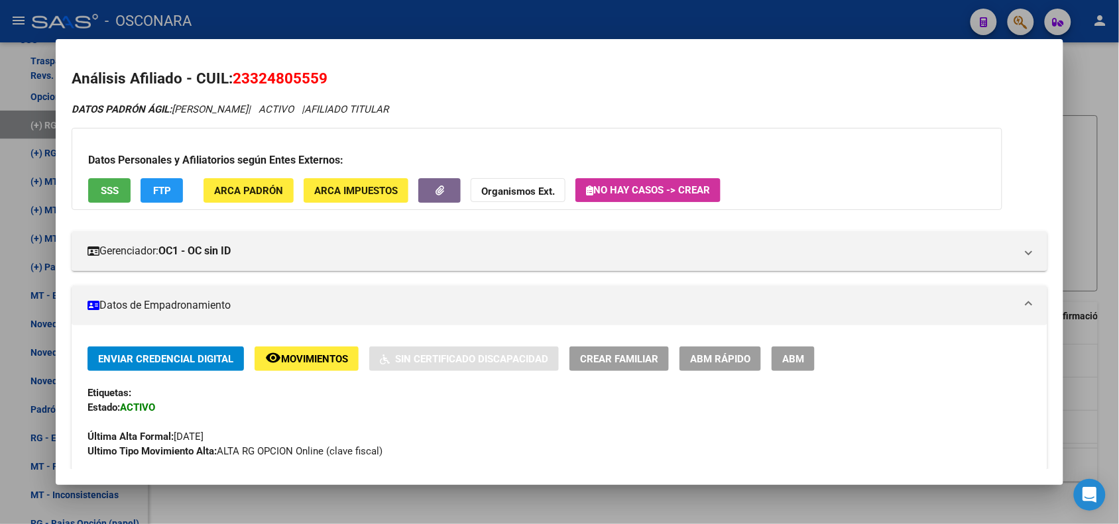
click at [711, 353] on span "ABM Rápido" at bounding box center [720, 359] width 60 height 12
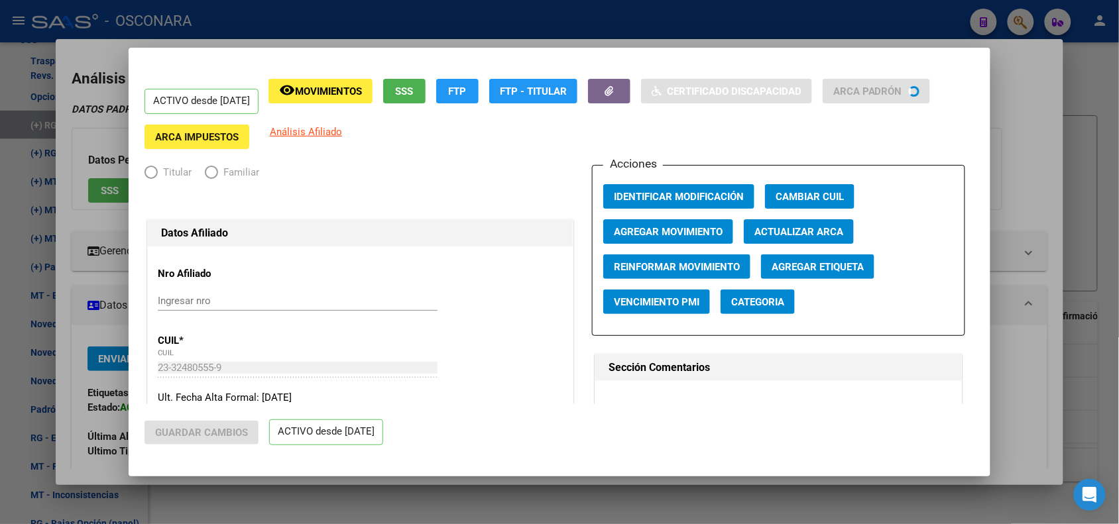
radio input "true"
type input "30-71142486-1"
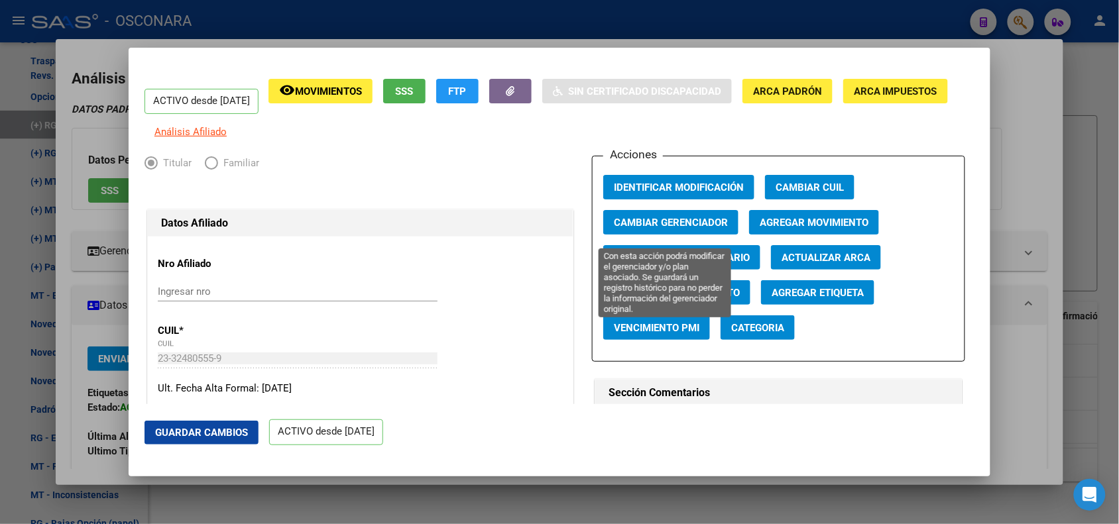
click at [654, 229] on span "Cambiar Gerenciador" at bounding box center [671, 223] width 114 height 12
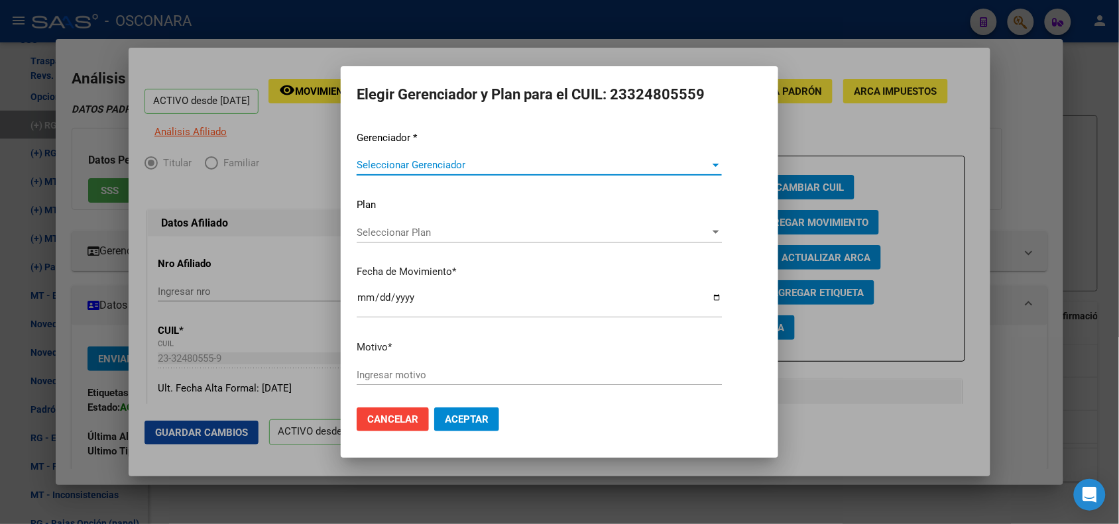
click at [396, 160] on span "Seleccionar Gerenciador" at bounding box center [533, 165] width 353 height 12
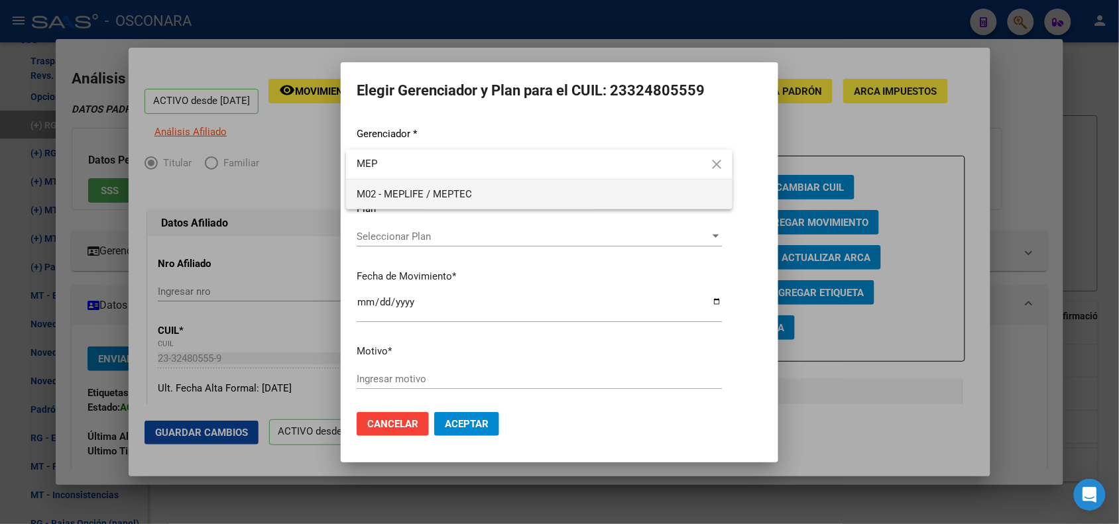
type input "MEP"
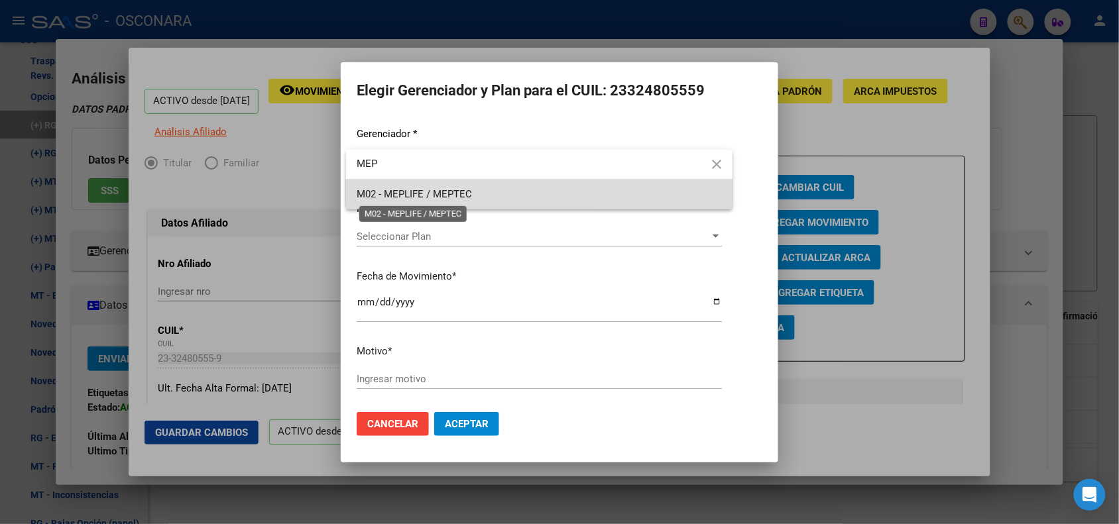
drag, startPoint x: 410, startPoint y: 192, endPoint x: 388, endPoint y: 222, distance: 37.0
click at [410, 194] on span "M02 - MEPLIFE / MEPTEC" at bounding box center [414, 194] width 115 height 12
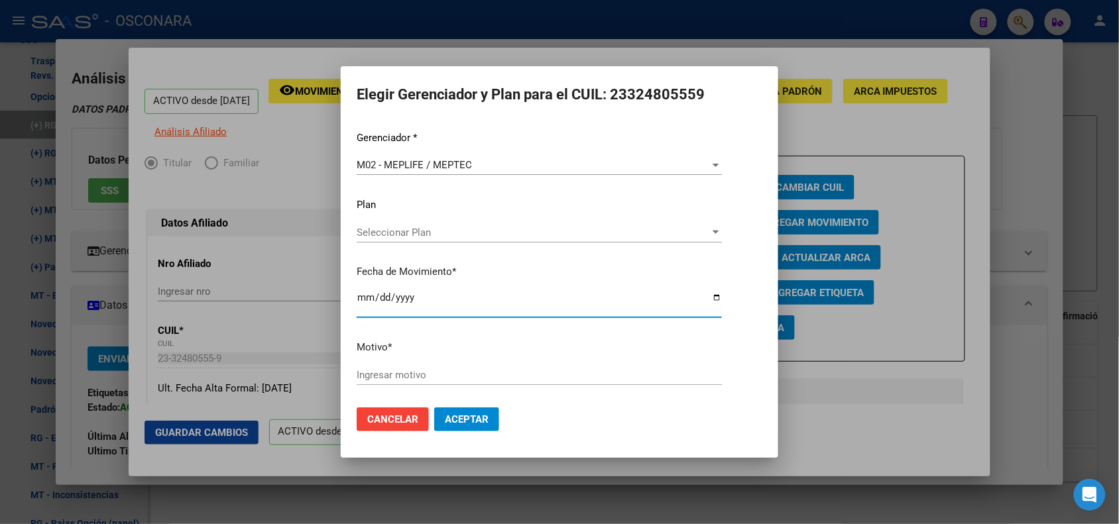
click at [361, 295] on input "[DATE]" at bounding box center [539, 302] width 365 height 21
type input "[DATE]"
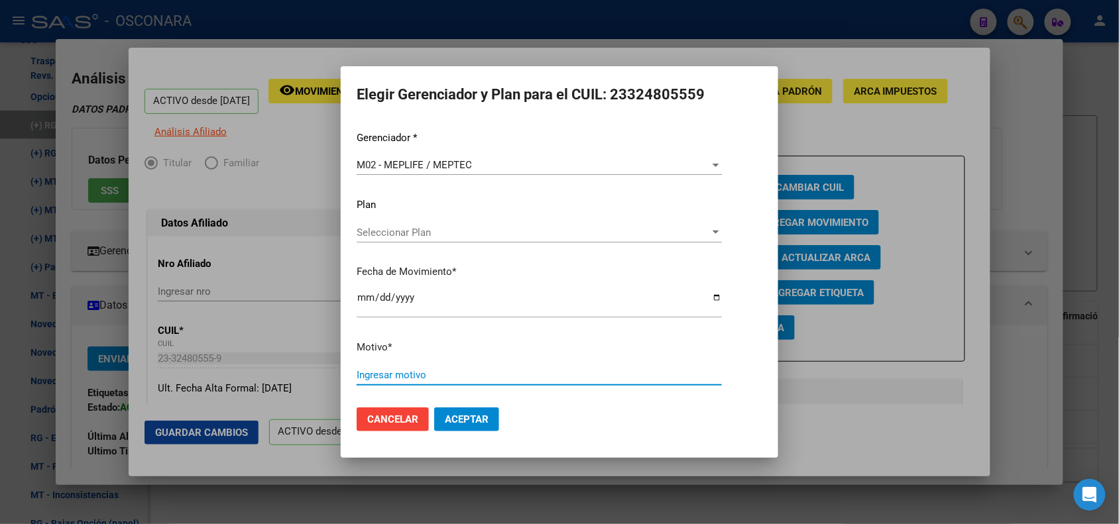
click at [432, 371] on input "Ingresar motivo" at bounding box center [539, 375] width 365 height 12
type input "OPCION DE CAMBIO IDENTIFICADA POR MEPLIFE"
click at [434, 408] on button "Aceptar" at bounding box center [466, 420] width 65 height 24
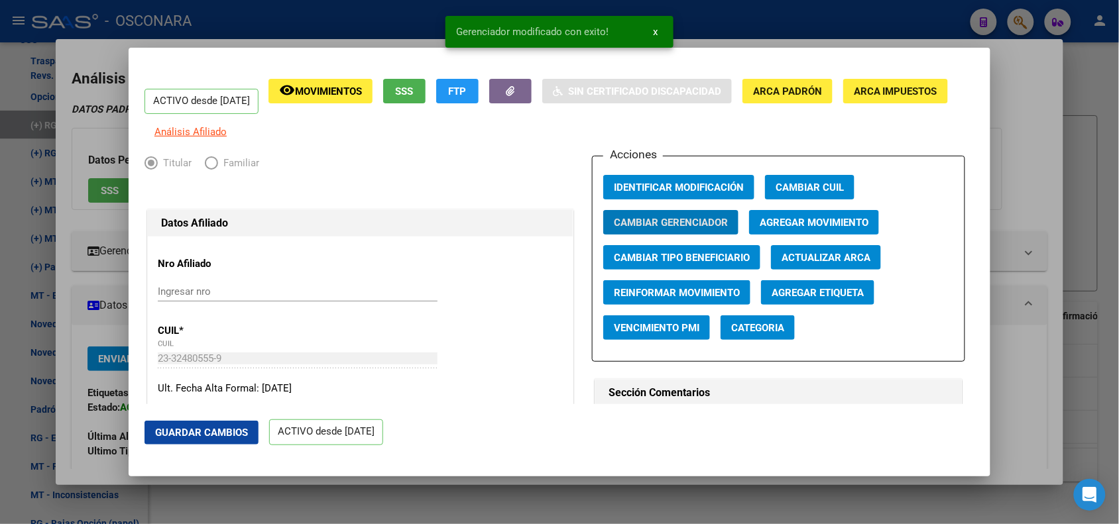
click at [333, 0] on div at bounding box center [559, 262] width 1119 height 524
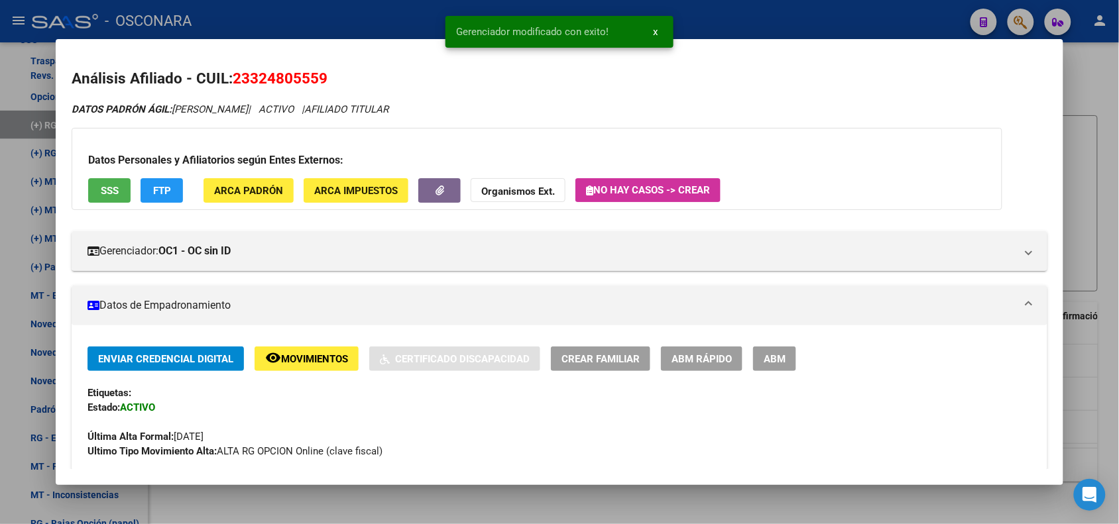
click at [325, 8] on div at bounding box center [559, 262] width 1119 height 524
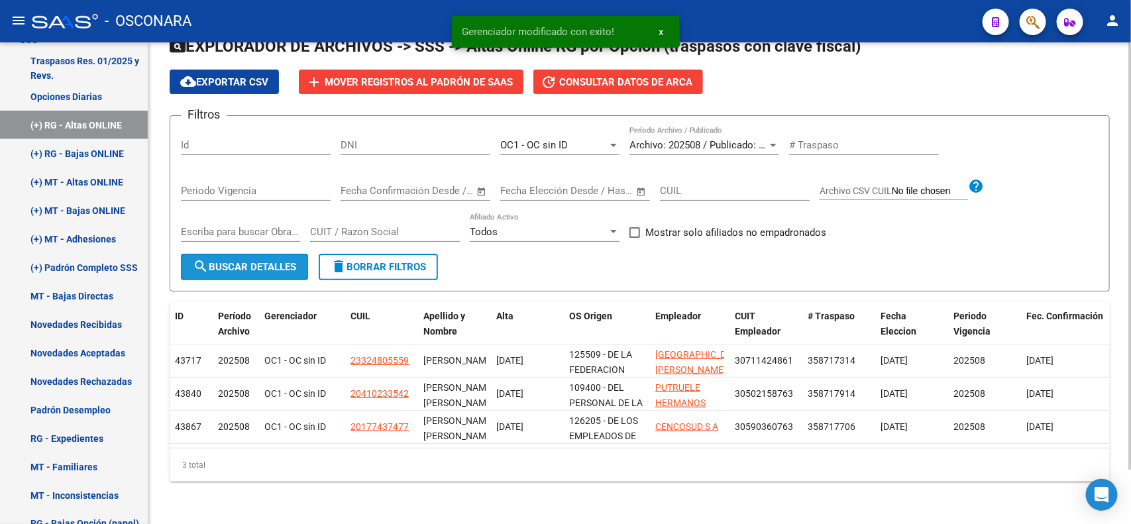
click at [259, 261] on span "search Buscar Detalles" at bounding box center [244, 267] width 103 height 12
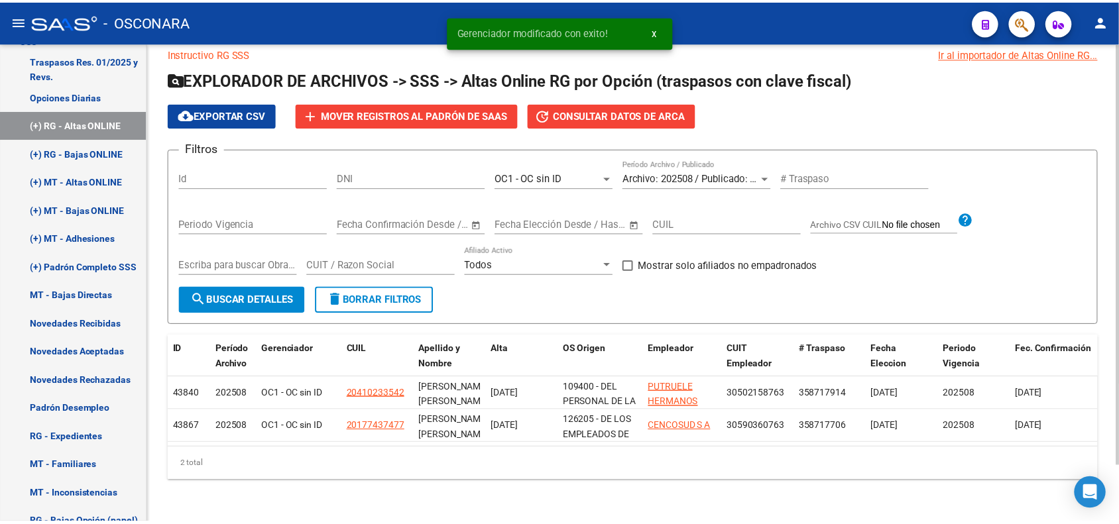
scroll to position [28, 0]
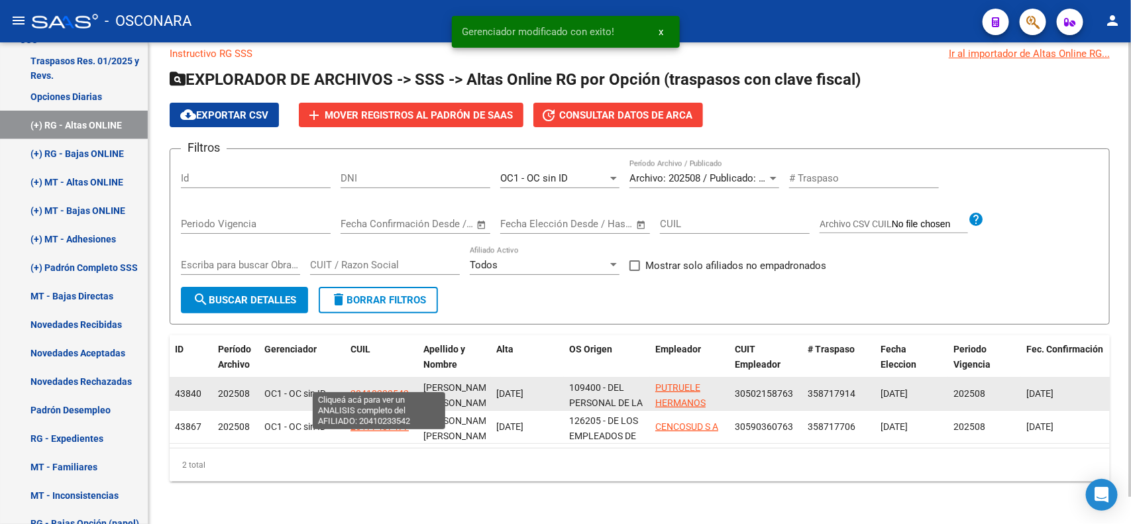
click at [382, 388] on span "20410233542" at bounding box center [380, 393] width 58 height 11
type textarea "20410233542"
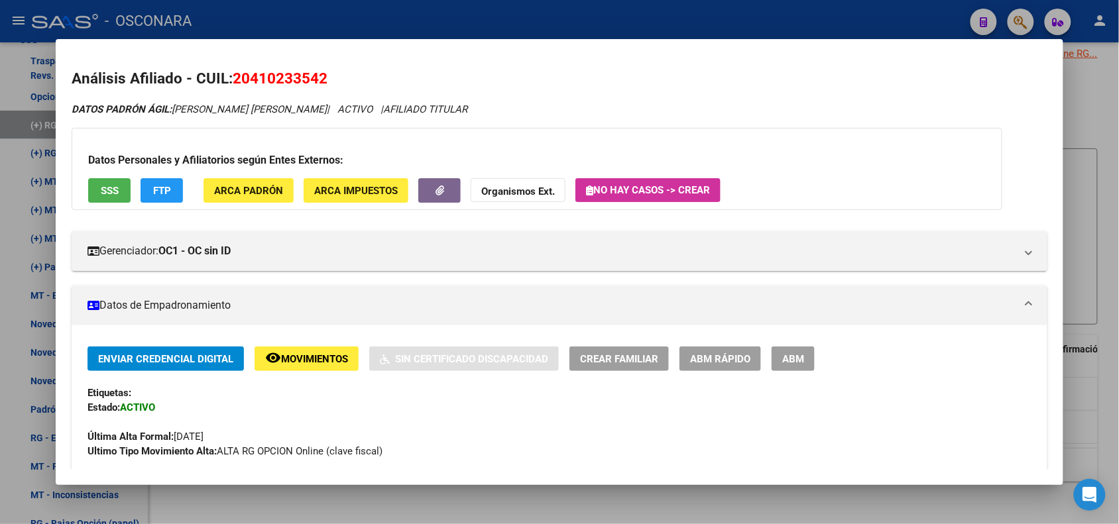
click at [707, 359] on span "ABM Rápido" at bounding box center [720, 359] width 60 height 12
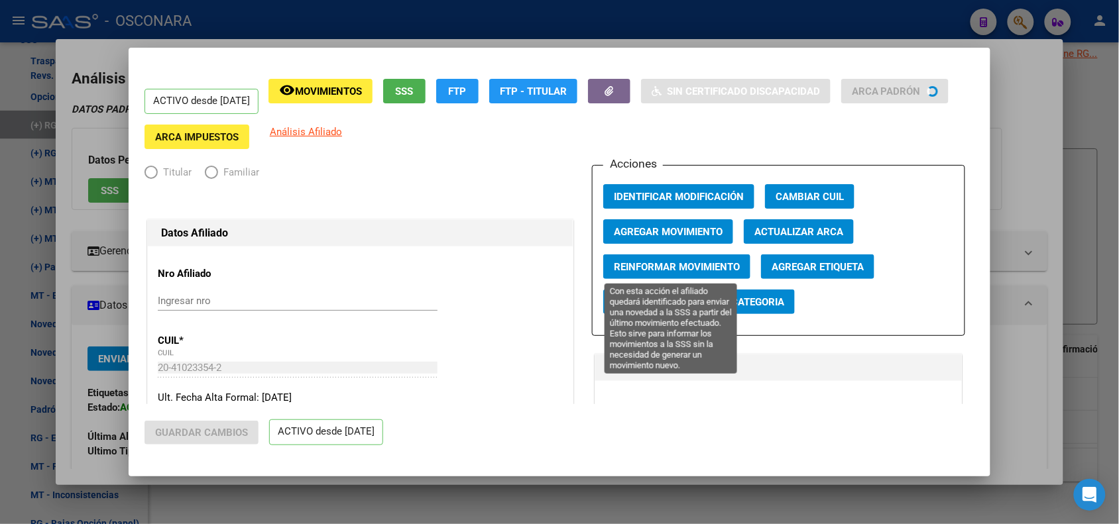
radio input "true"
type input "30-50215876-3"
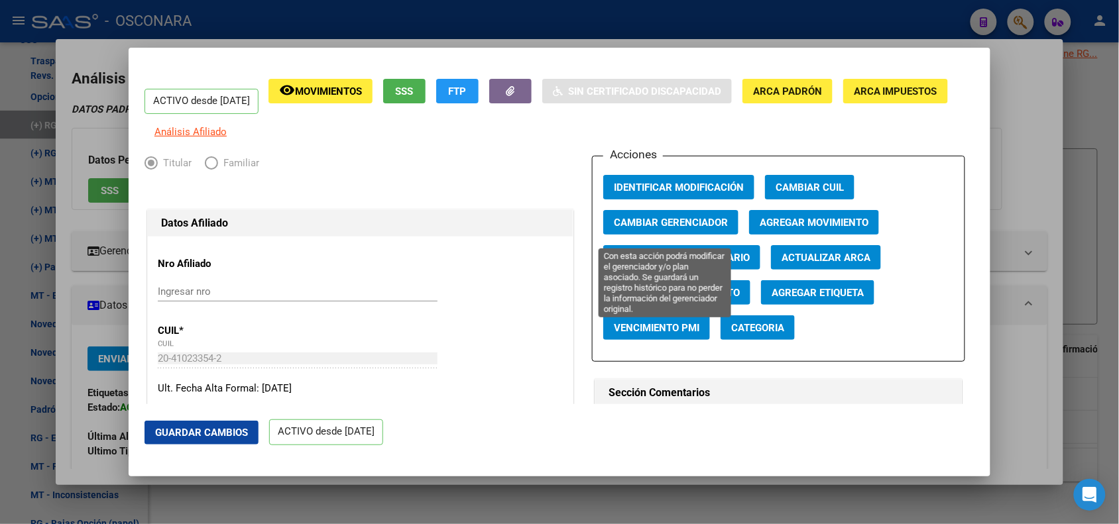
click at [665, 223] on button "Cambiar Gerenciador" at bounding box center [670, 222] width 135 height 25
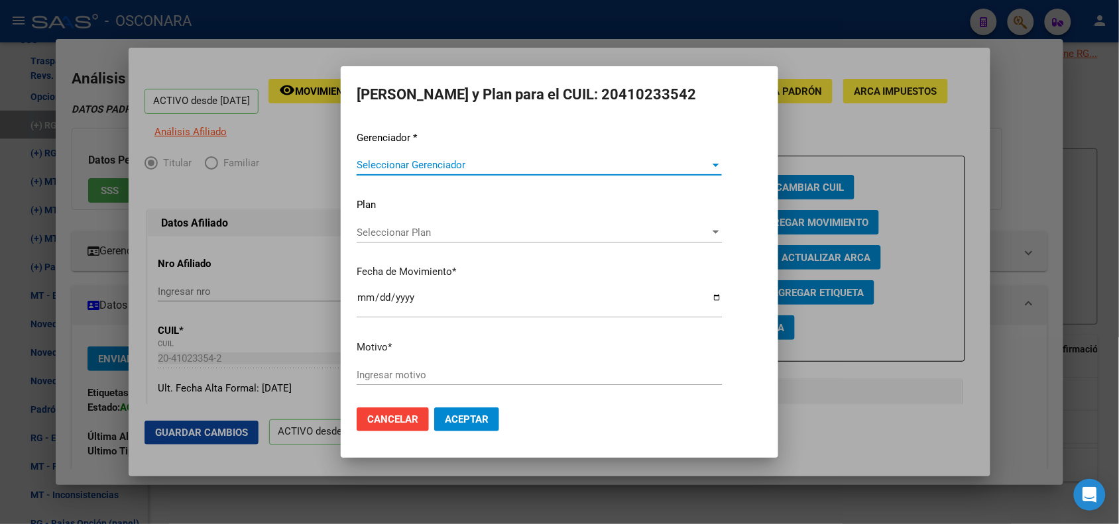
click at [402, 166] on span "Seleccionar Gerenciador" at bounding box center [533, 165] width 353 height 12
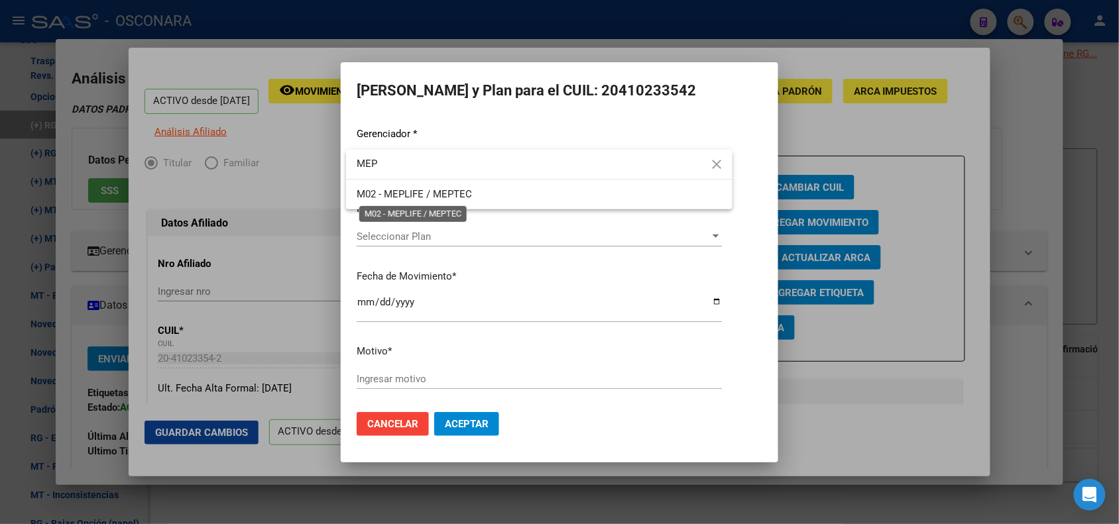
type input "MEP"
click at [414, 199] on span "M02 - MEPLIFE / MEPTEC" at bounding box center [414, 194] width 115 height 12
